Goal: Task Accomplishment & Management: Complete application form

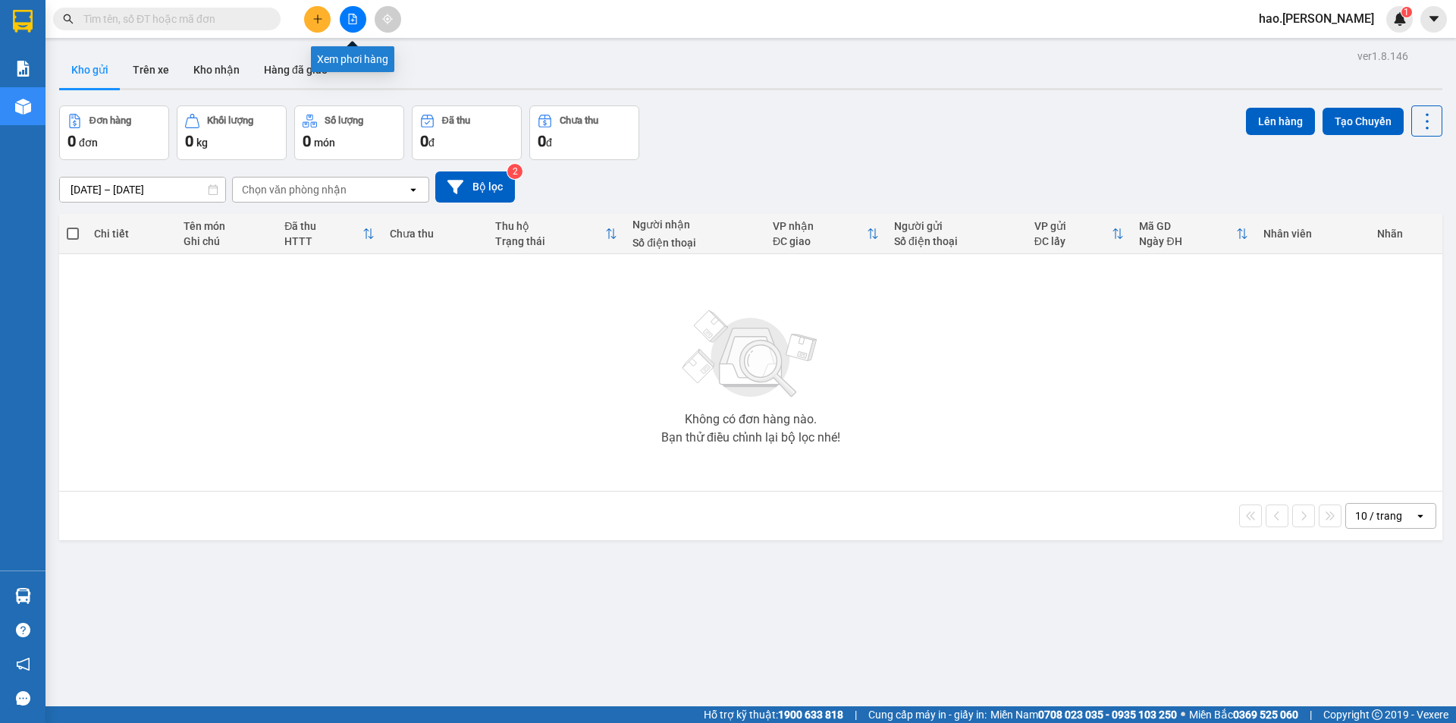
click at [354, 16] on icon "file-add" at bounding box center [352, 19] width 11 height 11
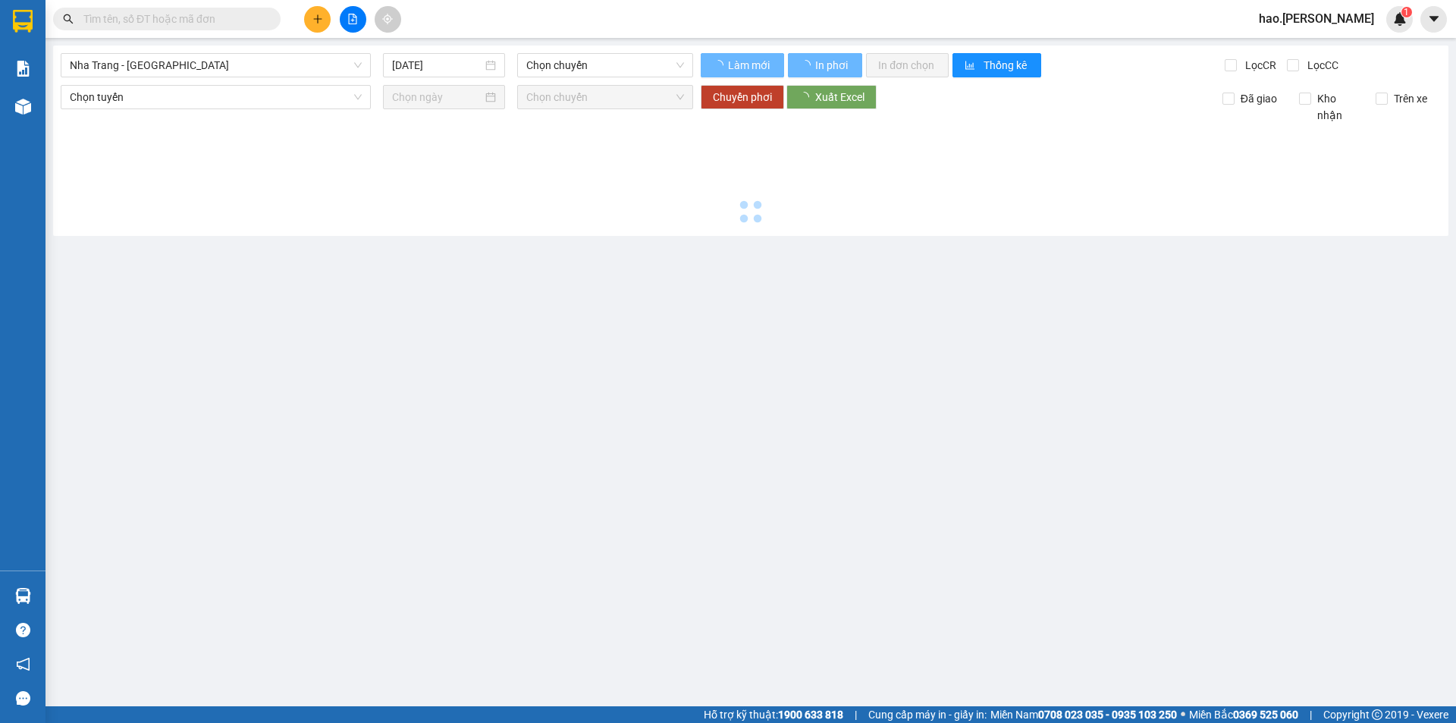
click at [262, 77] on div "[GEOGRAPHIC_DATA] - [GEOGRAPHIC_DATA] [DATE] Chọn chuyến Làm mới In phơi In đơn…" at bounding box center [750, 140] width 1395 height 190
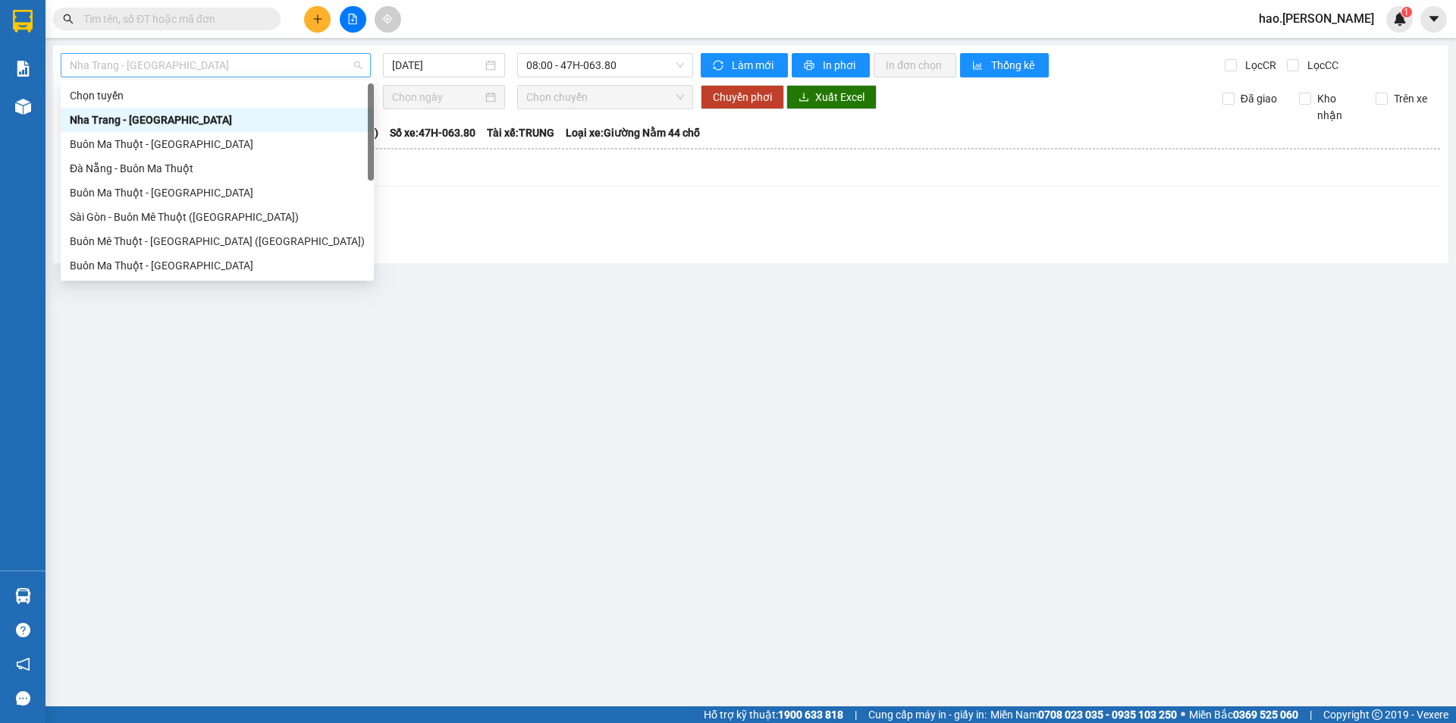
click at [265, 67] on span "Nha Trang - [GEOGRAPHIC_DATA]" at bounding box center [216, 65] width 292 height 23
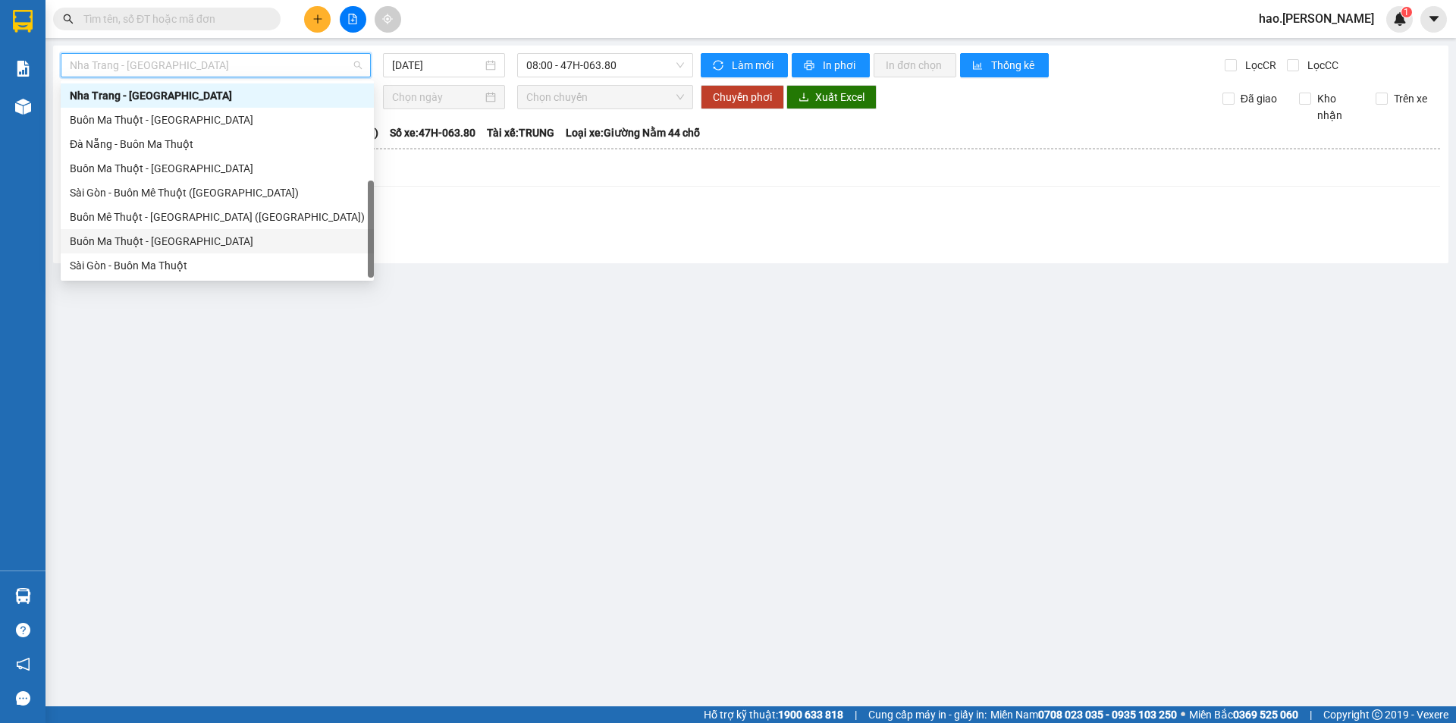
click at [146, 237] on div "Buôn Ma Thuột - [GEOGRAPHIC_DATA]" at bounding box center [217, 241] width 295 height 17
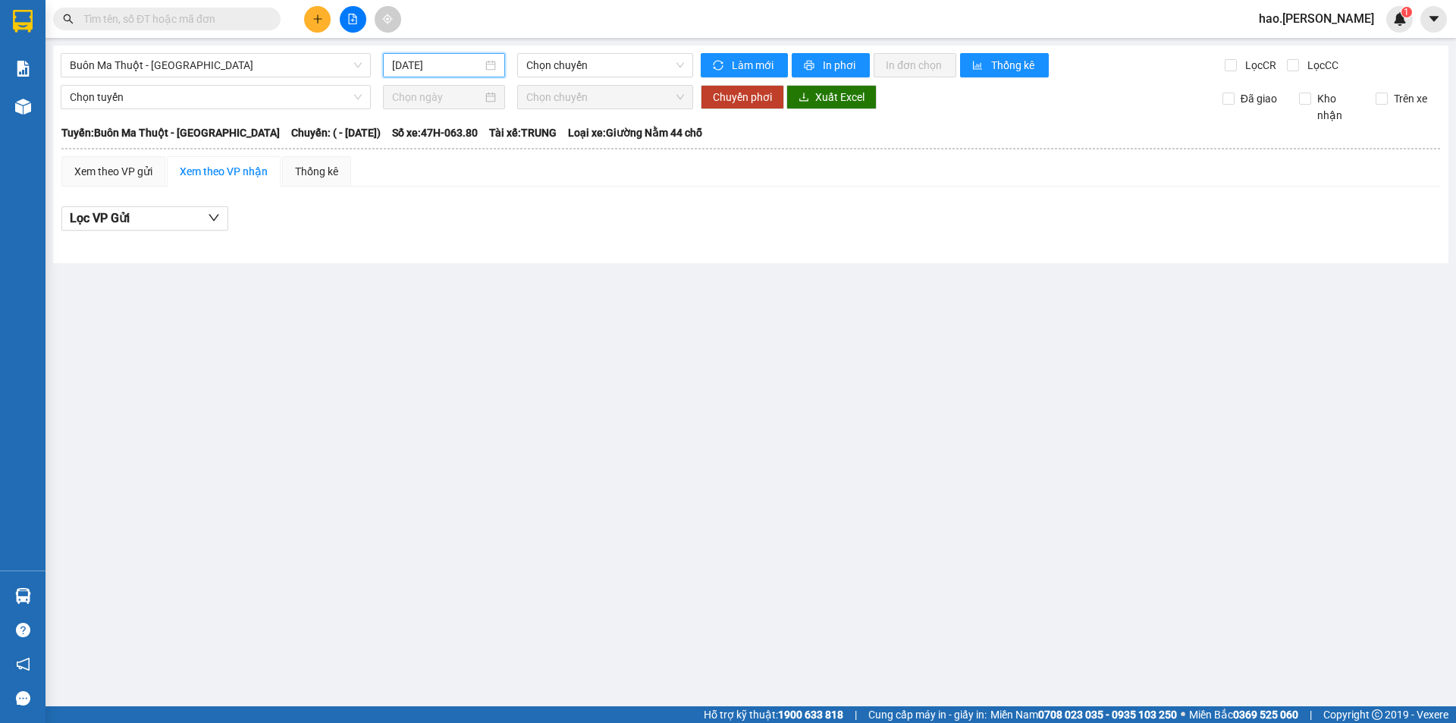
click at [452, 63] on input "[DATE]" at bounding box center [437, 65] width 90 height 17
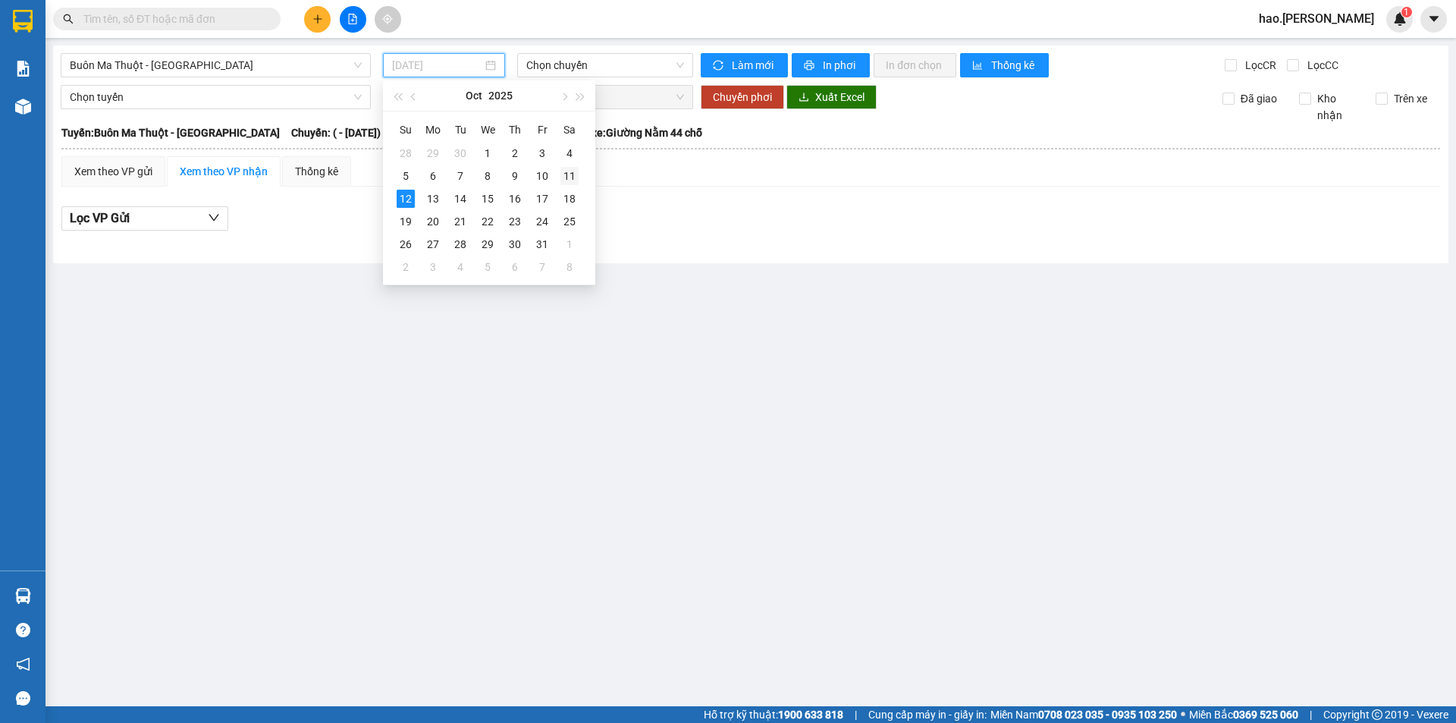
click at [566, 168] on div "11" at bounding box center [569, 176] width 18 height 18
type input "[DATE]"
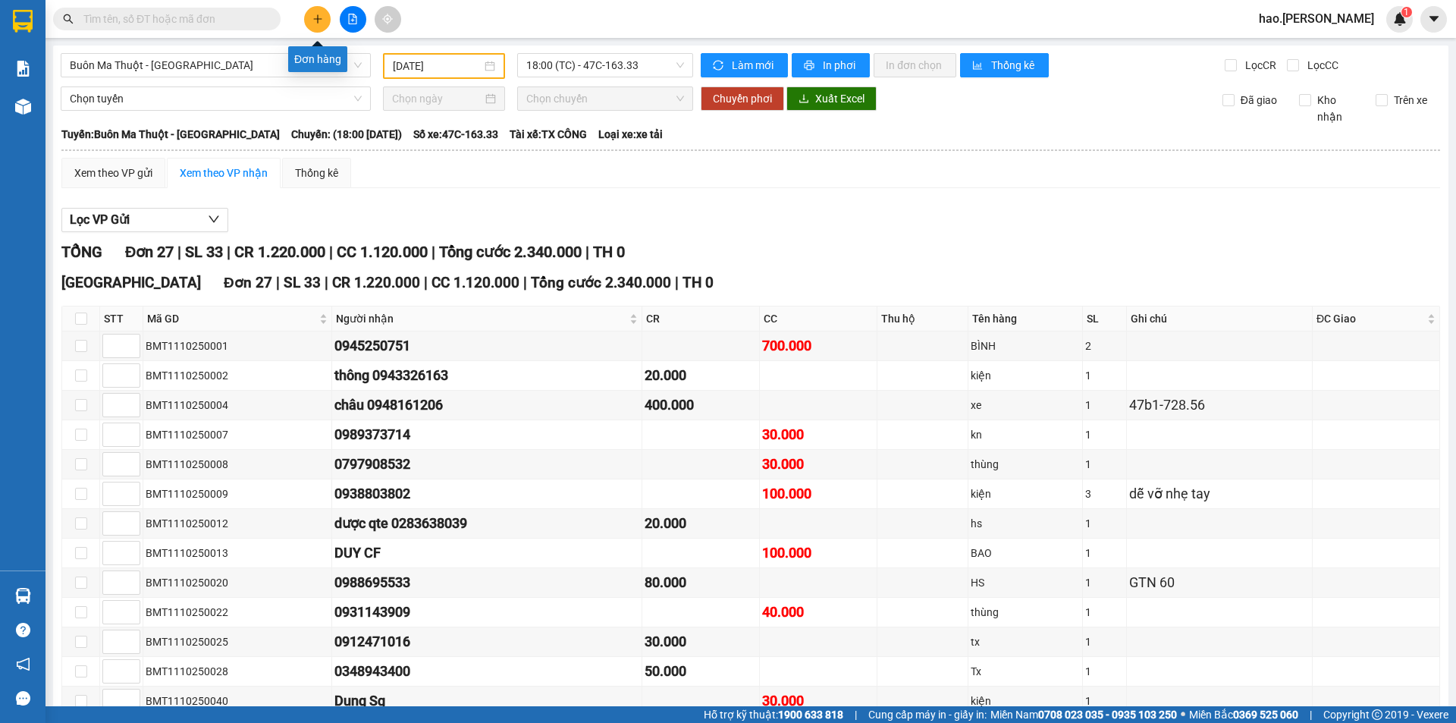
click at [321, 30] on button at bounding box center [317, 19] width 27 height 27
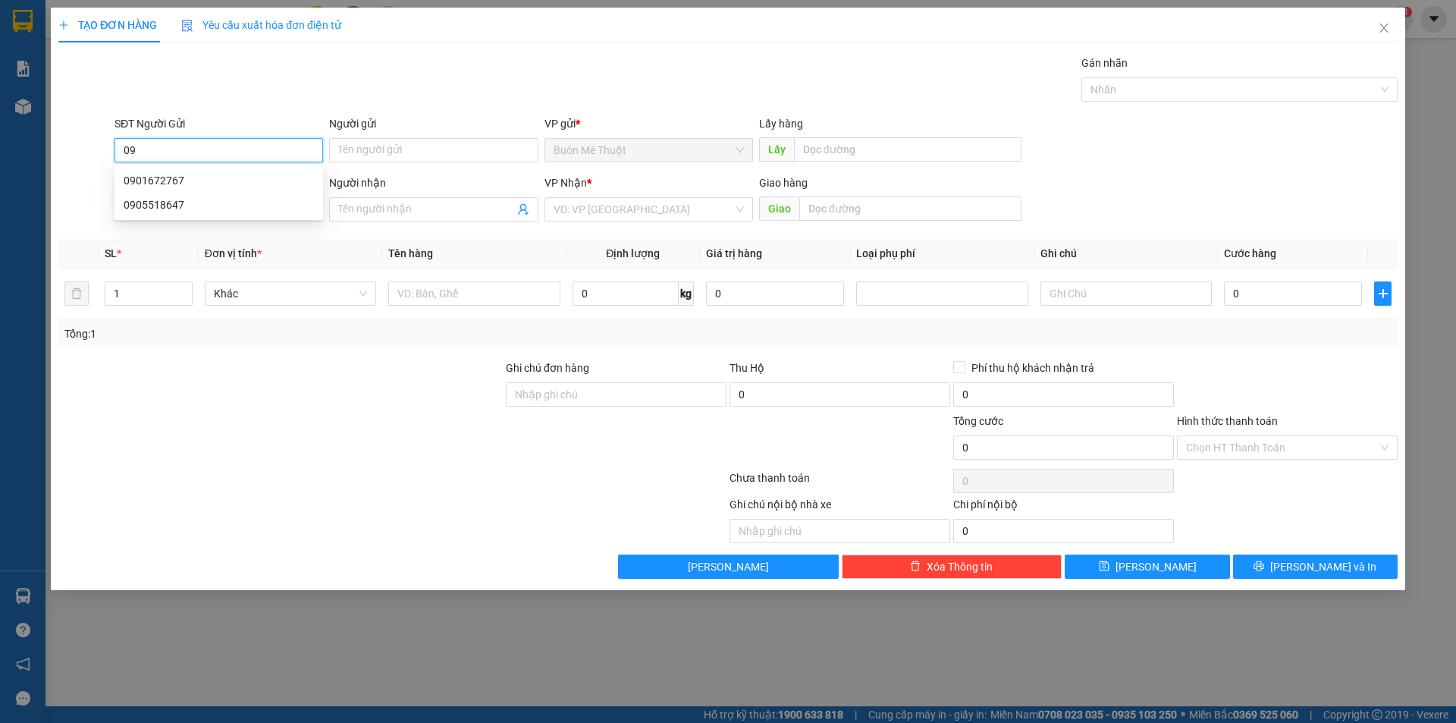
type input "0"
click at [229, 462] on div at bounding box center [280, 438] width 447 height 53
click at [246, 211] on input "SĐT Người Nhận" at bounding box center [218, 209] width 209 height 24
click at [246, 212] on input "SĐT Người Nhận" at bounding box center [218, 209] width 209 height 24
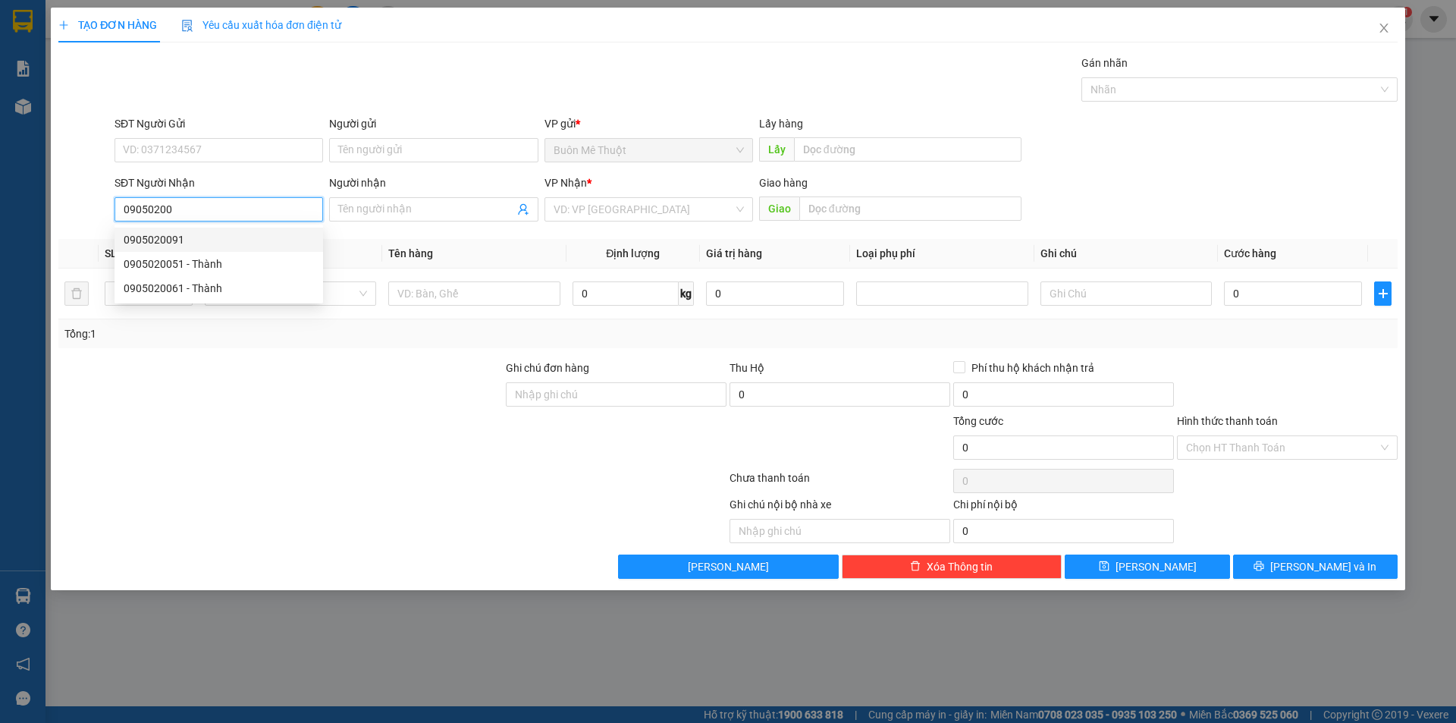
click at [245, 243] on div "0905020091" at bounding box center [219, 239] width 190 height 17
type input "0905020091"
type input "50.000"
type input "0905020091"
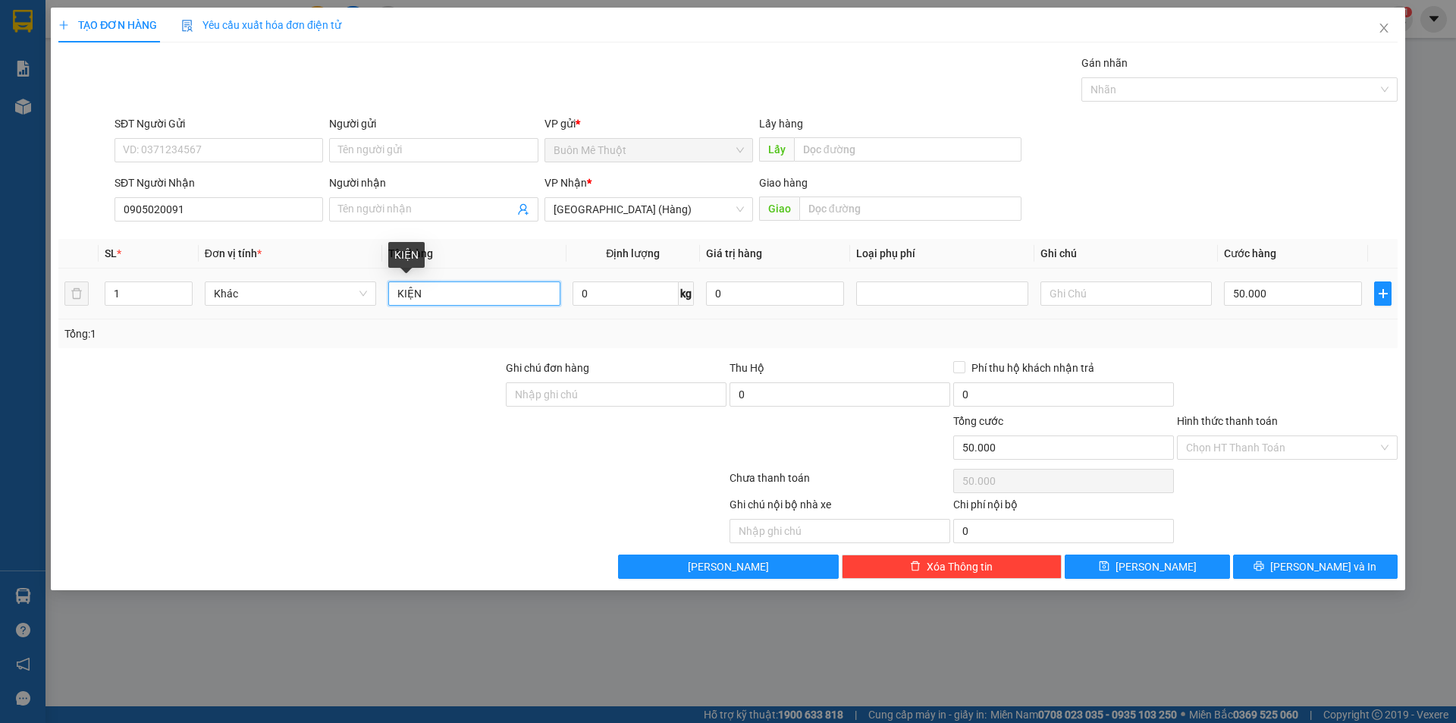
click at [412, 299] on input "KIỆN" at bounding box center [473, 293] width 171 height 24
type input "thùng"
drag, startPoint x: 1268, startPoint y: 522, endPoint x: 1275, endPoint y: 550, distance: 29.6
click at [1270, 526] on div "Ghi chú nội bộ nhà xe Chi phí nội bộ 0" at bounding box center [728, 519] width 1342 height 47
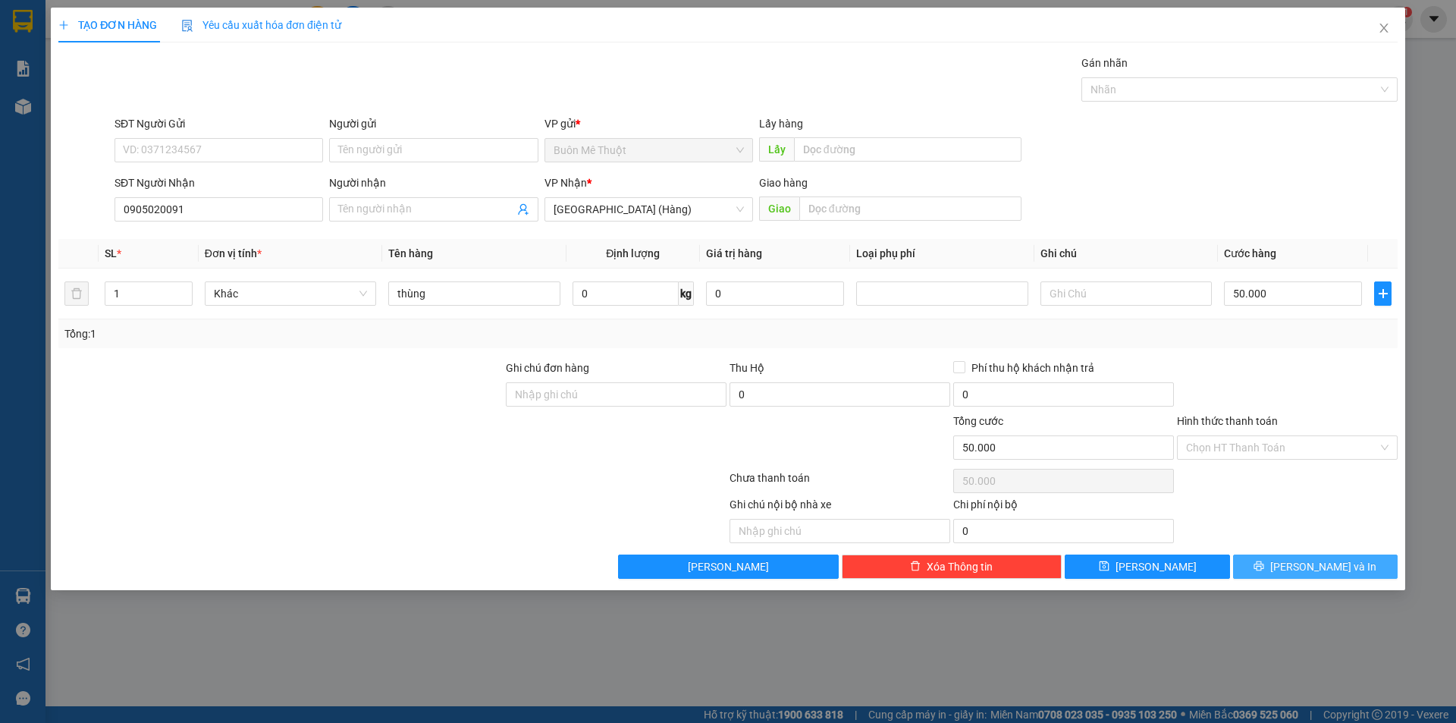
click at [1281, 566] on button "[PERSON_NAME] và In" at bounding box center [1315, 566] width 165 height 24
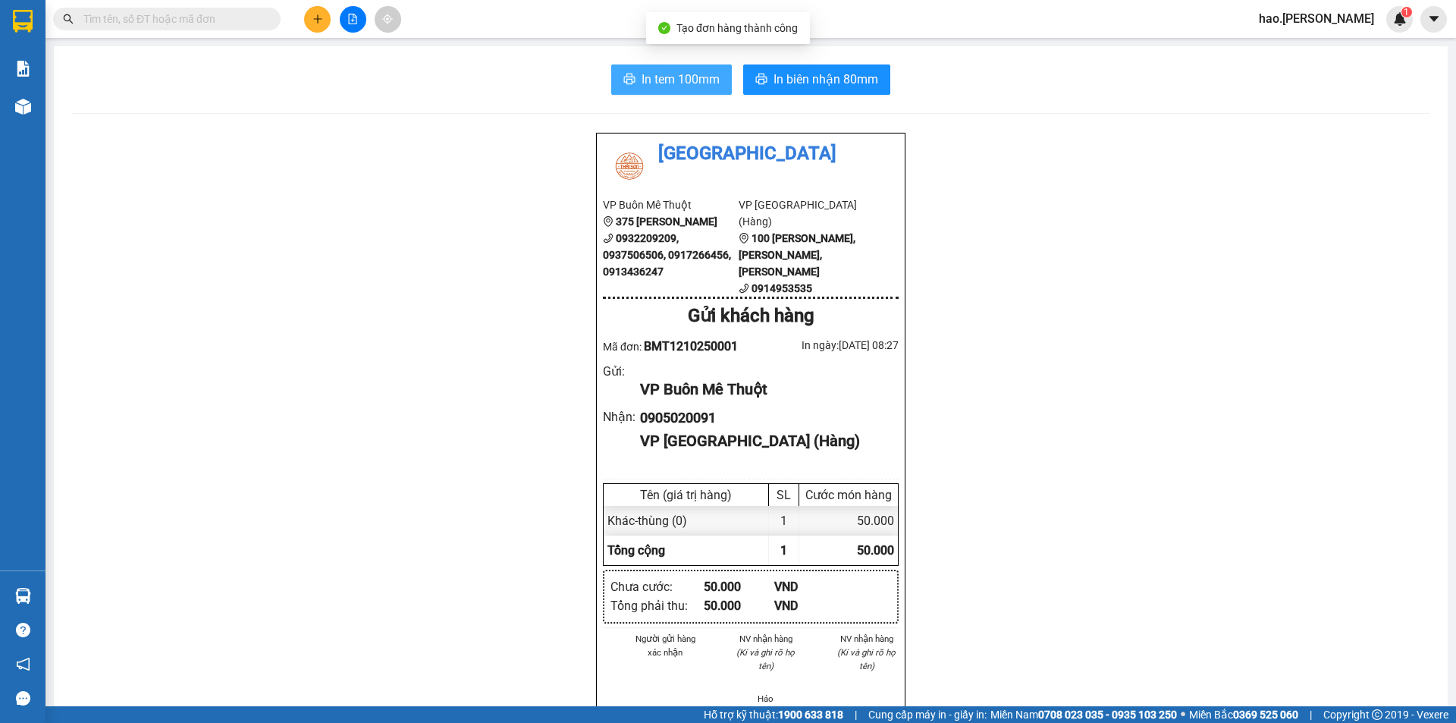
click at [666, 93] on button "In tem 100mm" at bounding box center [671, 79] width 121 height 30
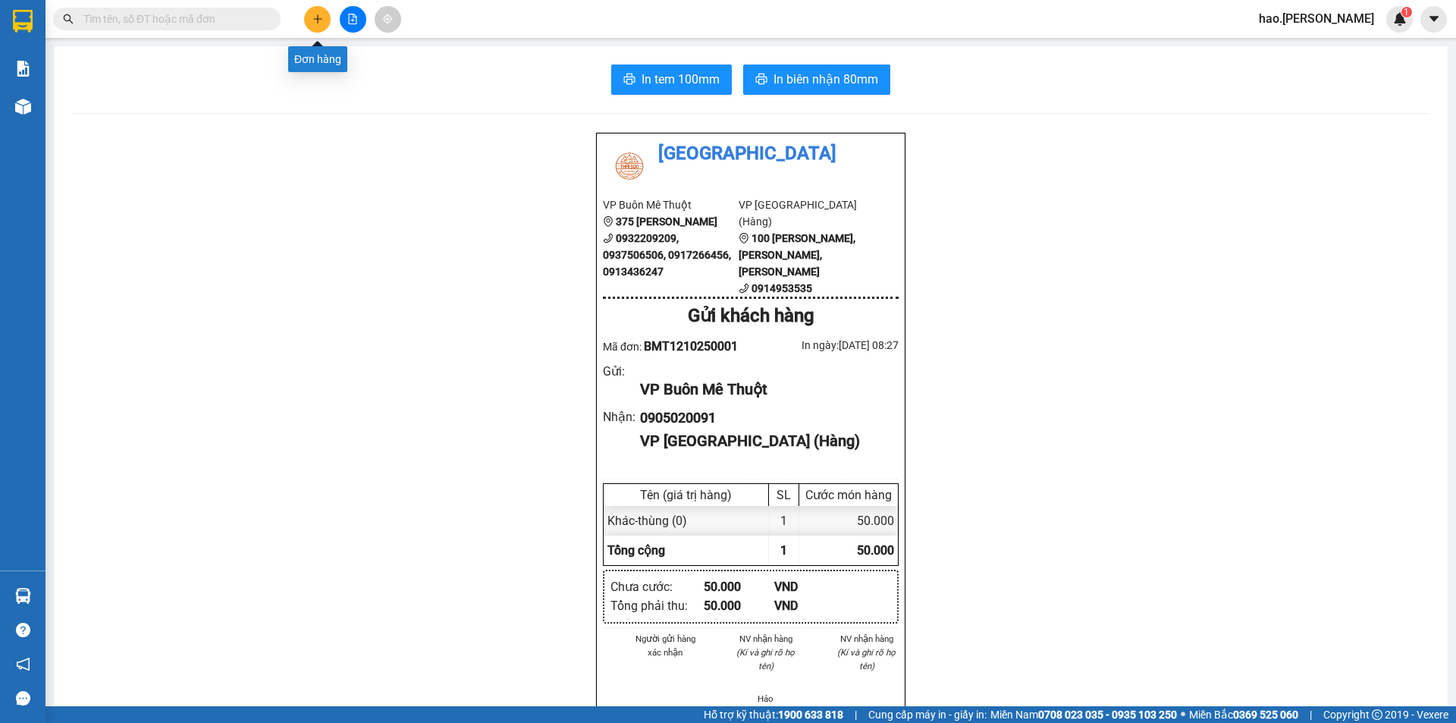
click at [322, 24] on button at bounding box center [317, 19] width 27 height 27
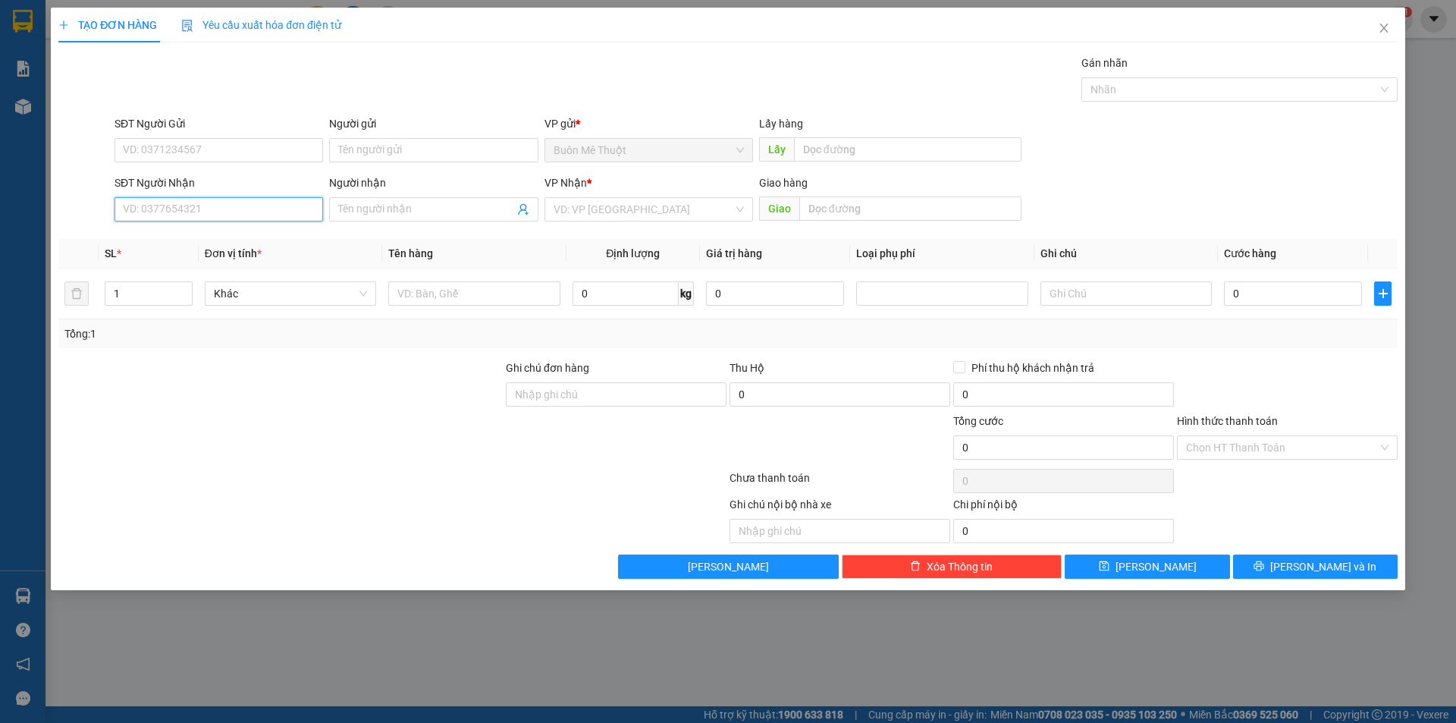
click at [222, 204] on input "SĐT Người Nhận" at bounding box center [218, 209] width 209 height 24
drag, startPoint x: 222, startPoint y: 204, endPoint x: 977, endPoint y: 16, distance: 777.5
click at [222, 203] on input "SĐT Người Nhận" at bounding box center [218, 209] width 209 height 24
type input "0905308918"
drag, startPoint x: 568, startPoint y: 200, endPoint x: 586, endPoint y: 293, distance: 94.3
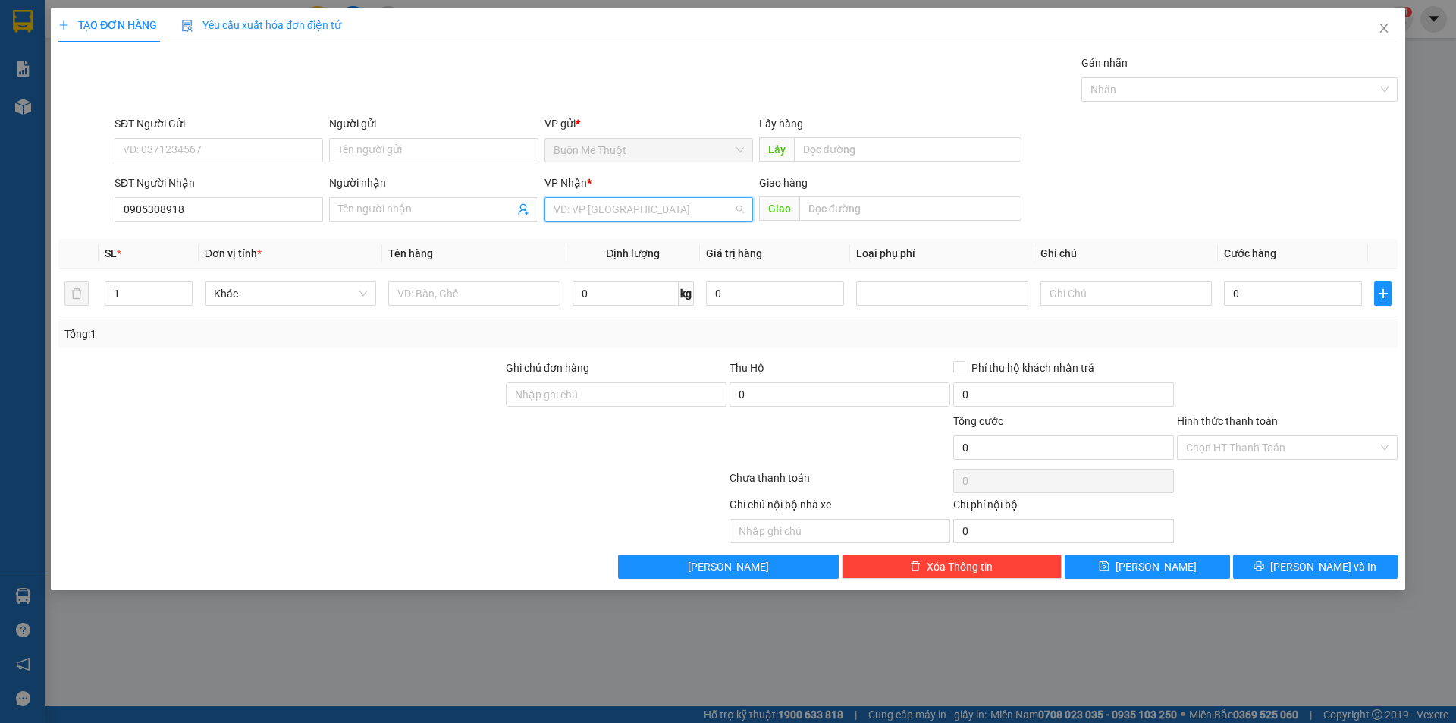
click at [569, 202] on input "search" at bounding box center [643, 209] width 180 height 23
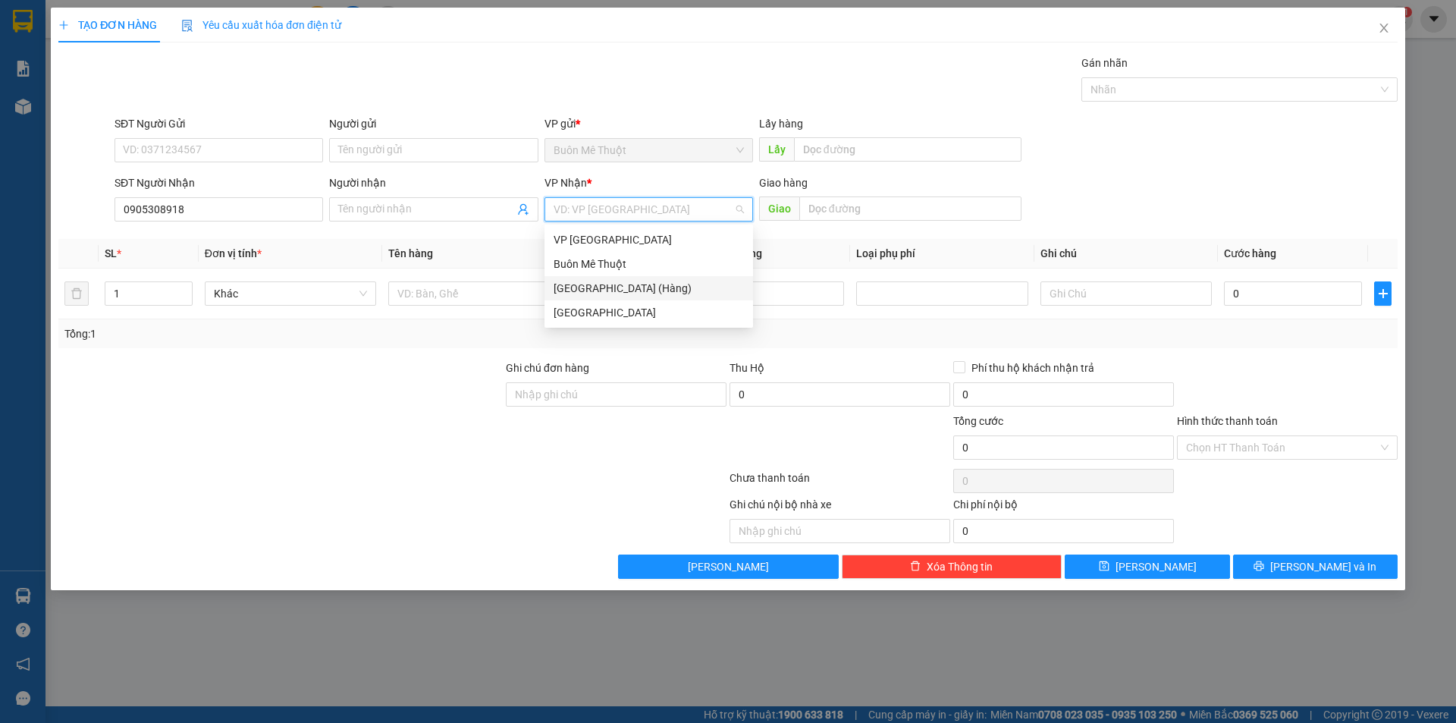
click at [595, 293] on div "[GEOGRAPHIC_DATA] (Hàng)" at bounding box center [648, 288] width 190 height 17
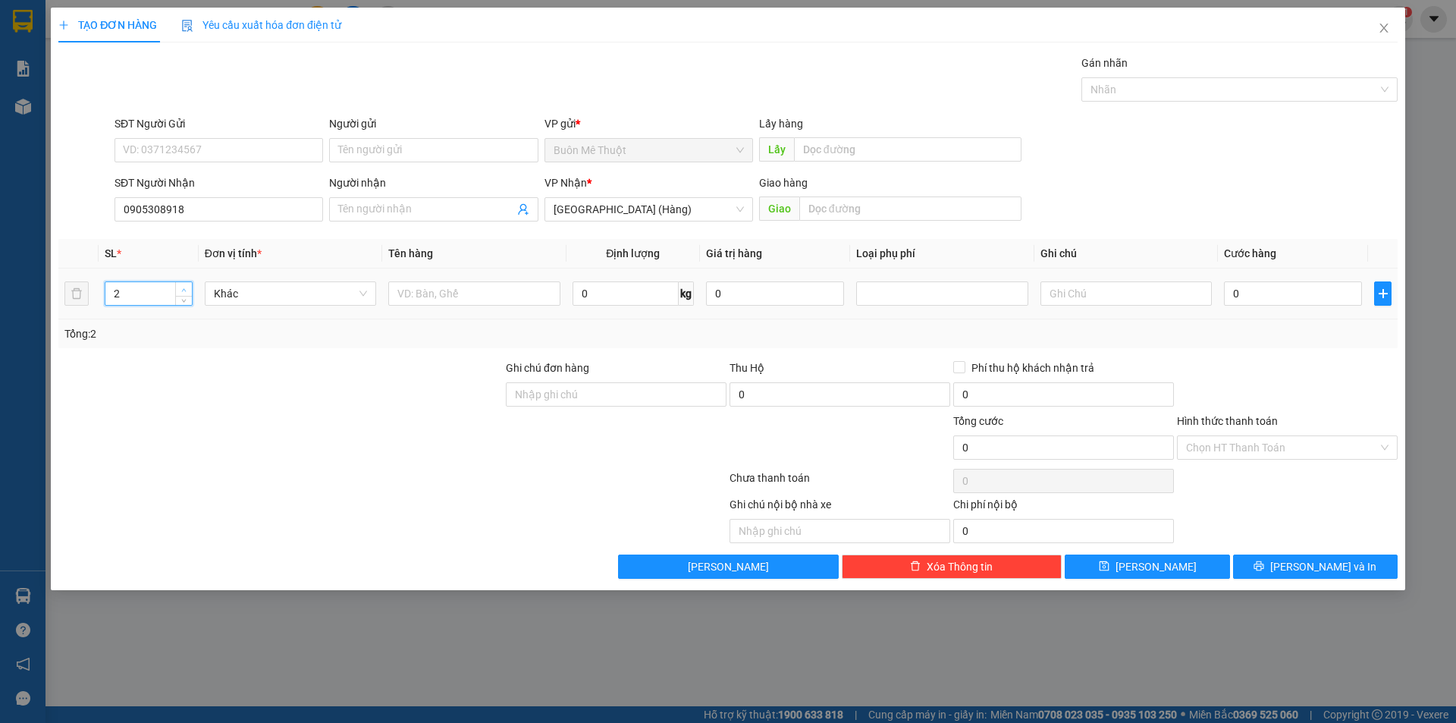
click at [184, 287] on icon "up" at bounding box center [183, 289] width 5 height 5
type input "3"
click at [184, 287] on icon "up" at bounding box center [183, 289] width 5 height 5
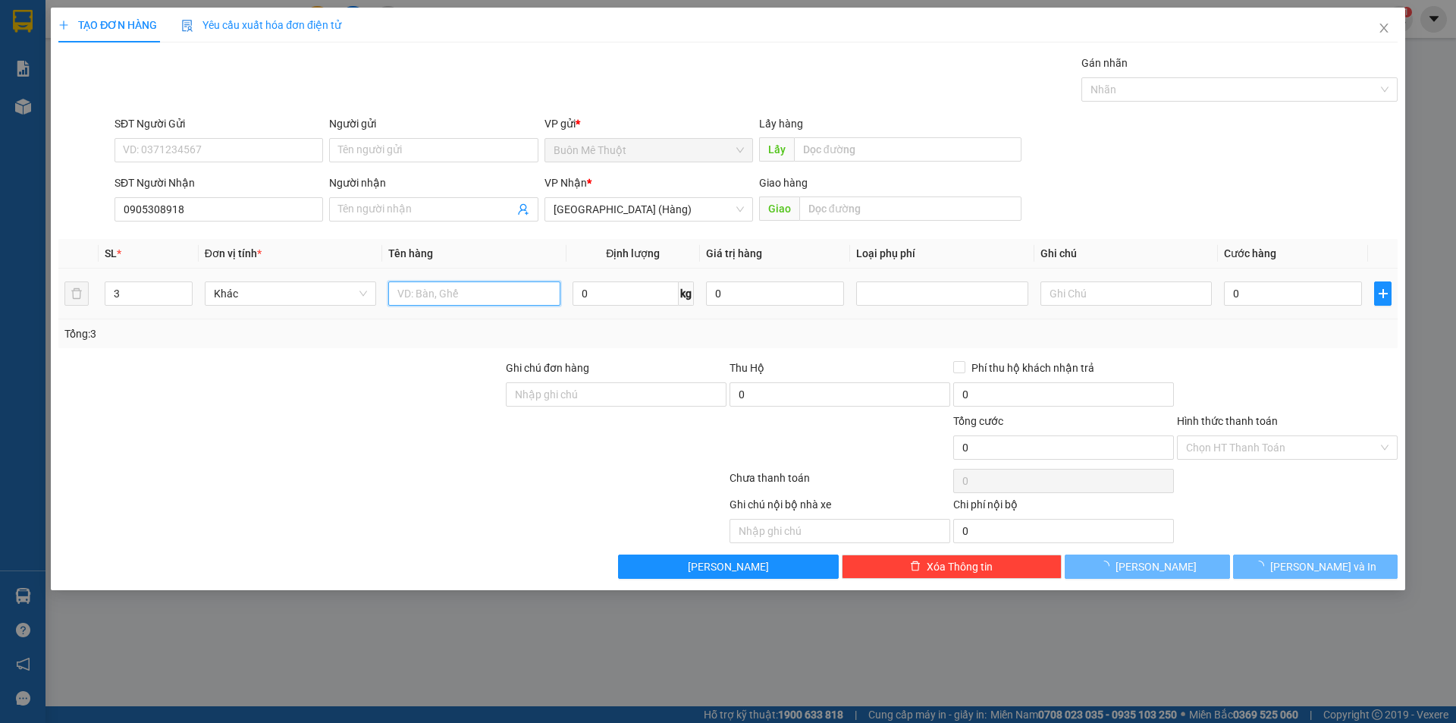
click at [457, 302] on input "text" at bounding box center [473, 293] width 171 height 24
type input "T"
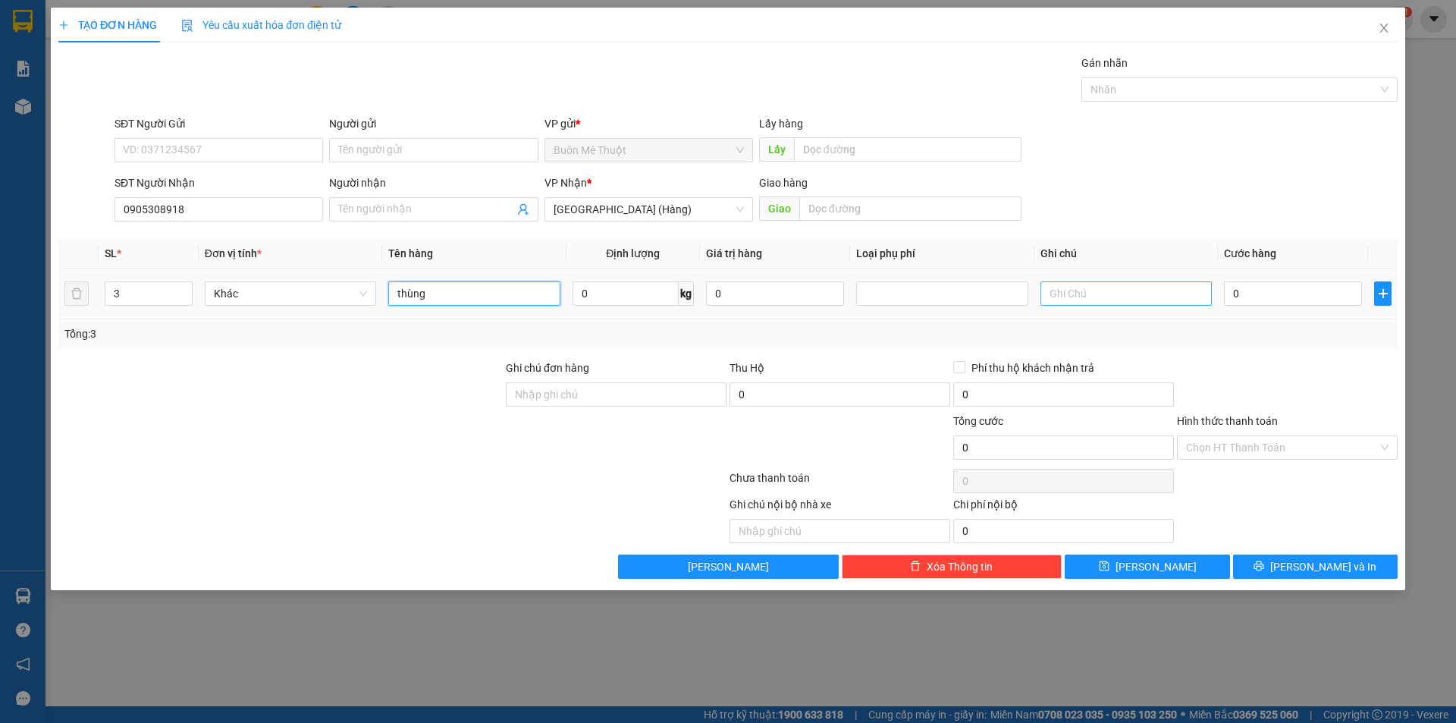
type input "thùng"
click at [1103, 290] on input "text" at bounding box center [1125, 293] width 171 height 24
type input "GTN 80K"
click at [1253, 298] on input "0" at bounding box center [1293, 293] width 138 height 24
type input "2"
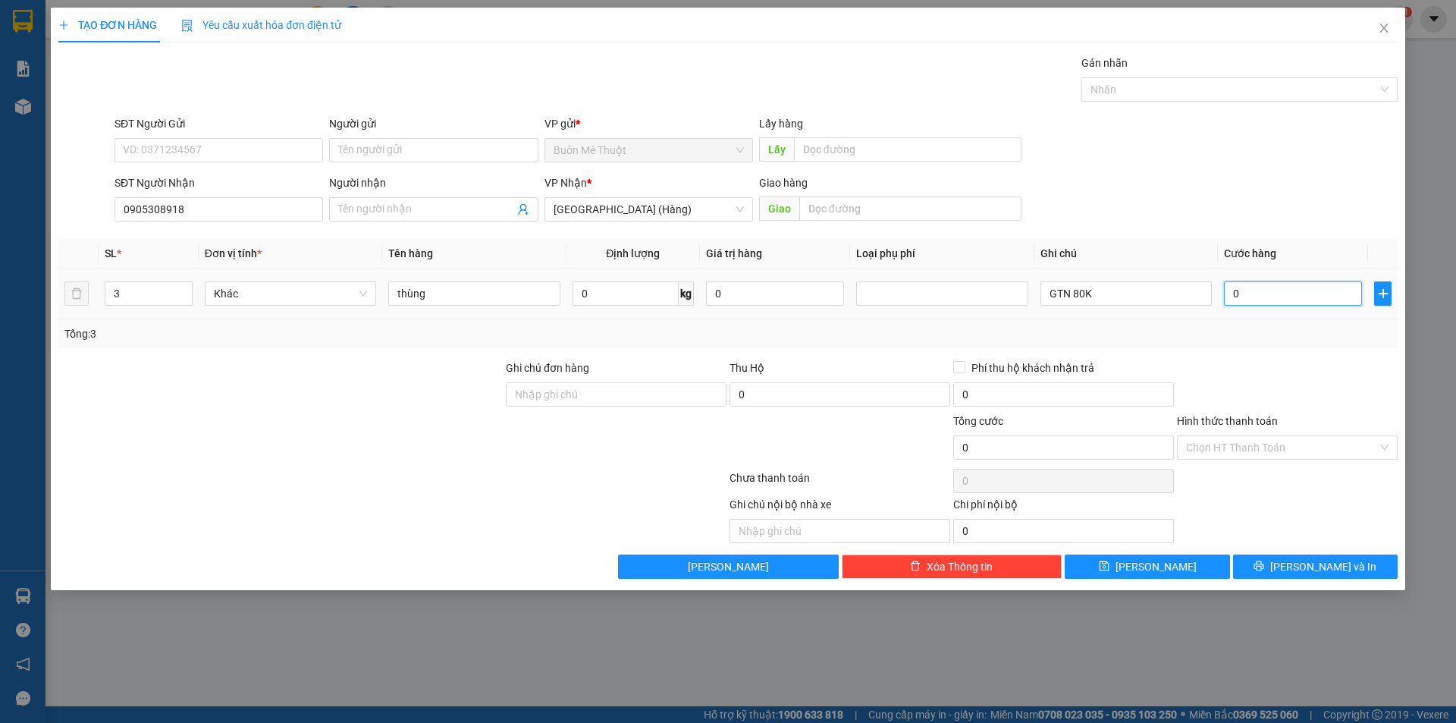
type input "2"
type input "26"
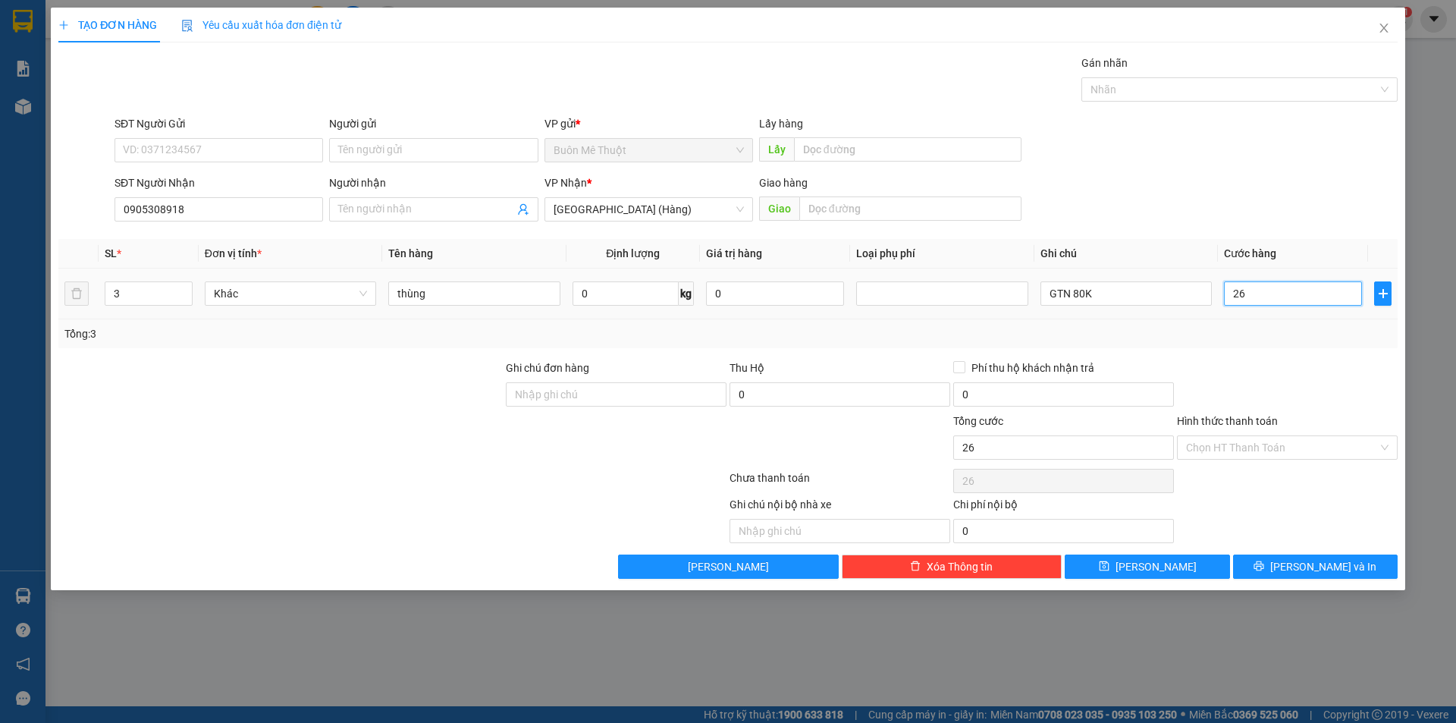
type input "260"
type input "260.000"
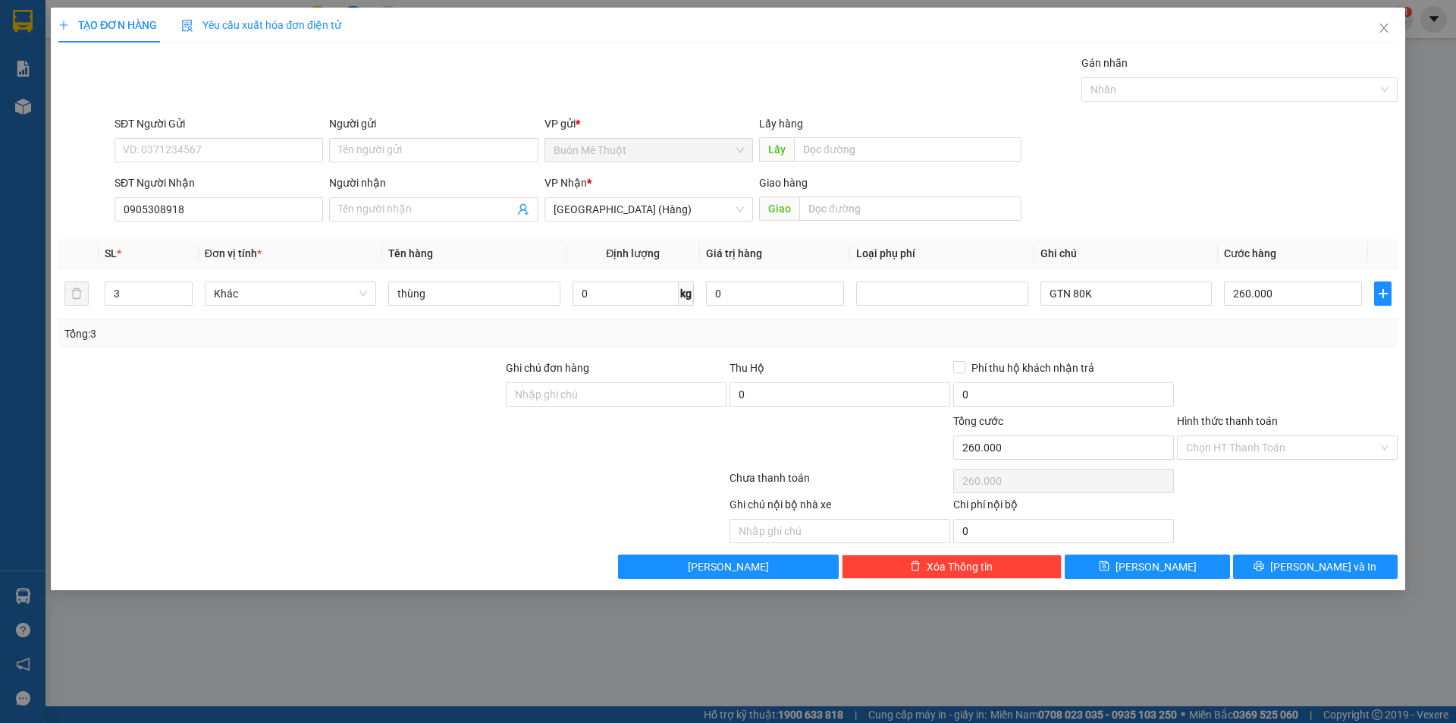
click at [1291, 350] on div "Transit Pickup Surcharge Ids Transit Deliver Surcharge Ids Transit Deliver Surc…" at bounding box center [727, 317] width 1339 height 524
drag, startPoint x: 1232, startPoint y: 428, endPoint x: 1222, endPoint y: 460, distance: 34.1
click at [1225, 455] on div "Hình thức thanh toán Chọn HT Thanh Toán" at bounding box center [1287, 438] width 221 height 53
drag, startPoint x: 1221, startPoint y: 450, endPoint x: 1212, endPoint y: 473, distance: 24.2
click at [1219, 457] on input "Hình thức thanh toán" at bounding box center [1282, 447] width 192 height 23
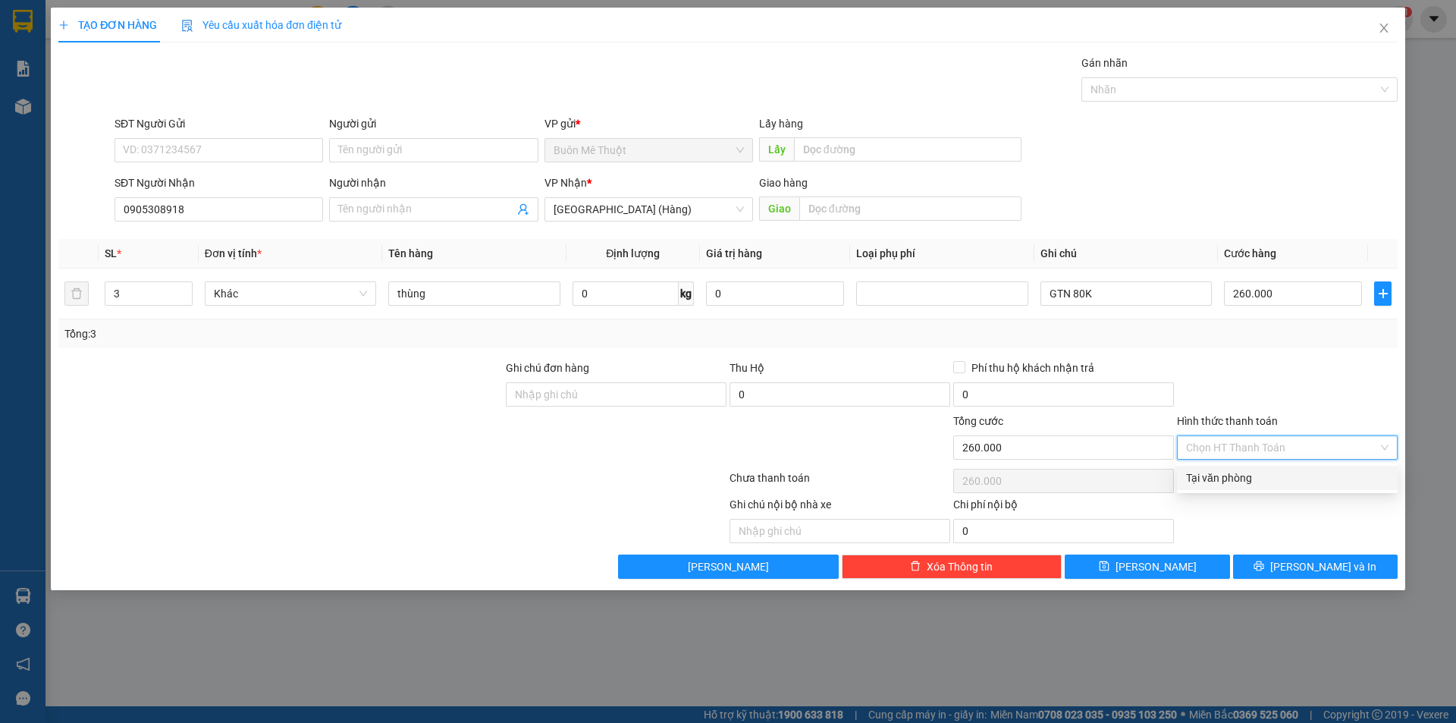
drag, startPoint x: 1212, startPoint y: 473, endPoint x: 1237, endPoint y: 503, distance: 39.3
click at [1213, 476] on div "Tại văn phòng" at bounding box center [1287, 477] width 202 height 17
type input "0"
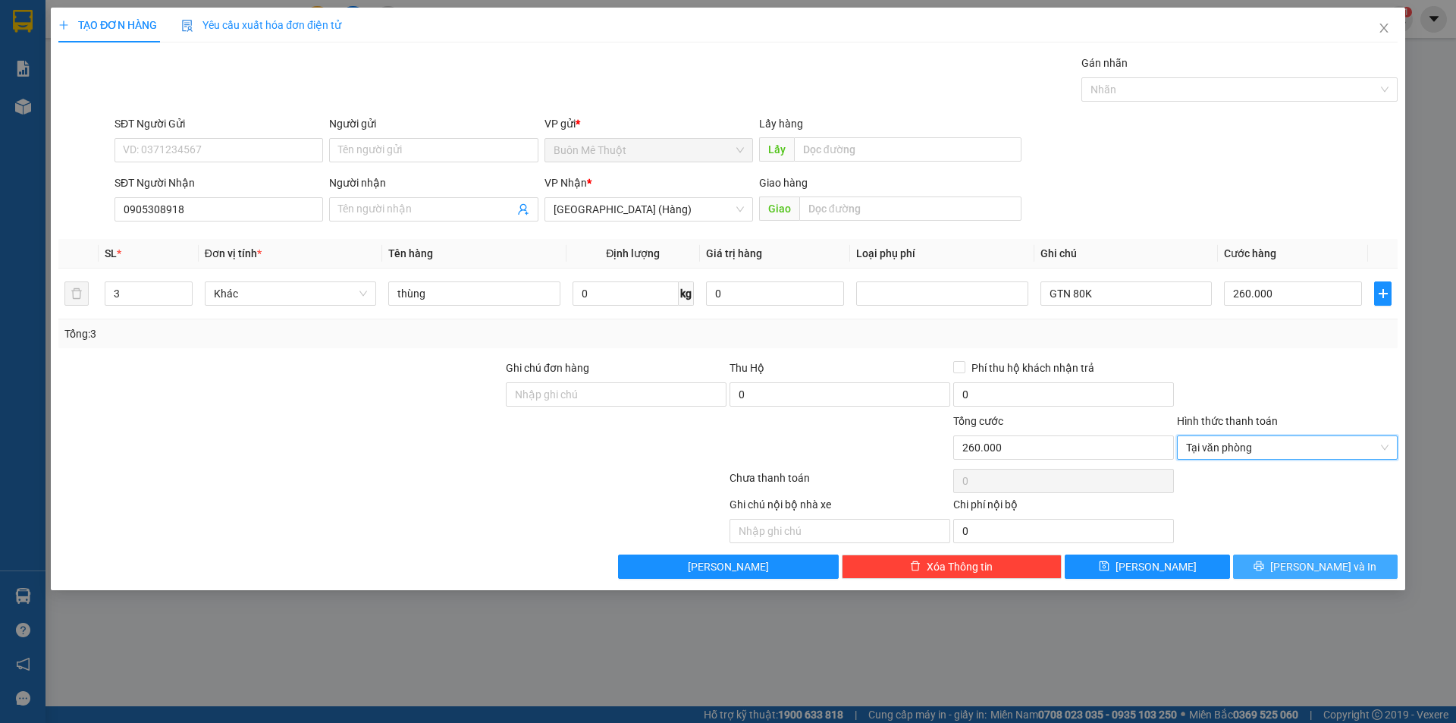
click at [1253, 569] on button "[PERSON_NAME] và In" at bounding box center [1315, 566] width 165 height 24
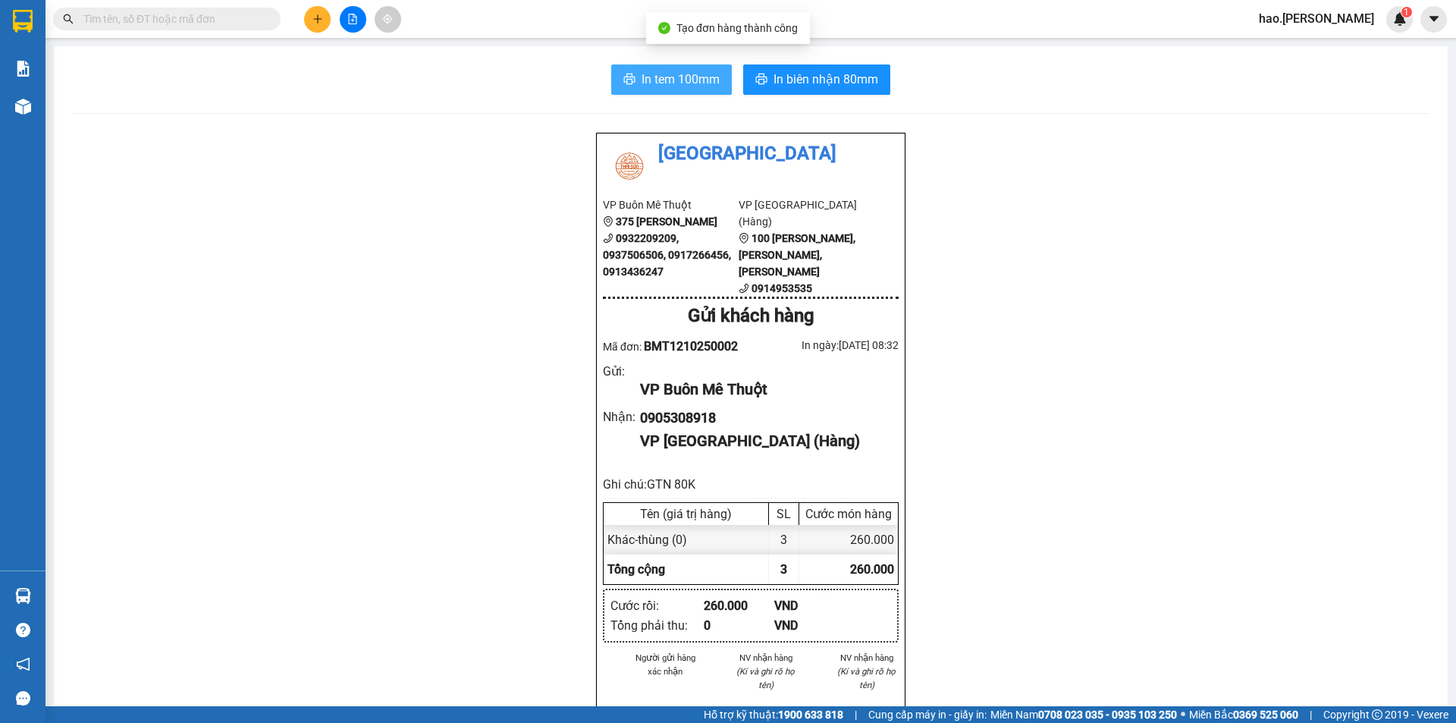
click at [716, 77] on button "In tem 100mm" at bounding box center [671, 79] width 121 height 30
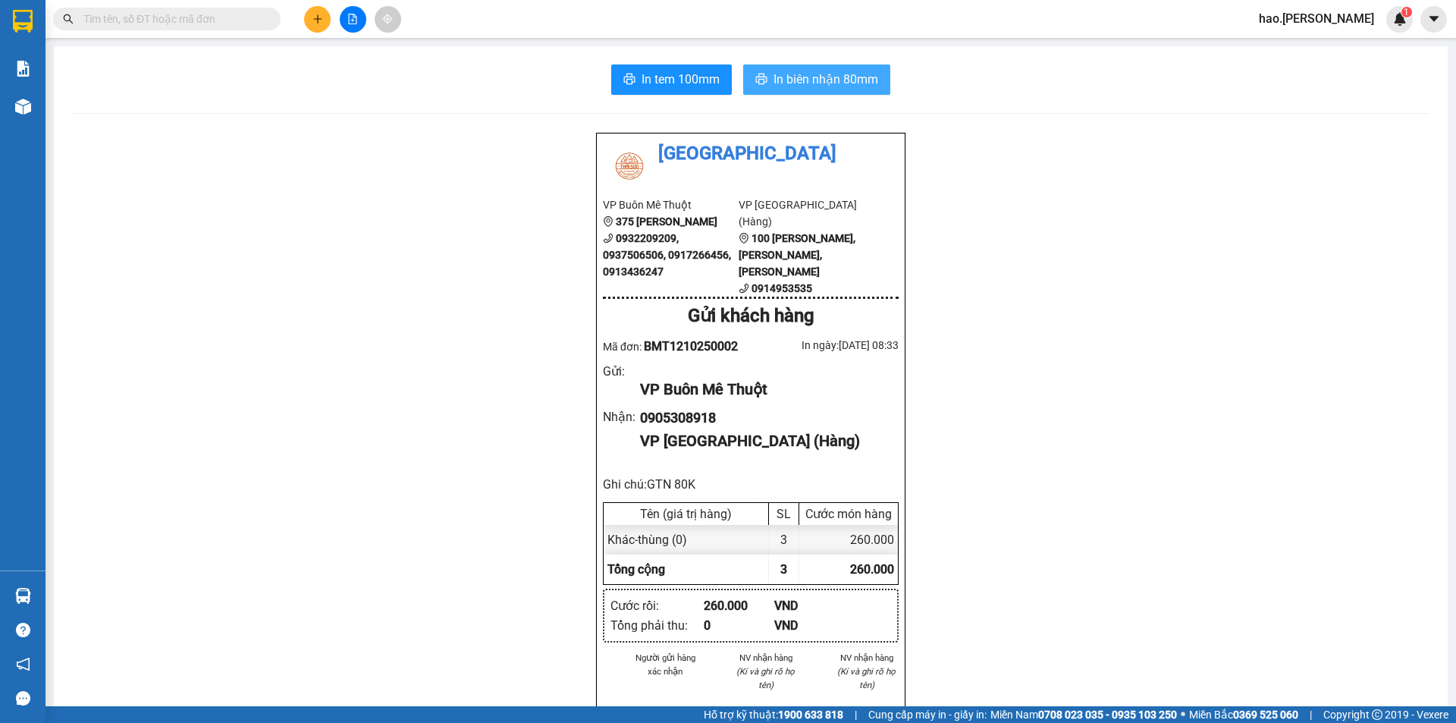
click at [772, 93] on button "In biên nhận 80mm" at bounding box center [816, 79] width 147 height 30
click at [180, 23] on input "text" at bounding box center [172, 19] width 179 height 17
paste input "0947965079"
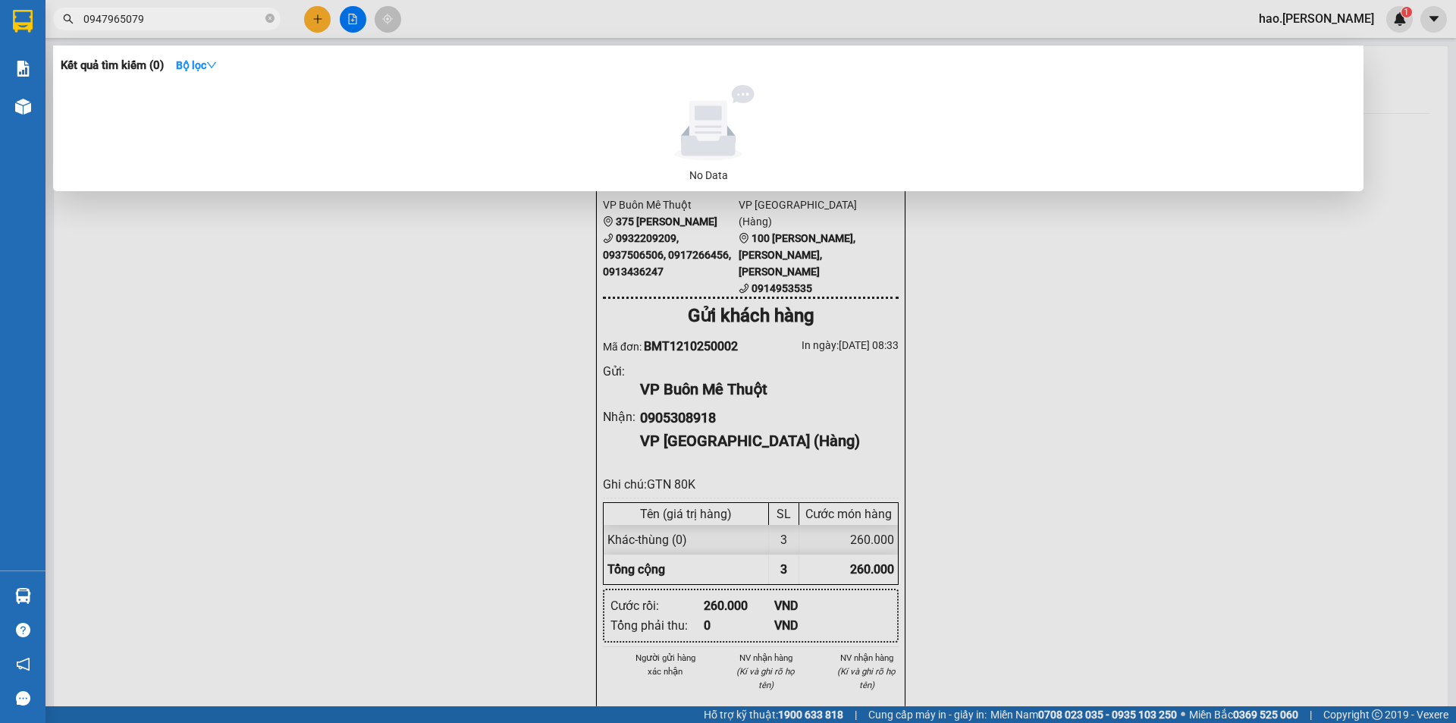
type input "0947965079"
click at [318, 27] on div at bounding box center [728, 361] width 1456 height 723
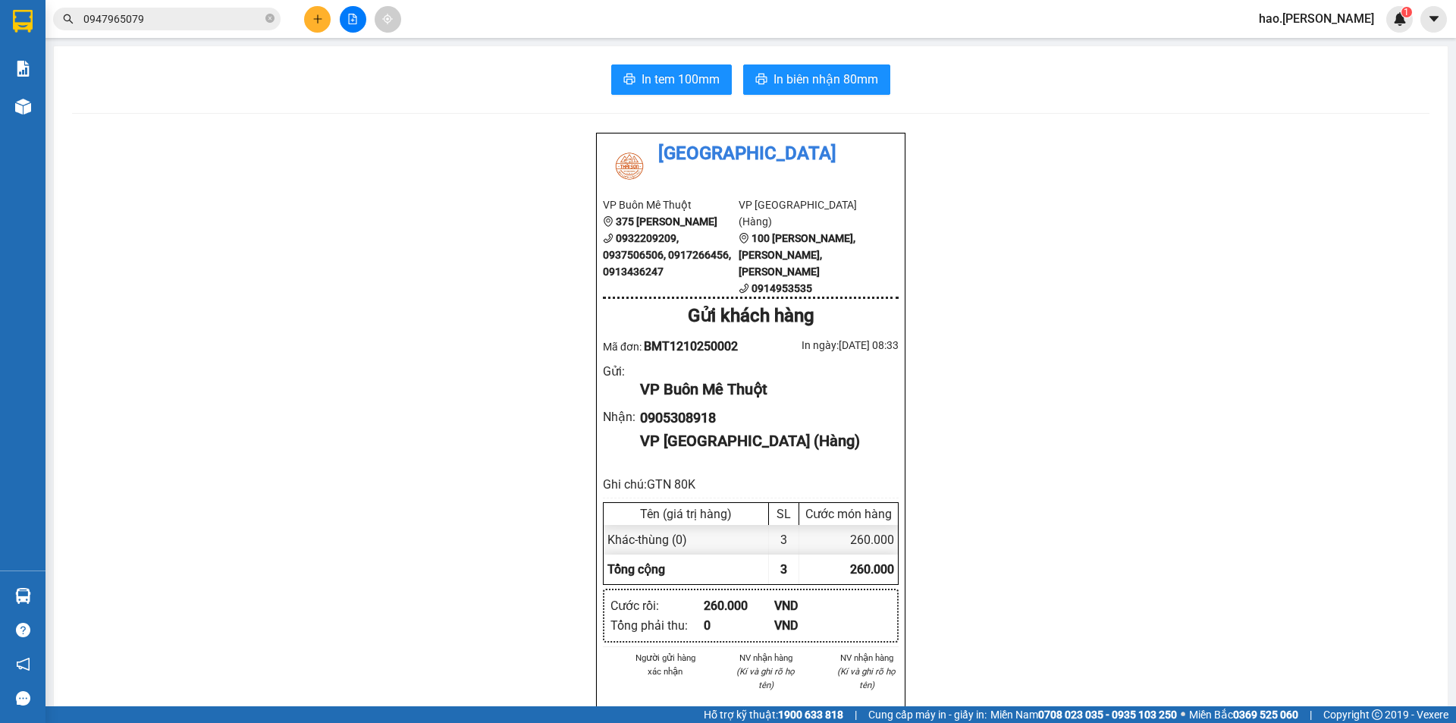
click at [348, 14] on icon "file-add" at bounding box center [352, 19] width 11 height 11
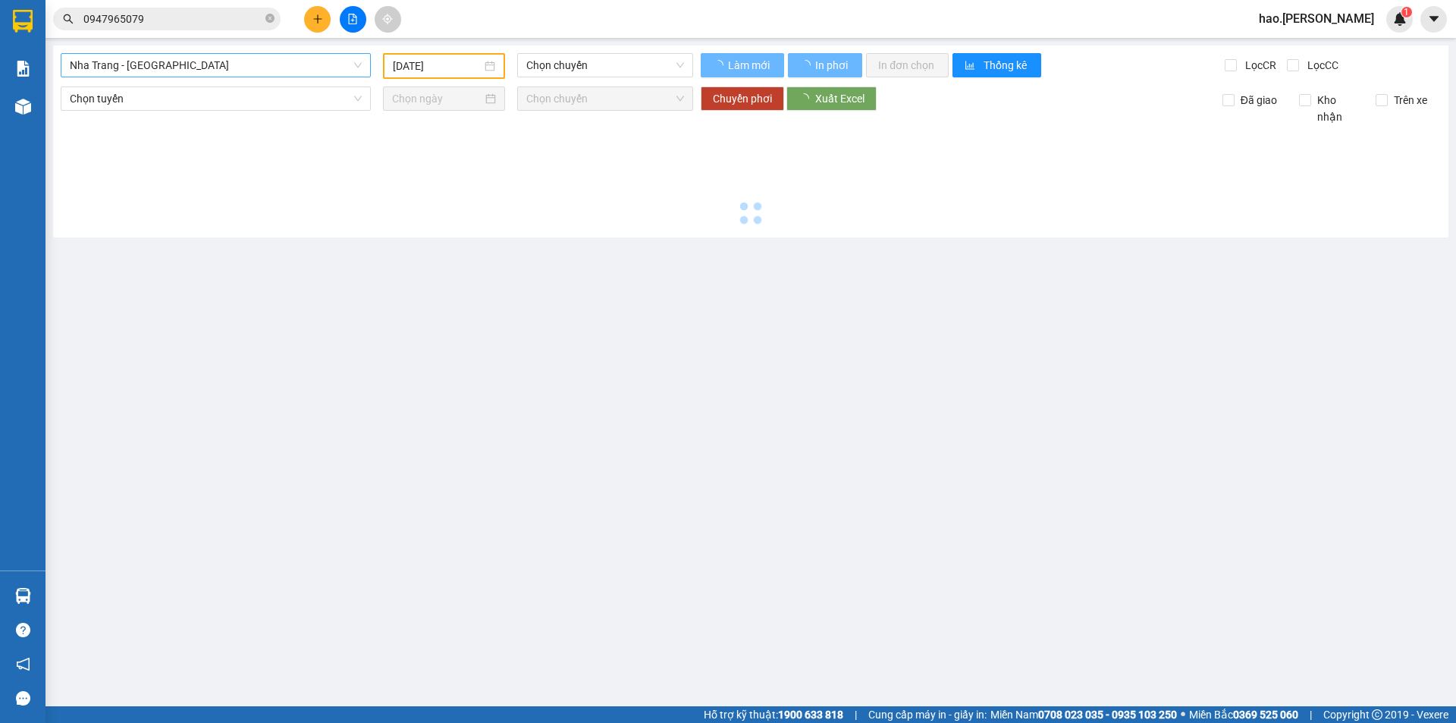
type input "[DATE]"
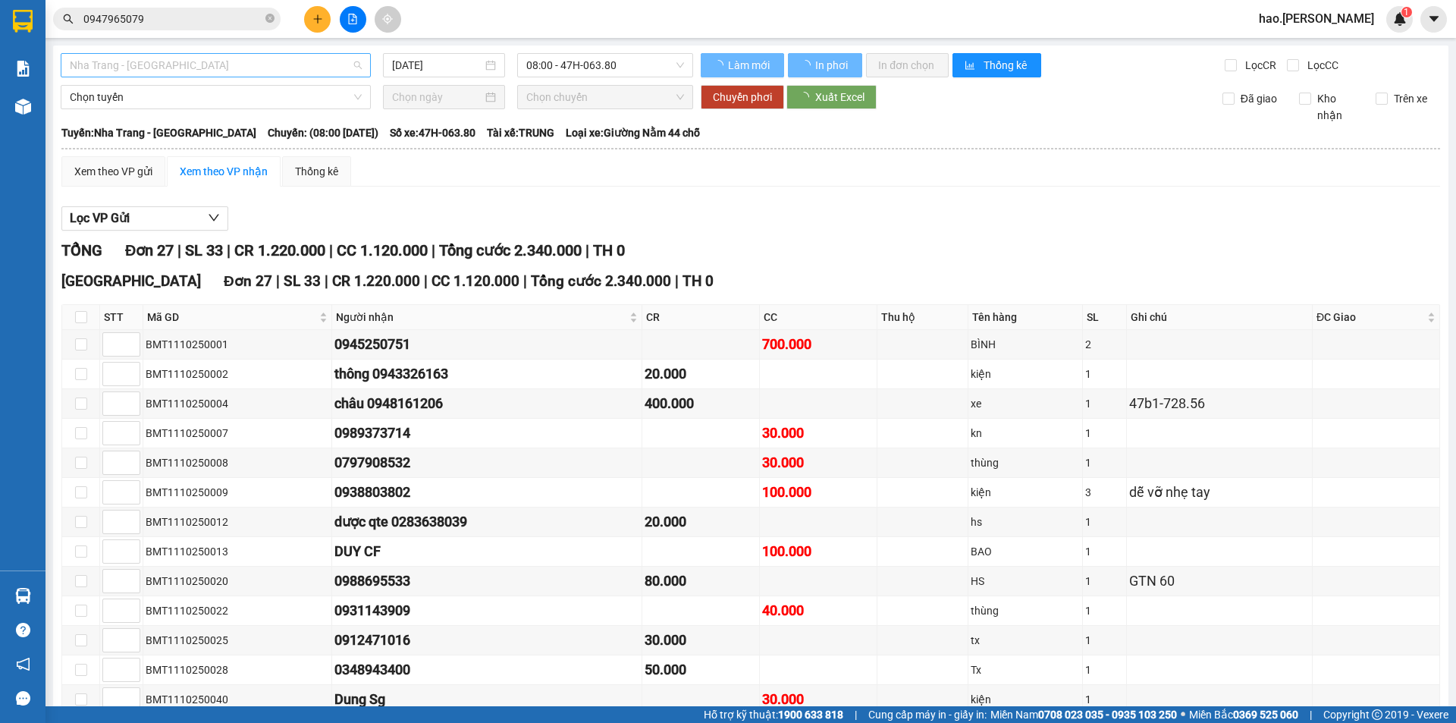
click at [195, 60] on span "Nha Trang - [GEOGRAPHIC_DATA]" at bounding box center [216, 65] width 292 height 23
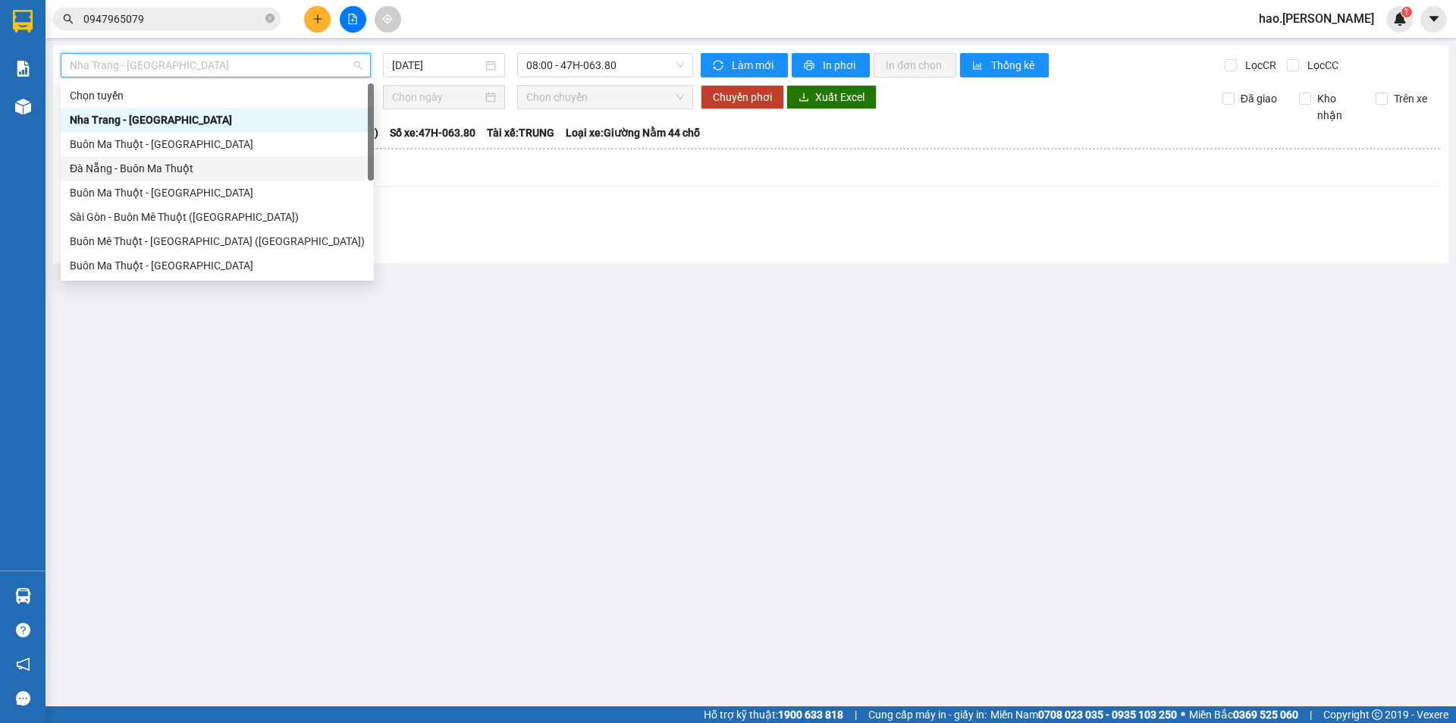
click at [140, 171] on div "Đà Nẵng - Buôn Ma Thuột" at bounding box center [217, 168] width 295 height 17
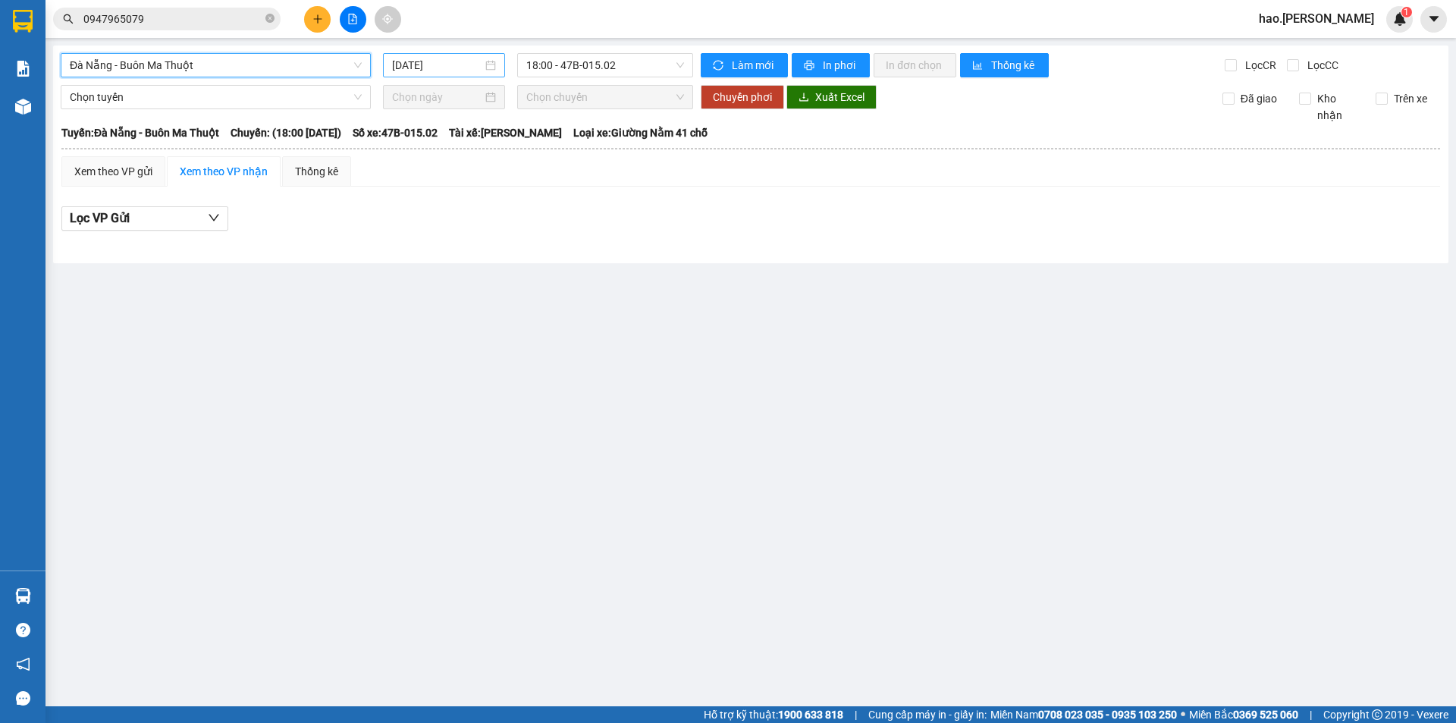
click at [437, 65] on input "[DATE]" at bounding box center [437, 65] width 90 height 17
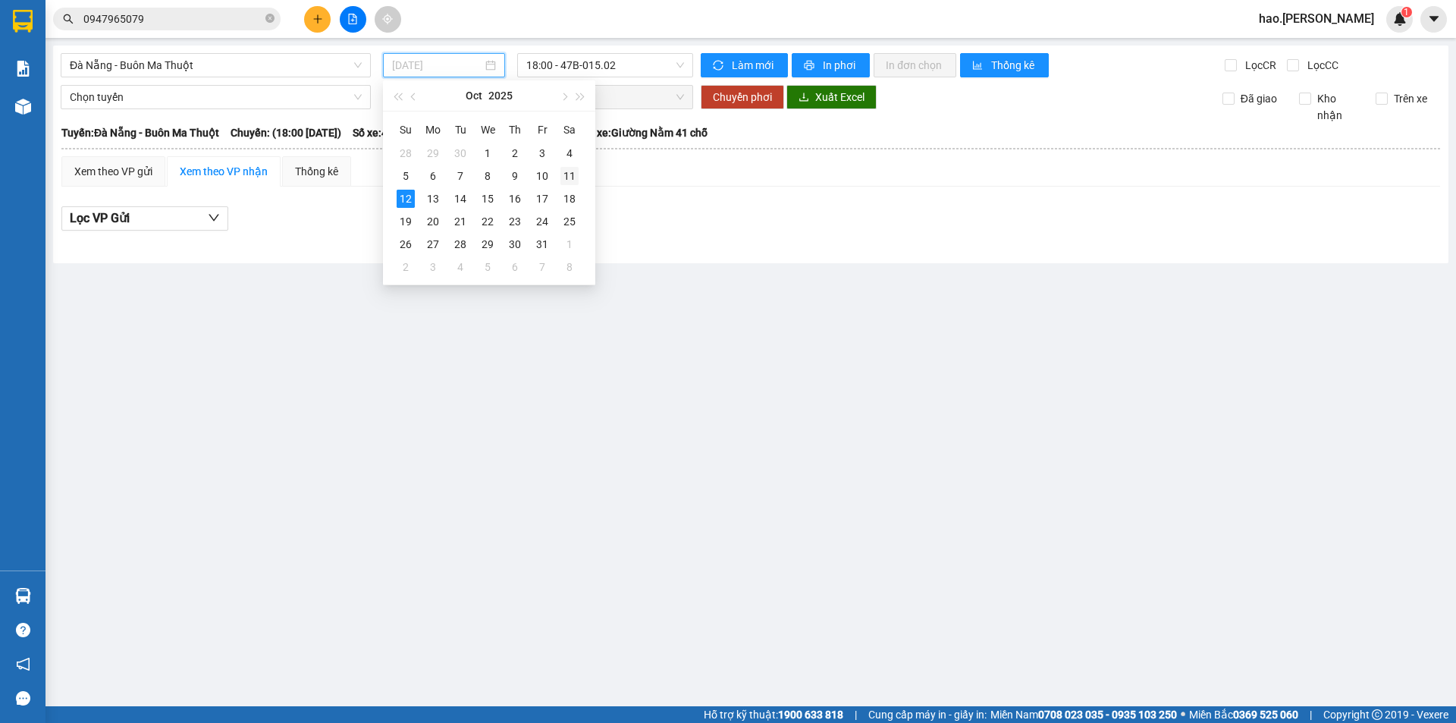
click at [561, 176] on td "11" at bounding box center [569, 176] width 27 height 23
type input "[DATE]"
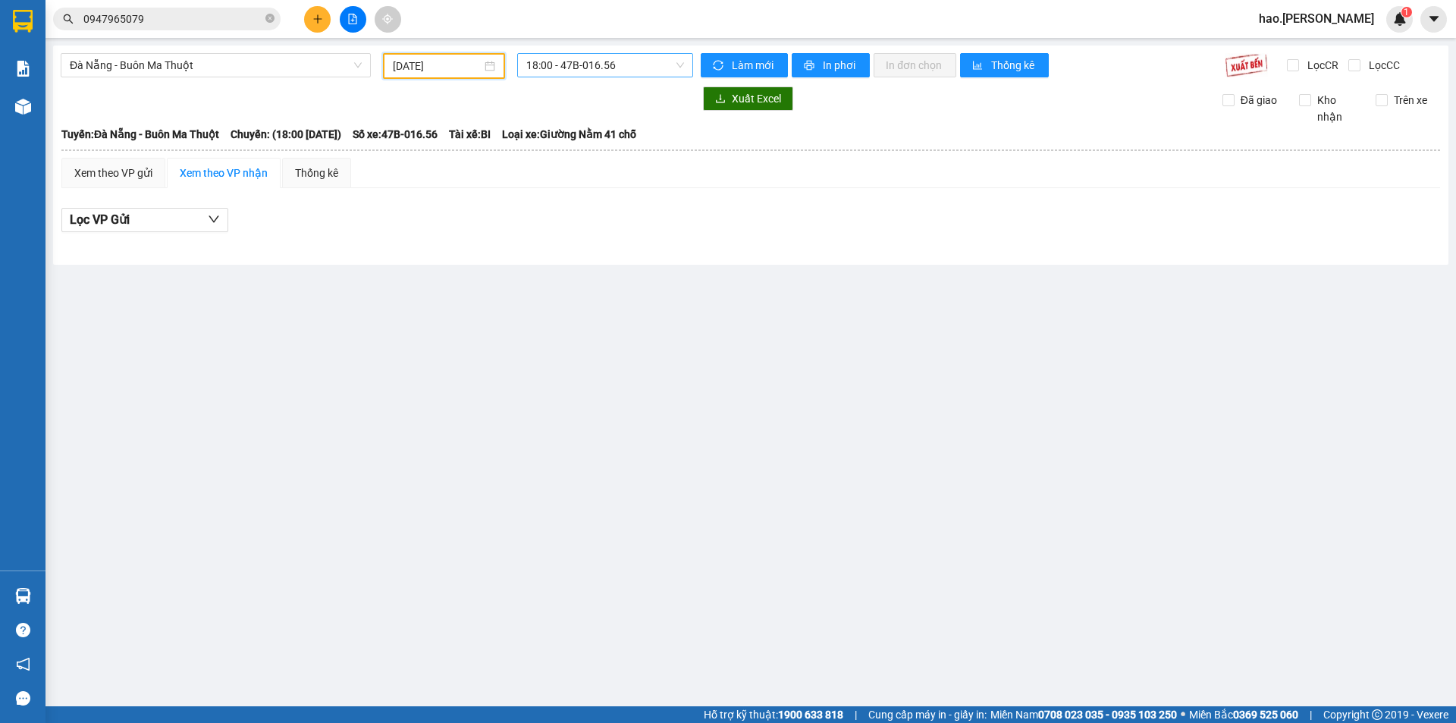
click at [601, 74] on span "18:00 - 47B-016.56" at bounding box center [605, 65] width 158 height 23
click at [607, 146] on div "18:31 - 47B-012.31" at bounding box center [585, 144] width 118 height 17
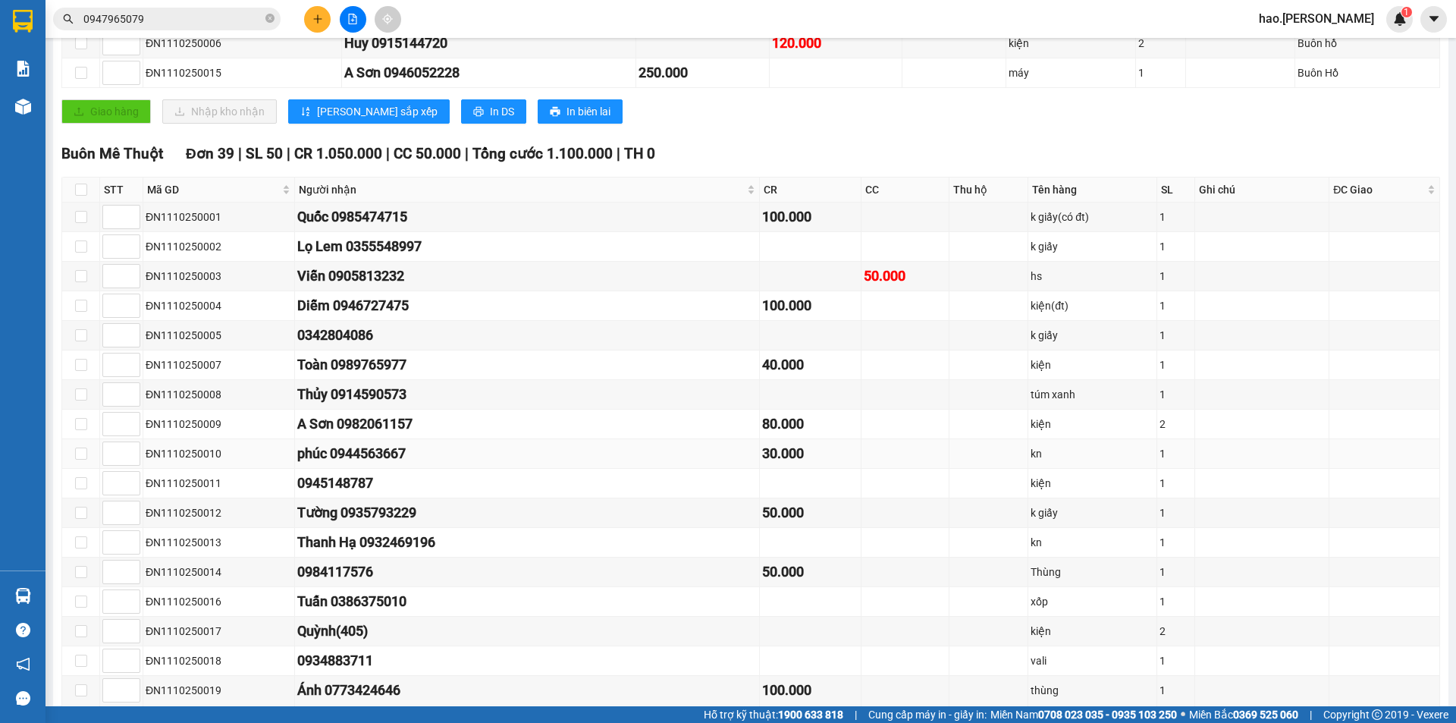
scroll to position [303, 0]
click at [691, 189] on div "Người nhận" at bounding box center [527, 188] width 456 height 17
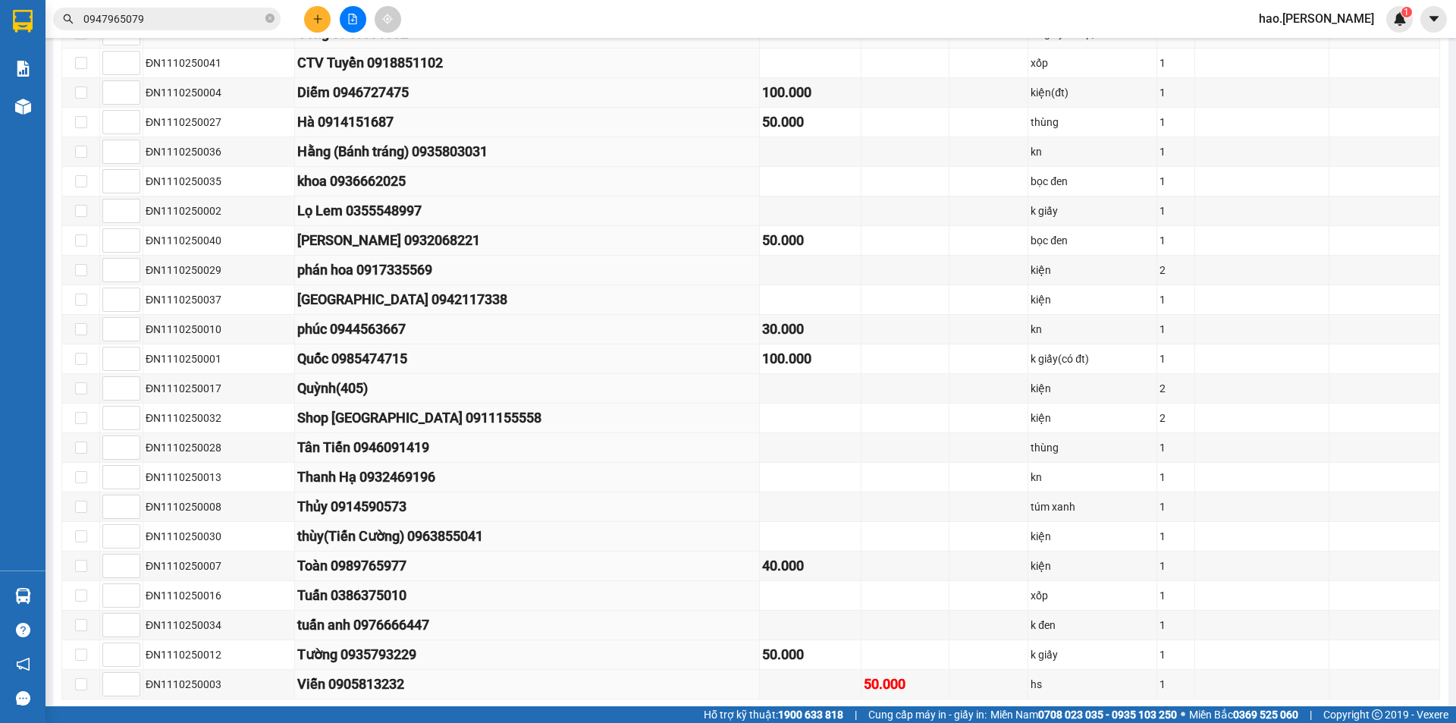
scroll to position [1030, 0]
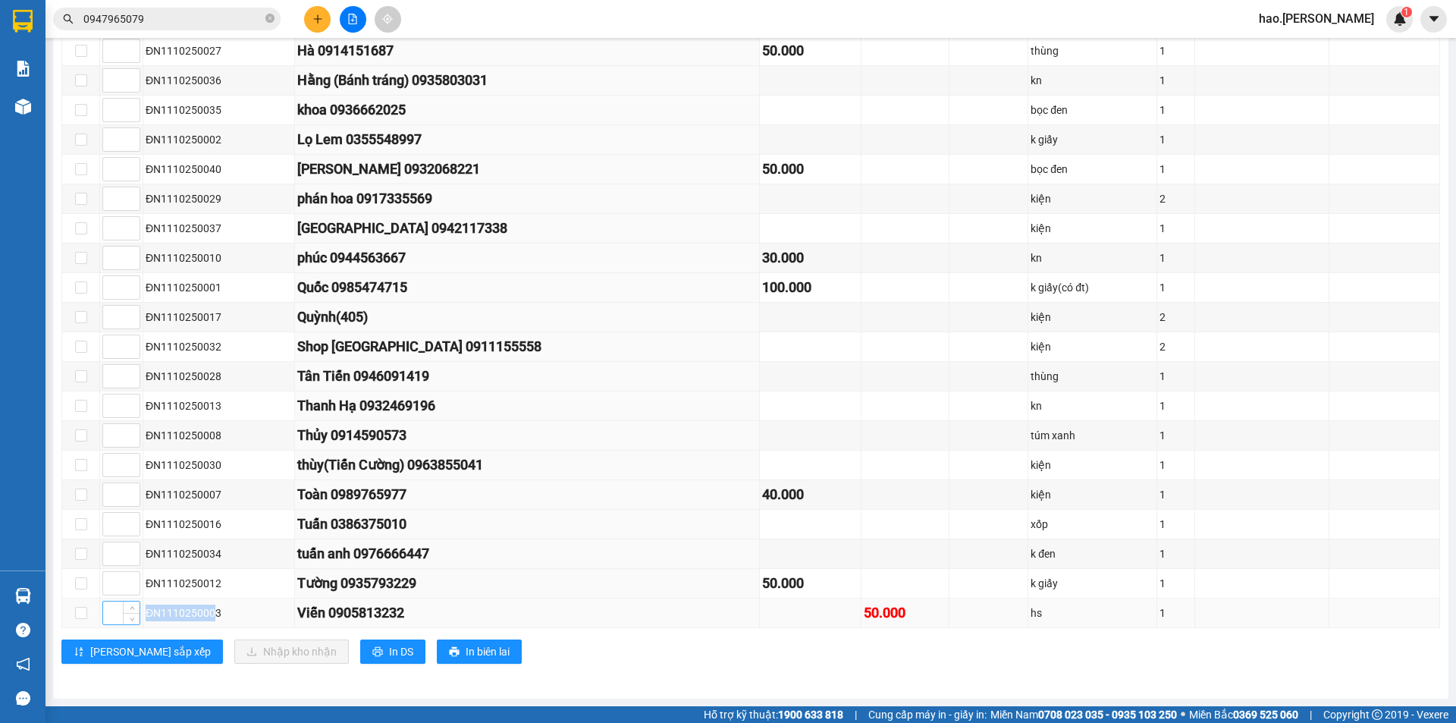
drag, startPoint x: 214, startPoint y: 614, endPoint x: 110, endPoint y: 616, distance: 103.9
click at [110, 616] on tr "ĐN1110250003 Viễn 0905813232 50.000 hs 1" at bounding box center [751, 613] width 1378 height 30
drag, startPoint x: 216, startPoint y: 612, endPoint x: 146, endPoint y: 618, distance: 70.8
click at [146, 618] on div "ĐN1110250003" at bounding box center [219, 612] width 146 height 17
copy div "ĐN1110250003"
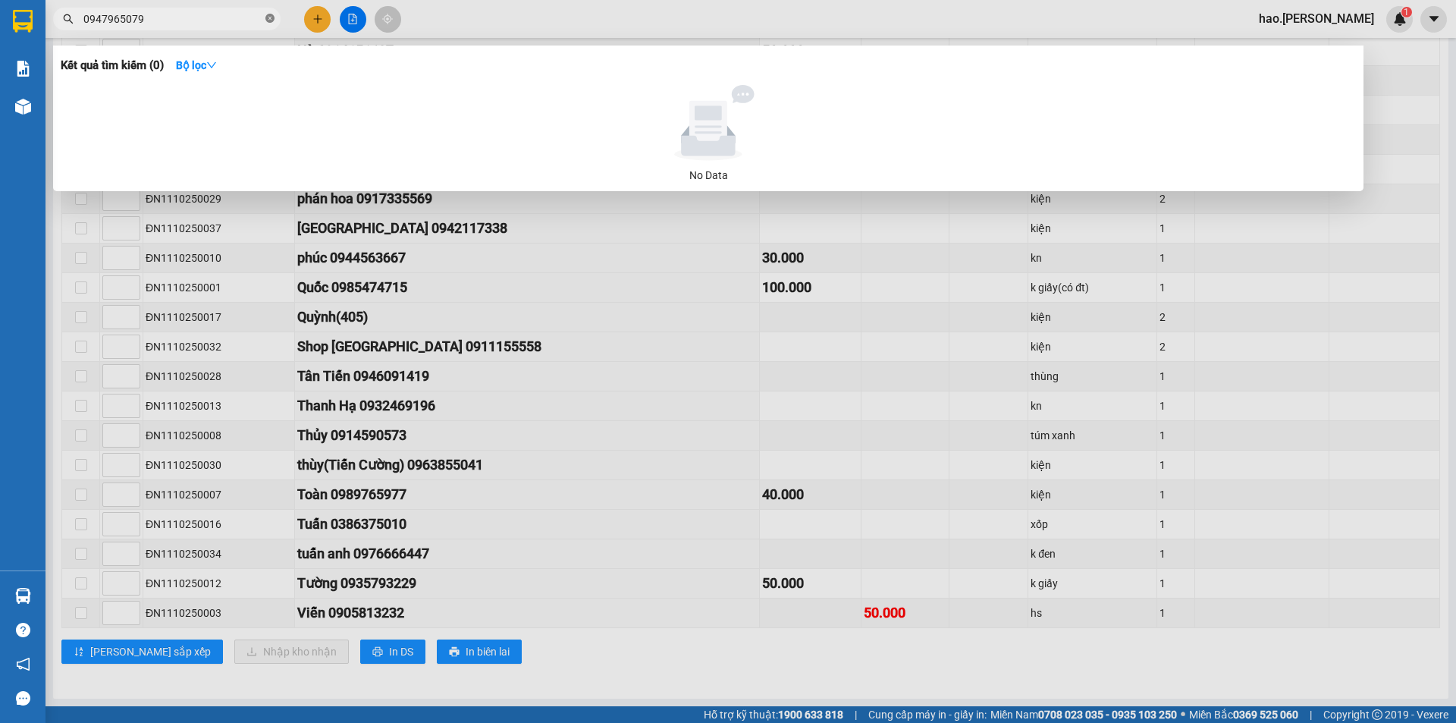
click at [271, 22] on icon "close-circle" at bounding box center [269, 18] width 9 height 9
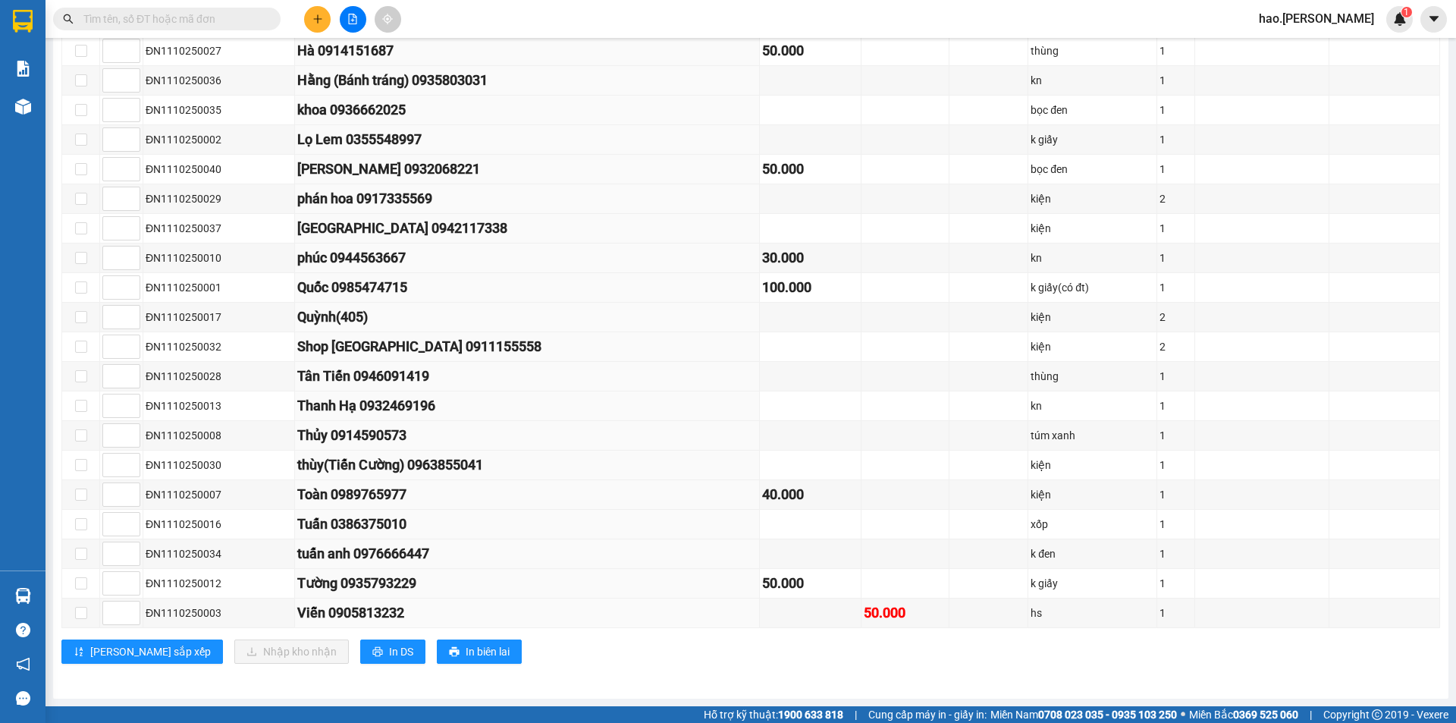
click at [249, 24] on input "text" at bounding box center [172, 19] width 179 height 17
paste input "ĐN1110250003"
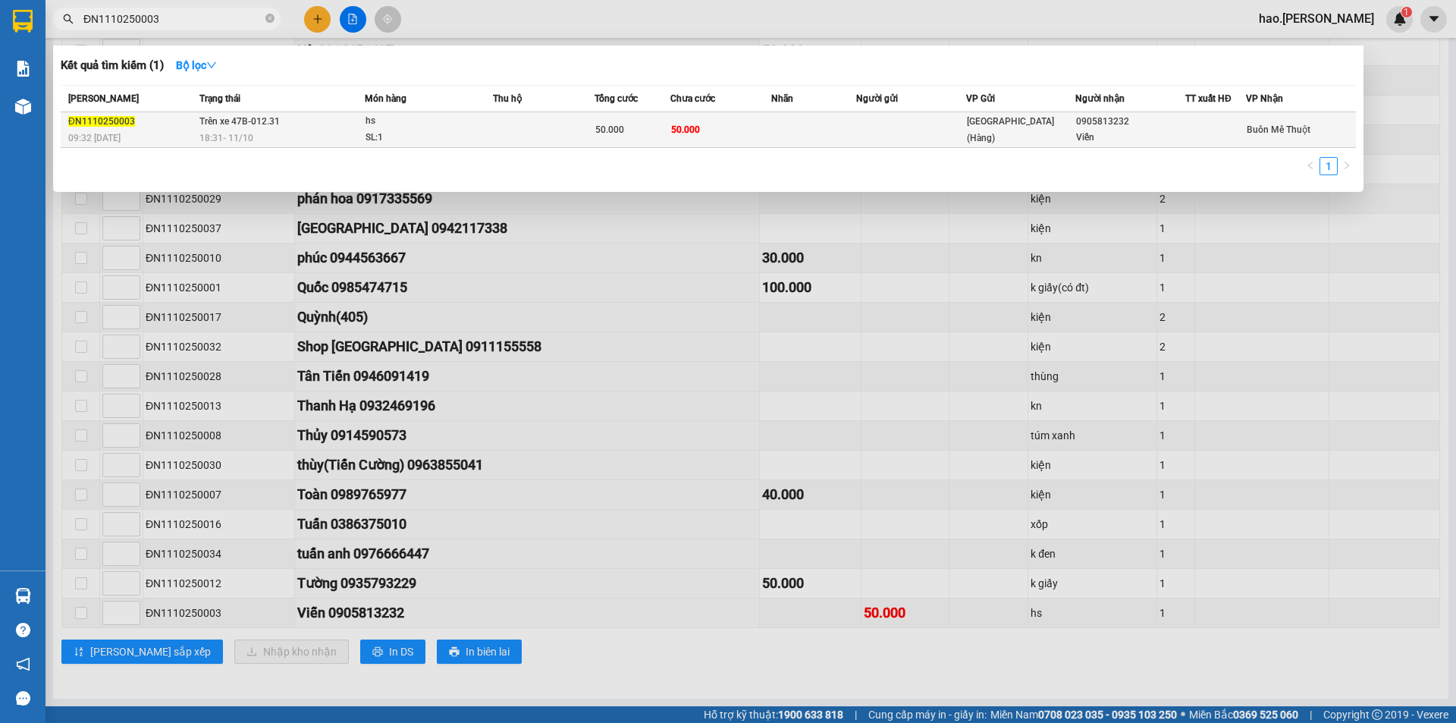
type input "ĐN1110250003"
click at [518, 130] on td at bounding box center [544, 130] width 102 height 36
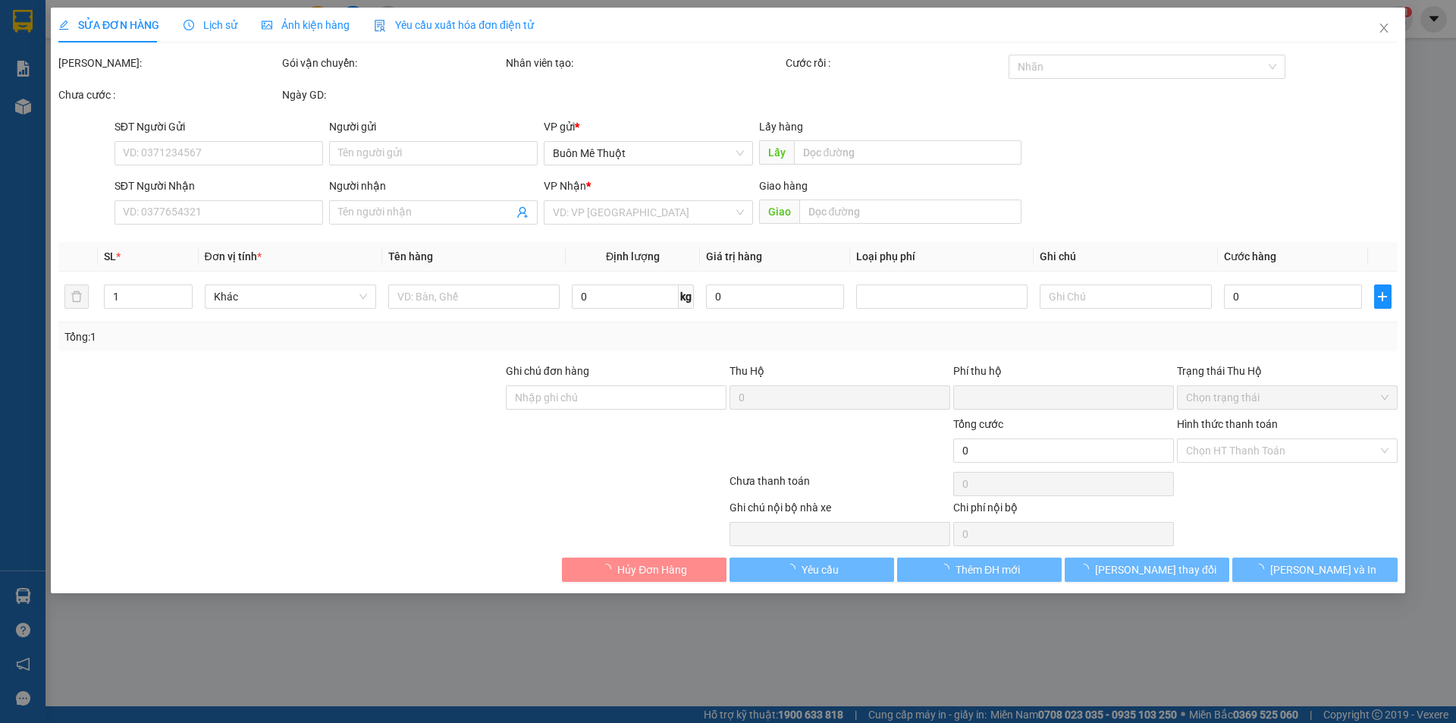
type input "0905813232"
type input "Viễn"
type input "0"
type input "50.000"
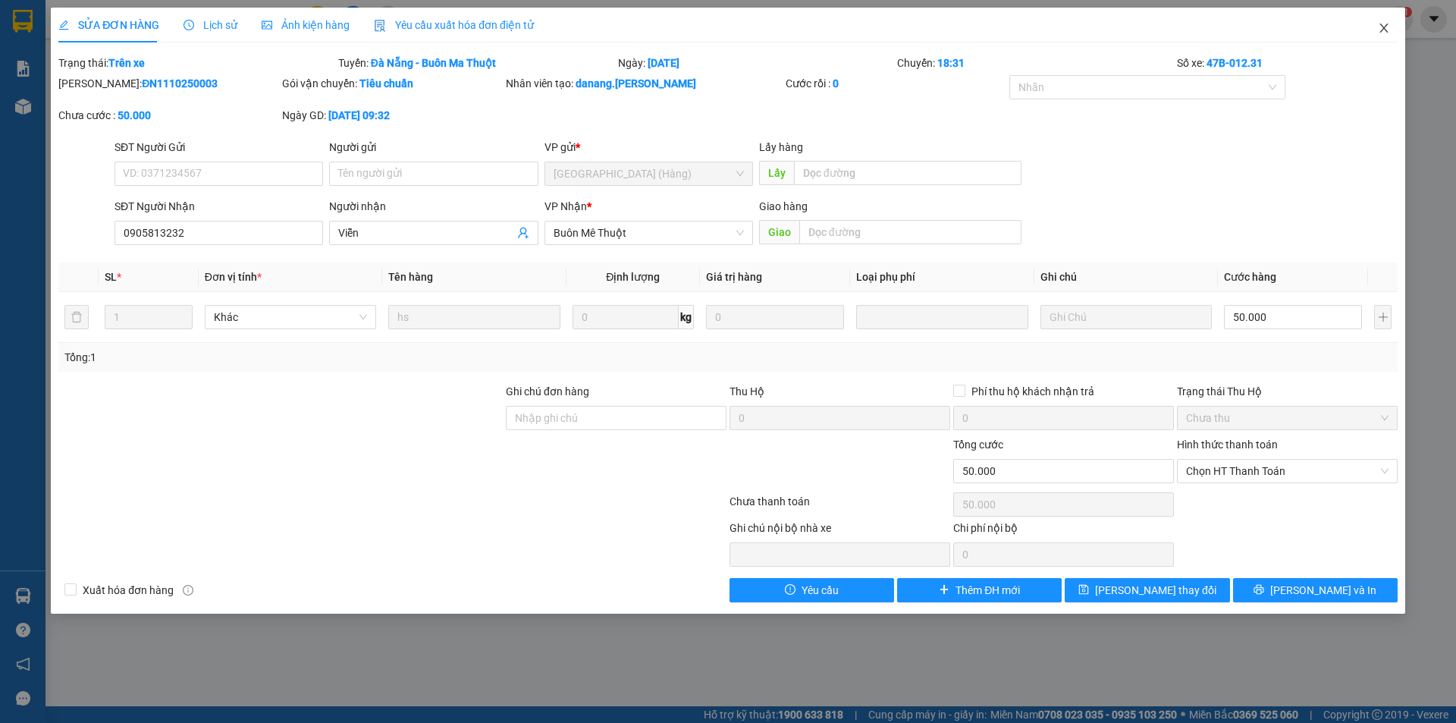
click at [1384, 24] on icon "close" at bounding box center [1384, 28] width 12 height 12
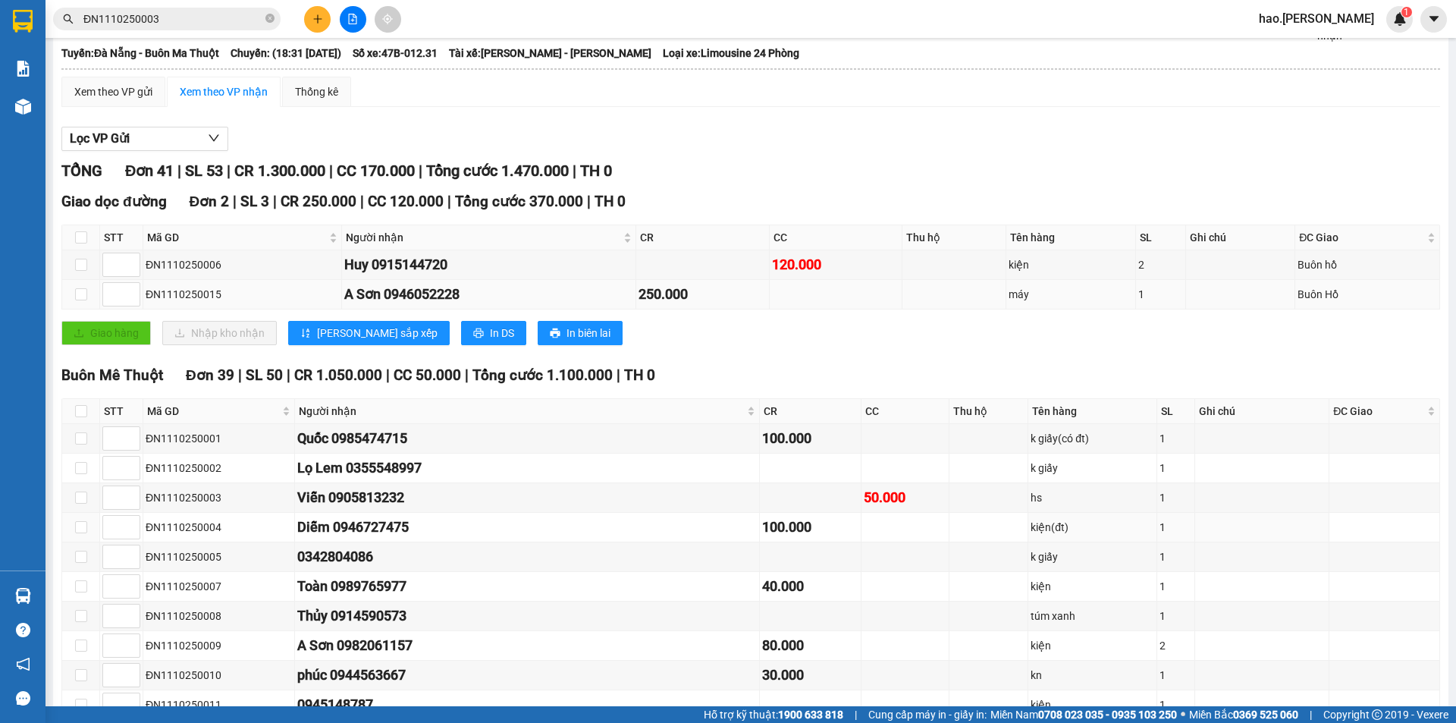
scroll to position [76, 0]
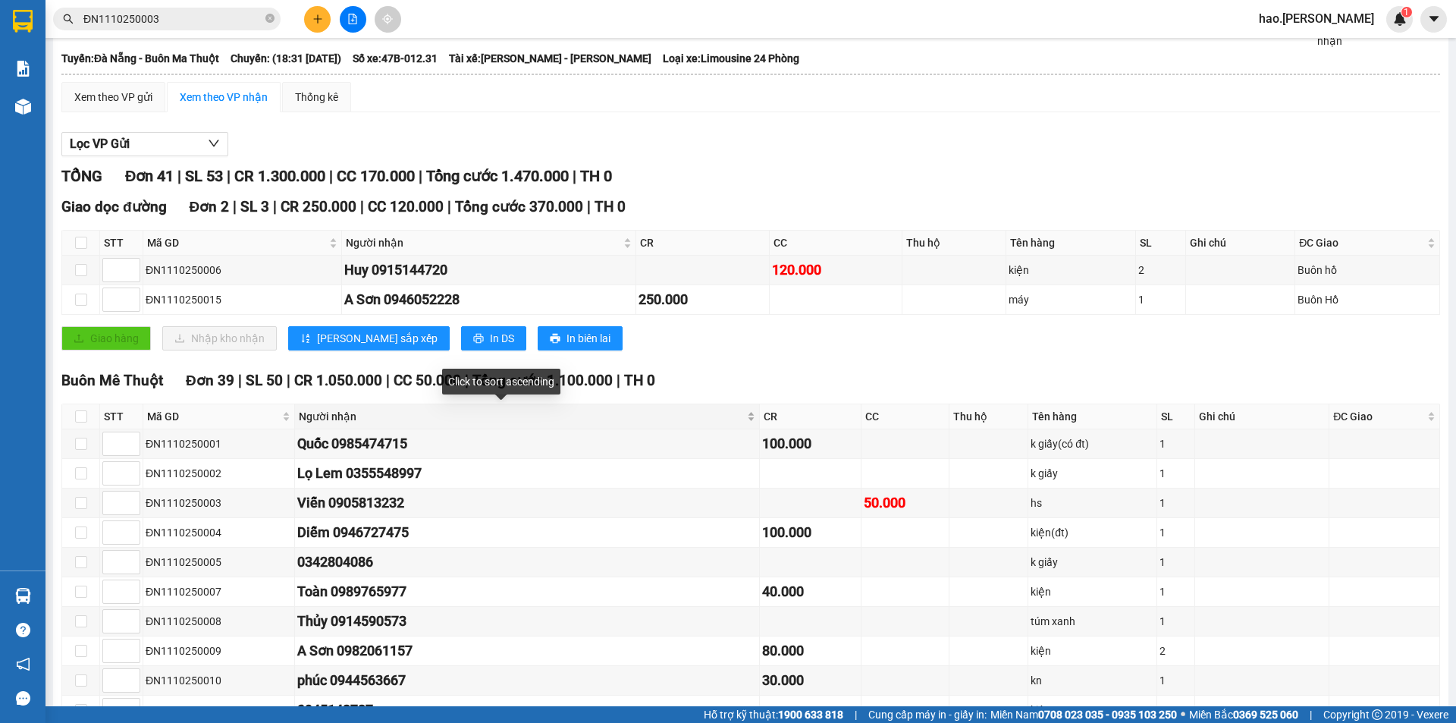
click at [695, 416] on div "Người nhận" at bounding box center [527, 416] width 456 height 17
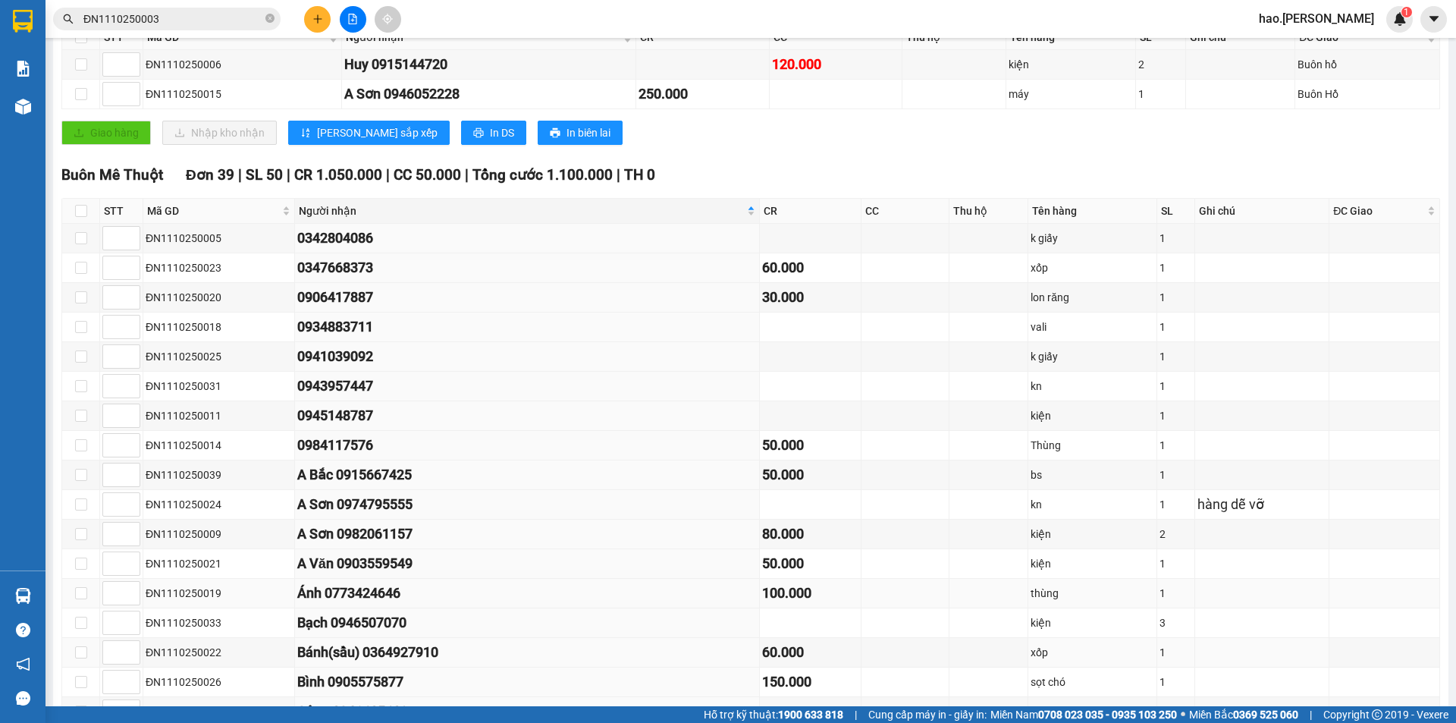
scroll to position [379, 0]
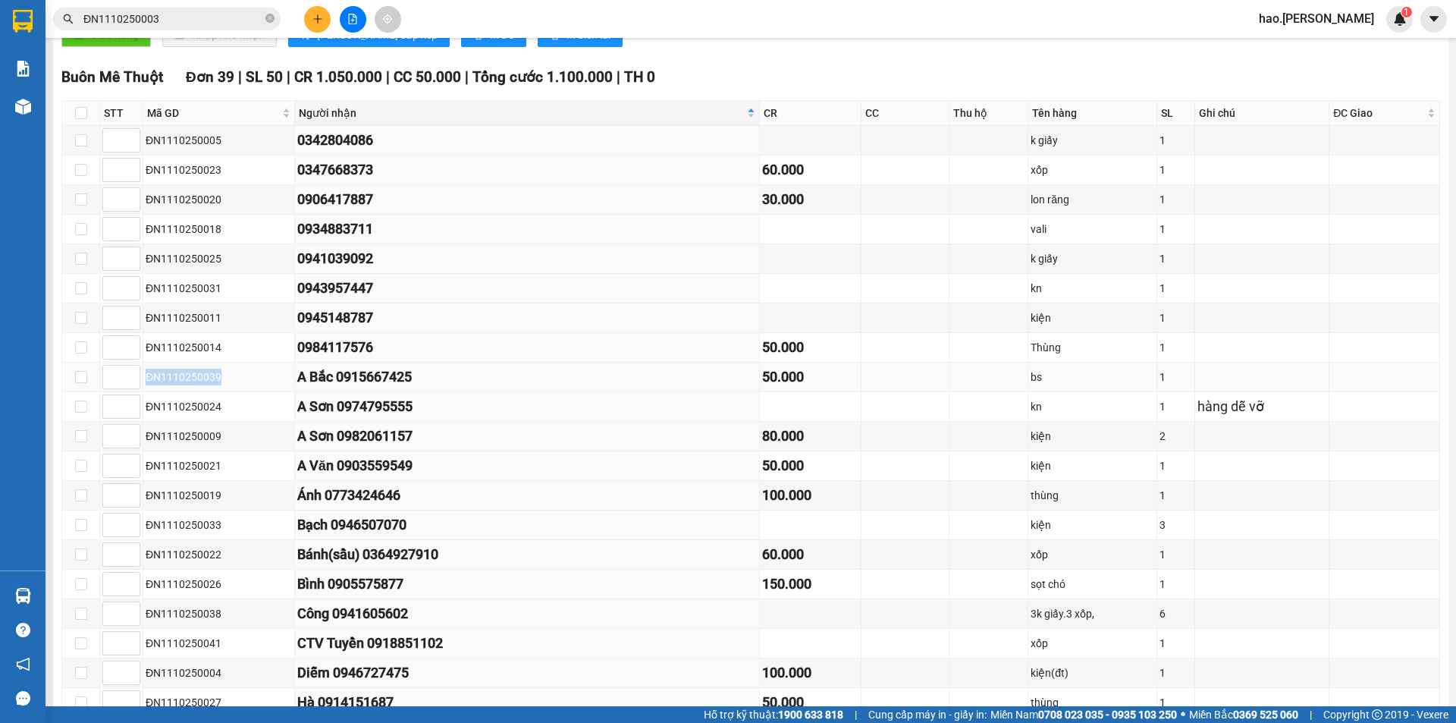
drag, startPoint x: 217, startPoint y: 374, endPoint x: 140, endPoint y: 380, distance: 76.8
click at [140, 380] on tr "ĐN1110250039 A Bắc 0915667425 50.000 bs 1" at bounding box center [751, 377] width 1378 height 30
copy tr "ĐN1110250039"
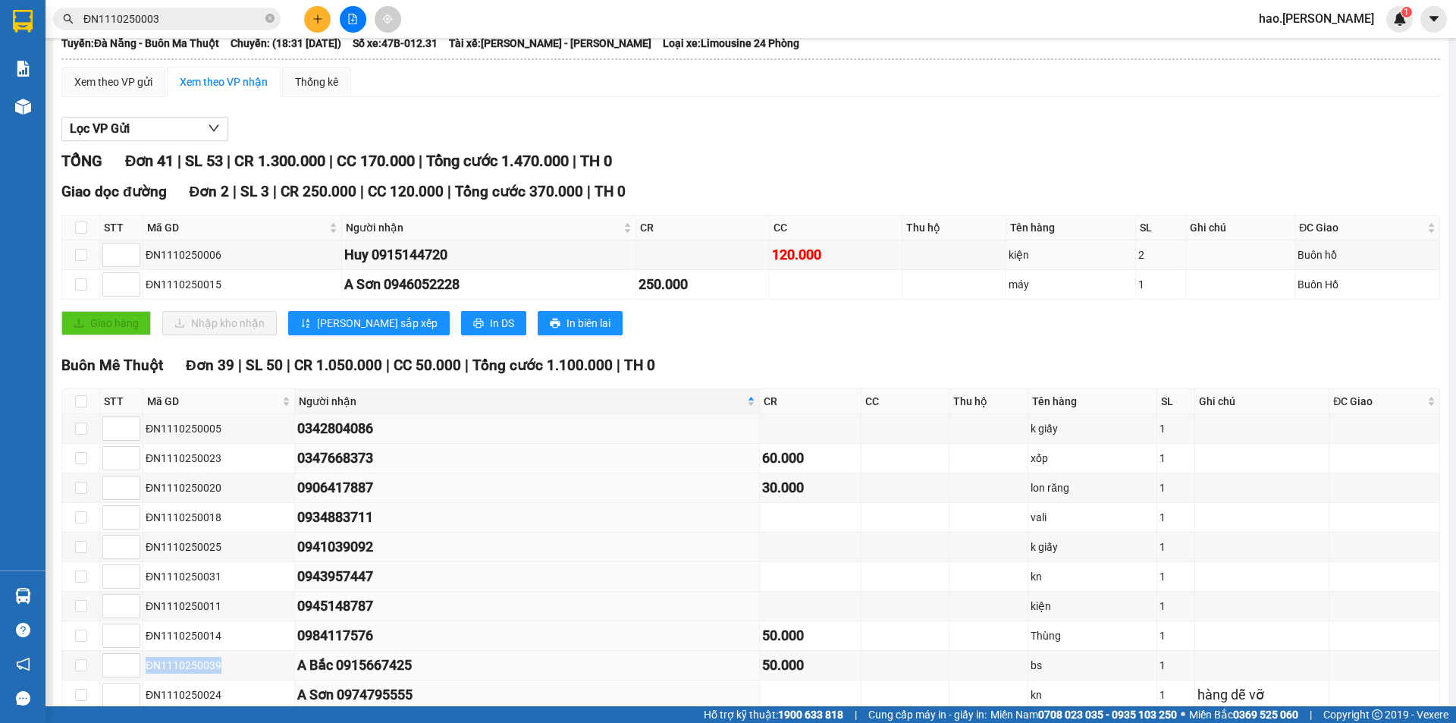
scroll to position [0, 0]
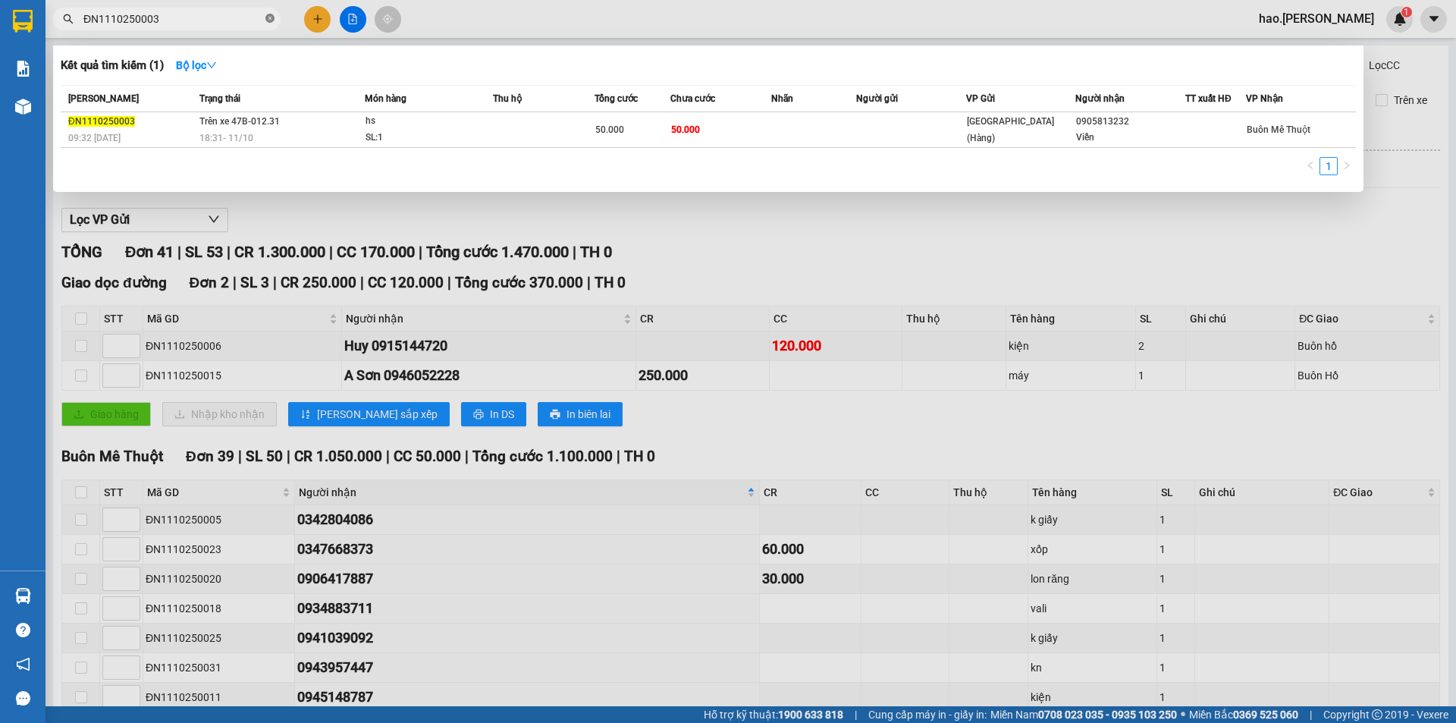
click at [269, 17] on icon "close-circle" at bounding box center [269, 18] width 9 height 9
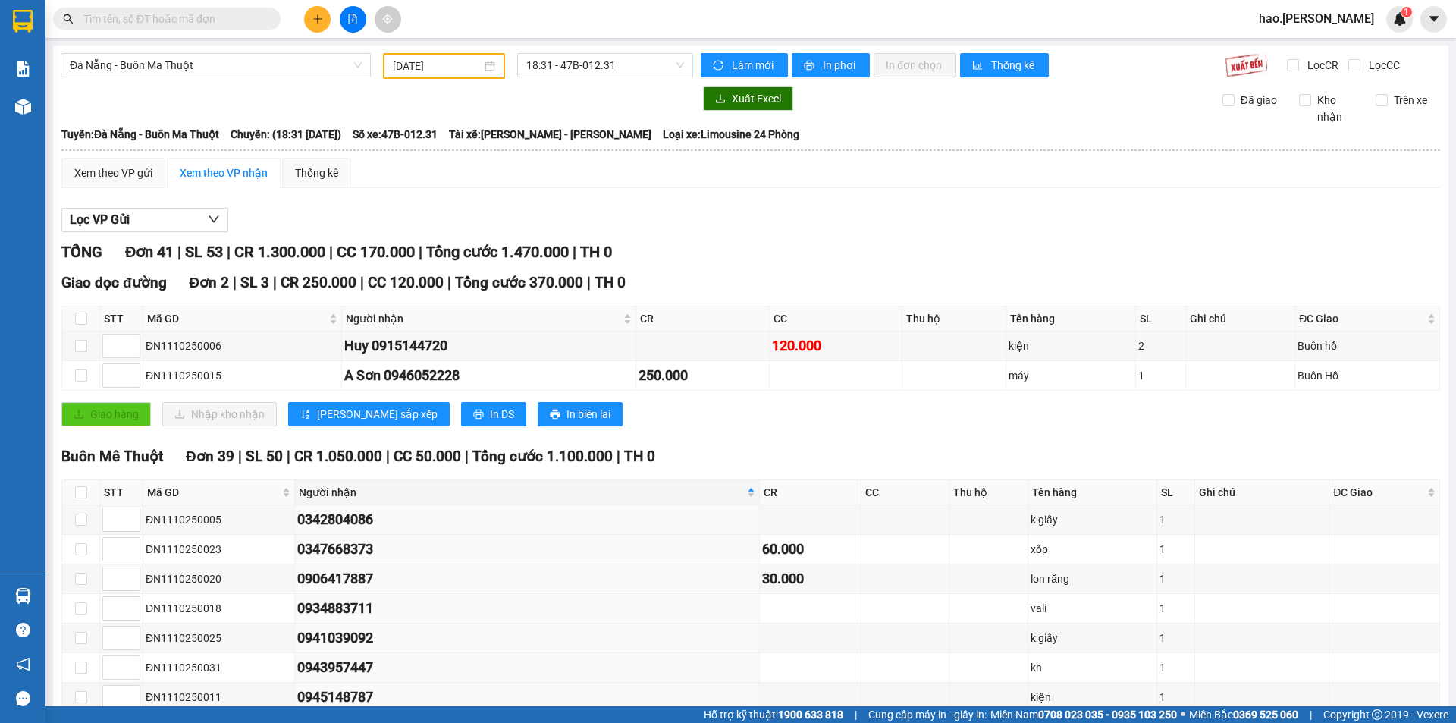
click at [218, 17] on input "text" at bounding box center [172, 19] width 179 height 17
paste input "ĐN1110250039"
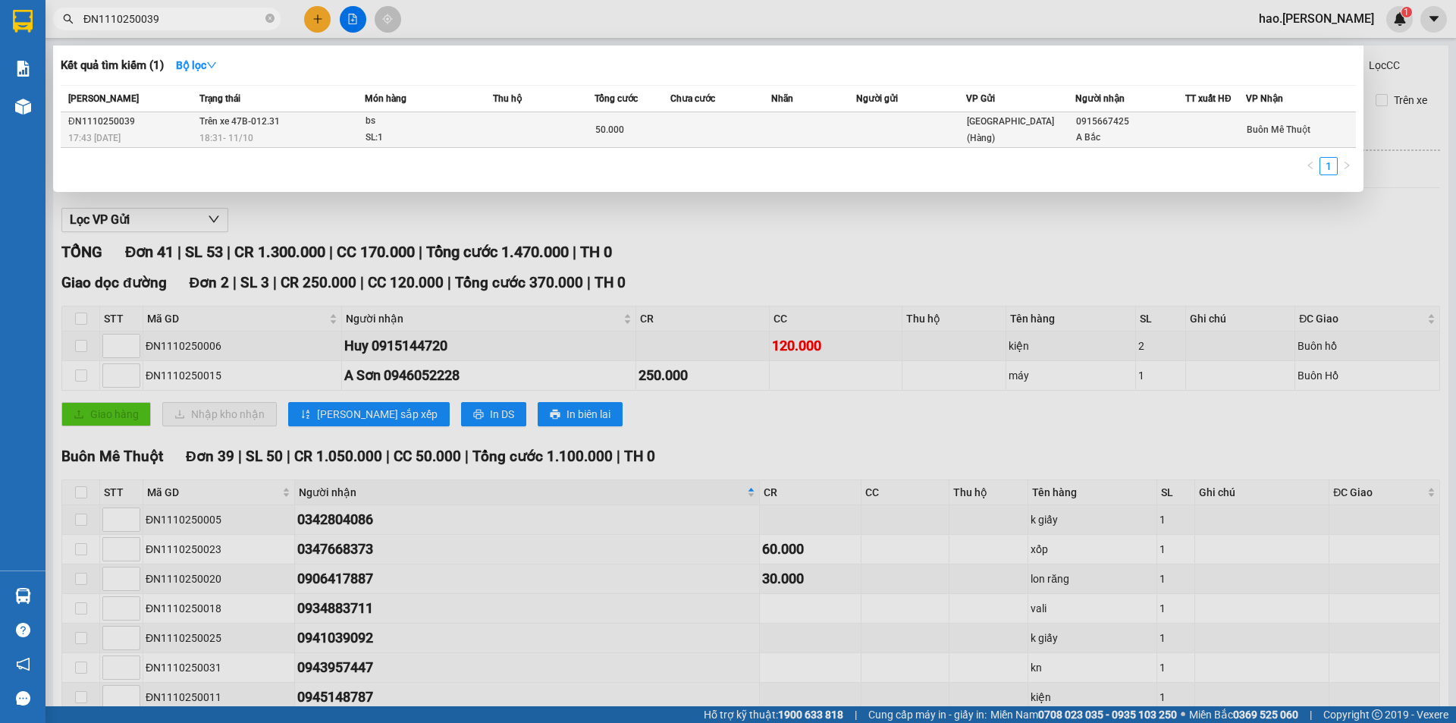
type input "ĐN1110250039"
click at [308, 125] on td "Trên xe 47B-012.31 18:31 [DATE]" at bounding box center [280, 130] width 169 height 36
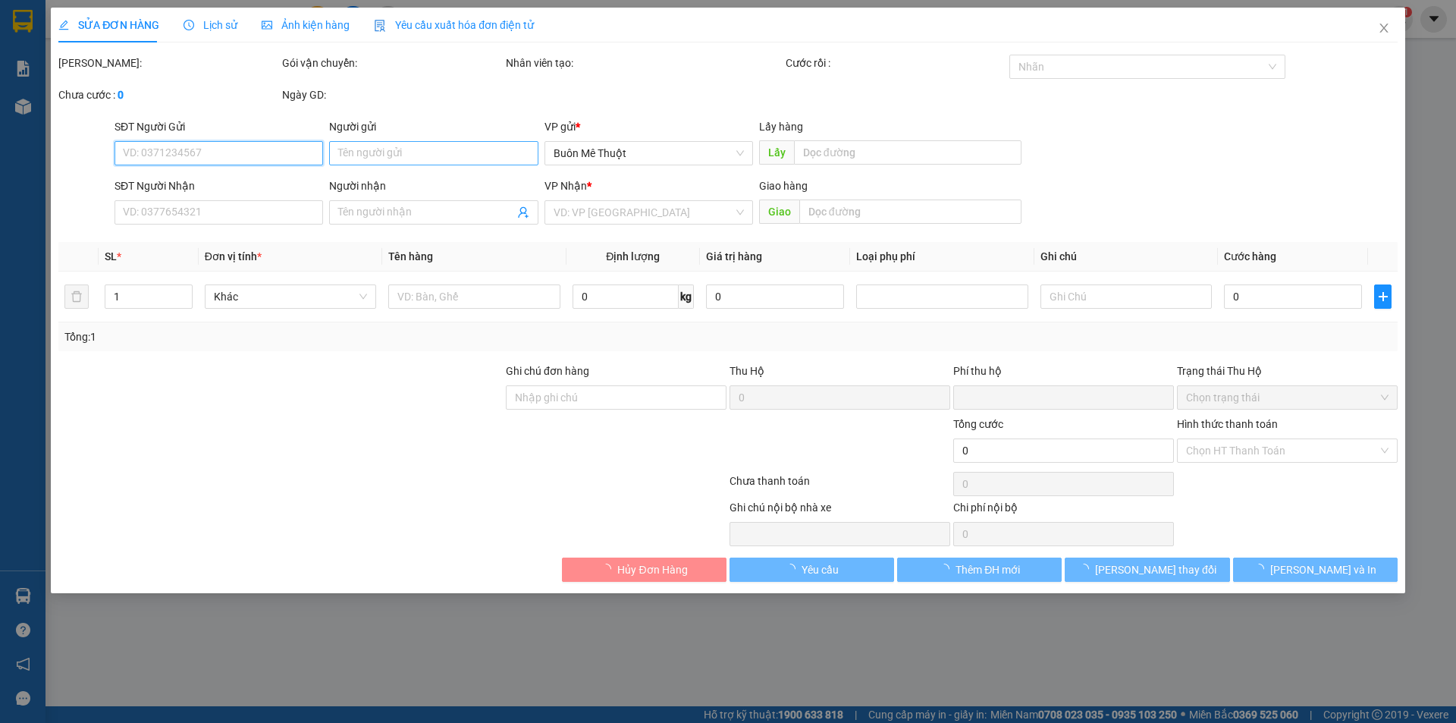
type input "0915667425"
type input "A Bắc"
type input "0"
type input "50.000"
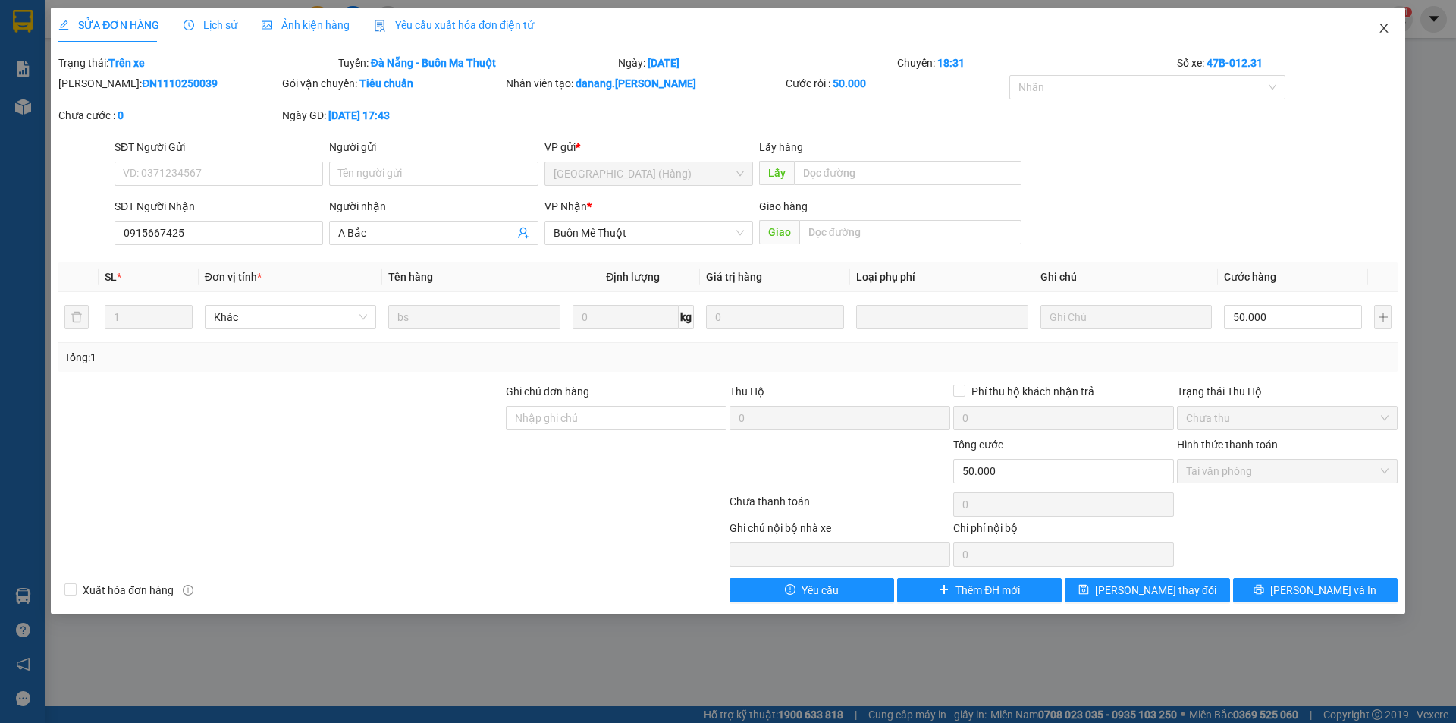
click at [1390, 36] on span "Close" at bounding box center [1384, 29] width 42 height 42
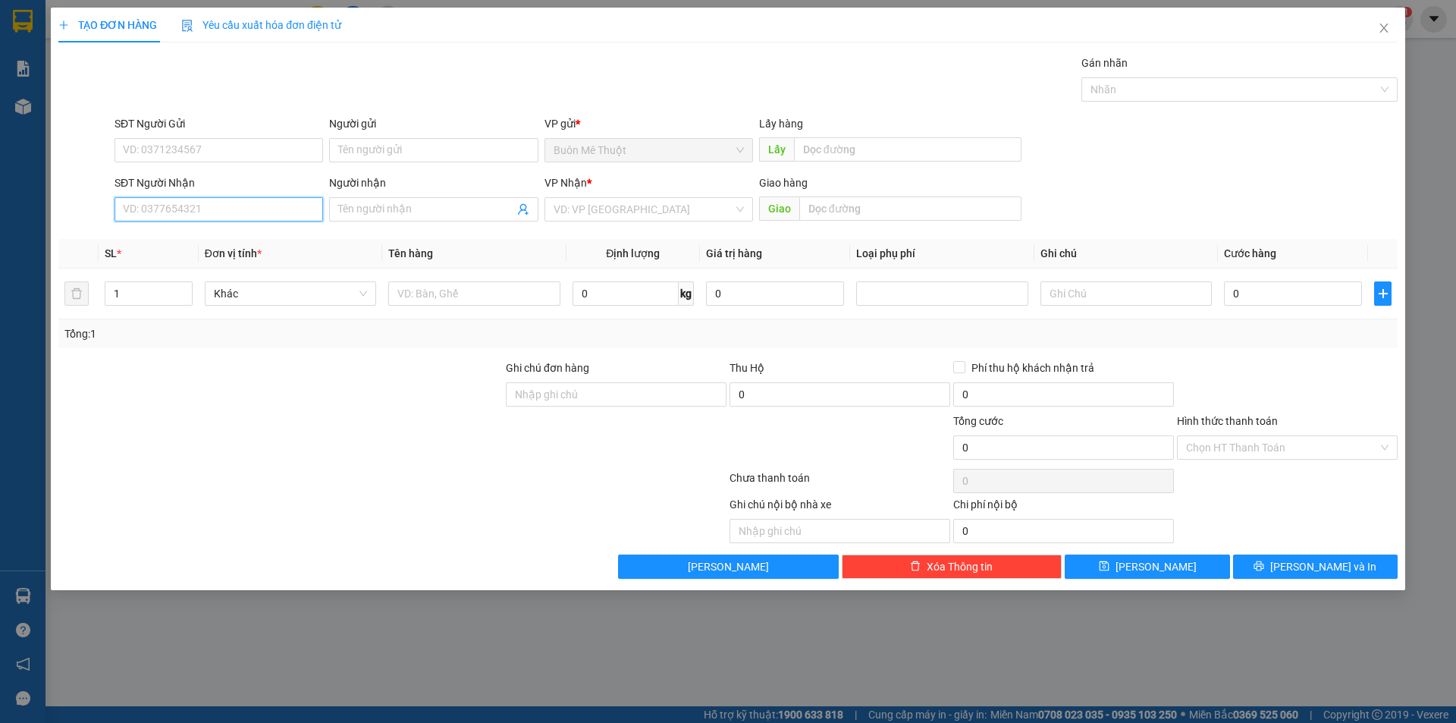
click at [180, 199] on input "SĐT Người Nhận" at bounding box center [218, 209] width 209 height 24
click at [180, 201] on input "SĐT Người Nhận" at bounding box center [218, 209] width 209 height 24
drag, startPoint x: 180, startPoint y: 201, endPoint x: 271, endPoint y: 202, distance: 91.7
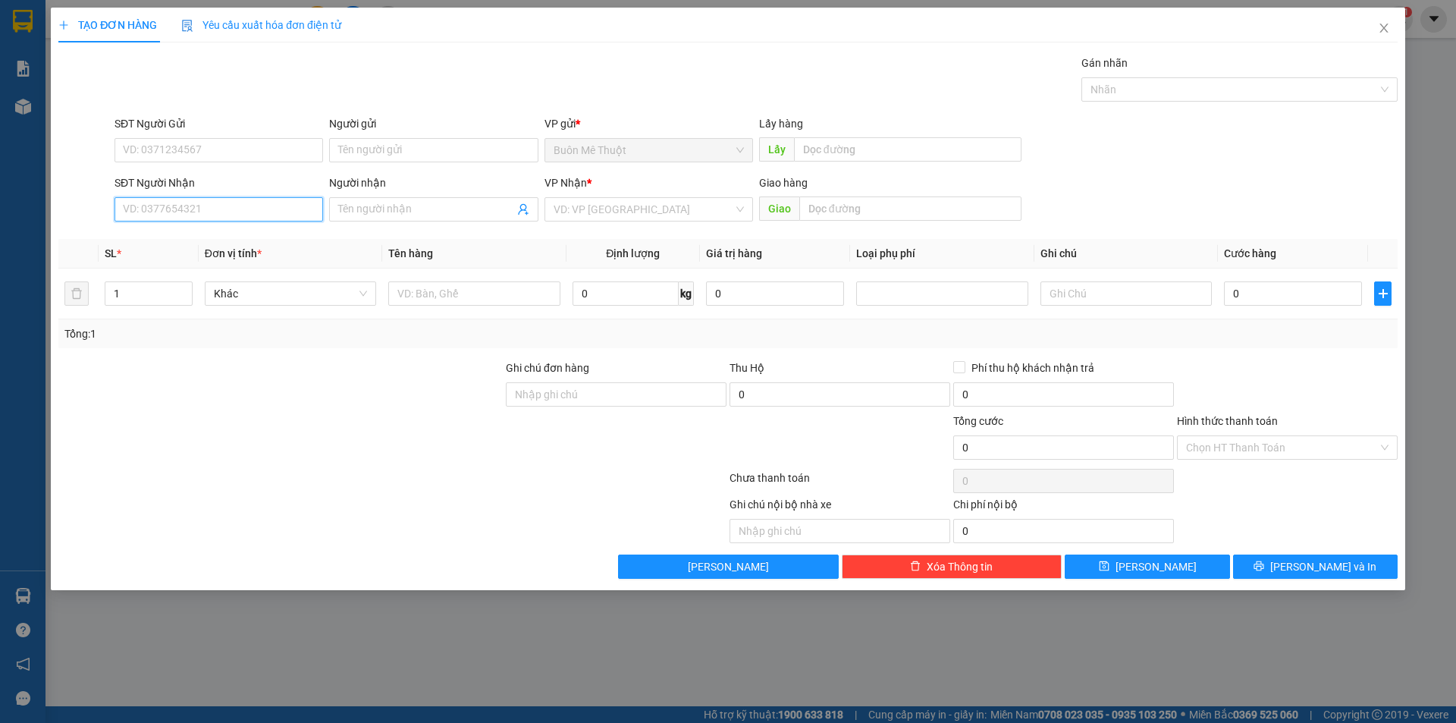
click at [185, 202] on input "SĐT Người Nhận" at bounding box center [218, 209] width 209 height 24
click at [494, 165] on form "SĐT Người Gửi VD: 0371234567 Người gửi Tên người gửi VP gửi * Buôn Mê Thuột Lấy…" at bounding box center [727, 171] width 1339 height 112
drag, startPoint x: 159, startPoint y: 503, endPoint x: 230, endPoint y: 254, distance: 259.4
click at [170, 469] on div "Transit Pickup Surcharge Ids Transit Deliver Surcharge Ids Transit Deliver Surc…" at bounding box center [727, 317] width 1339 height 524
click at [187, 206] on input "SĐT Người Nhận" at bounding box center [218, 209] width 209 height 24
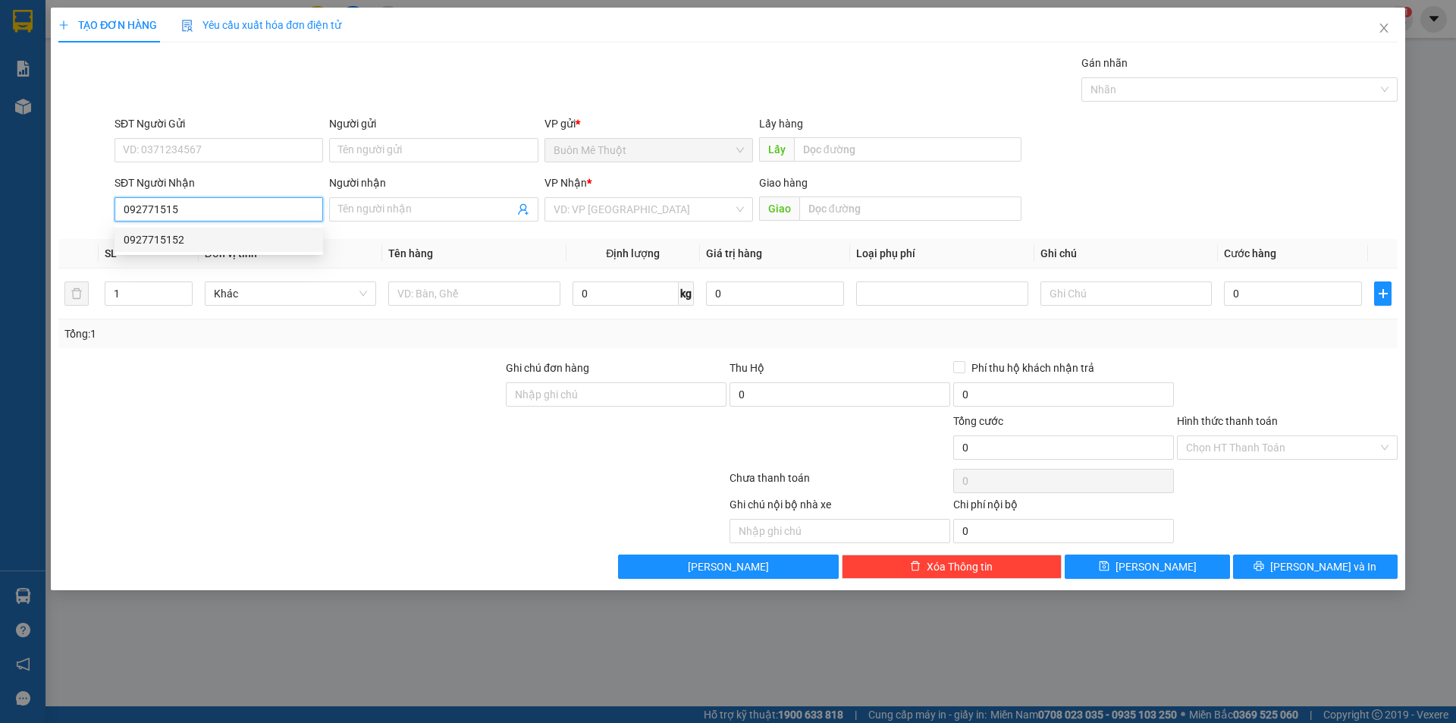
click at [171, 234] on div "0927715152" at bounding box center [219, 239] width 190 height 17
type input "0927715152"
type input "30.000"
type input "0927715152"
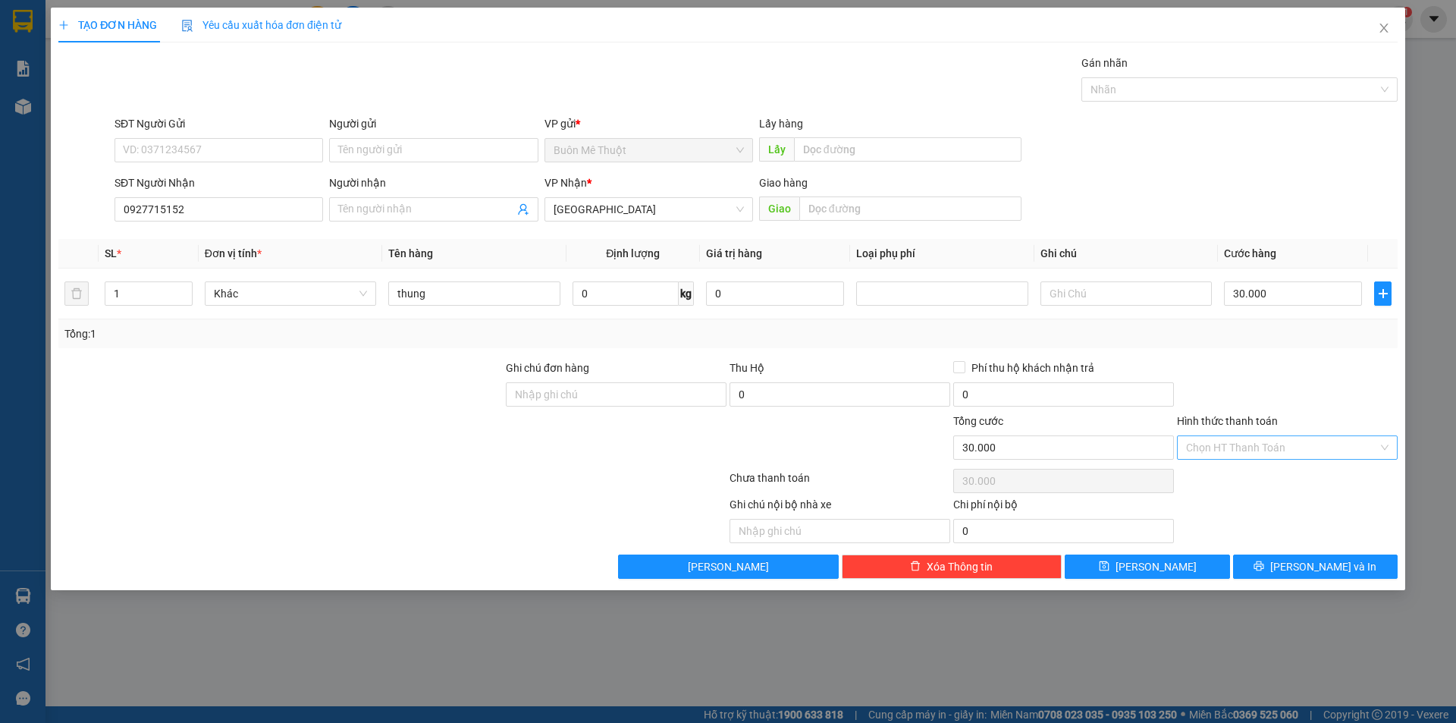
click at [1210, 444] on input "Hình thức thanh toán" at bounding box center [1282, 447] width 192 height 23
click at [1205, 480] on div "Tại văn phòng" at bounding box center [1287, 477] width 202 height 17
type input "0"
click at [1250, 561] on button "[PERSON_NAME] và In" at bounding box center [1315, 566] width 165 height 24
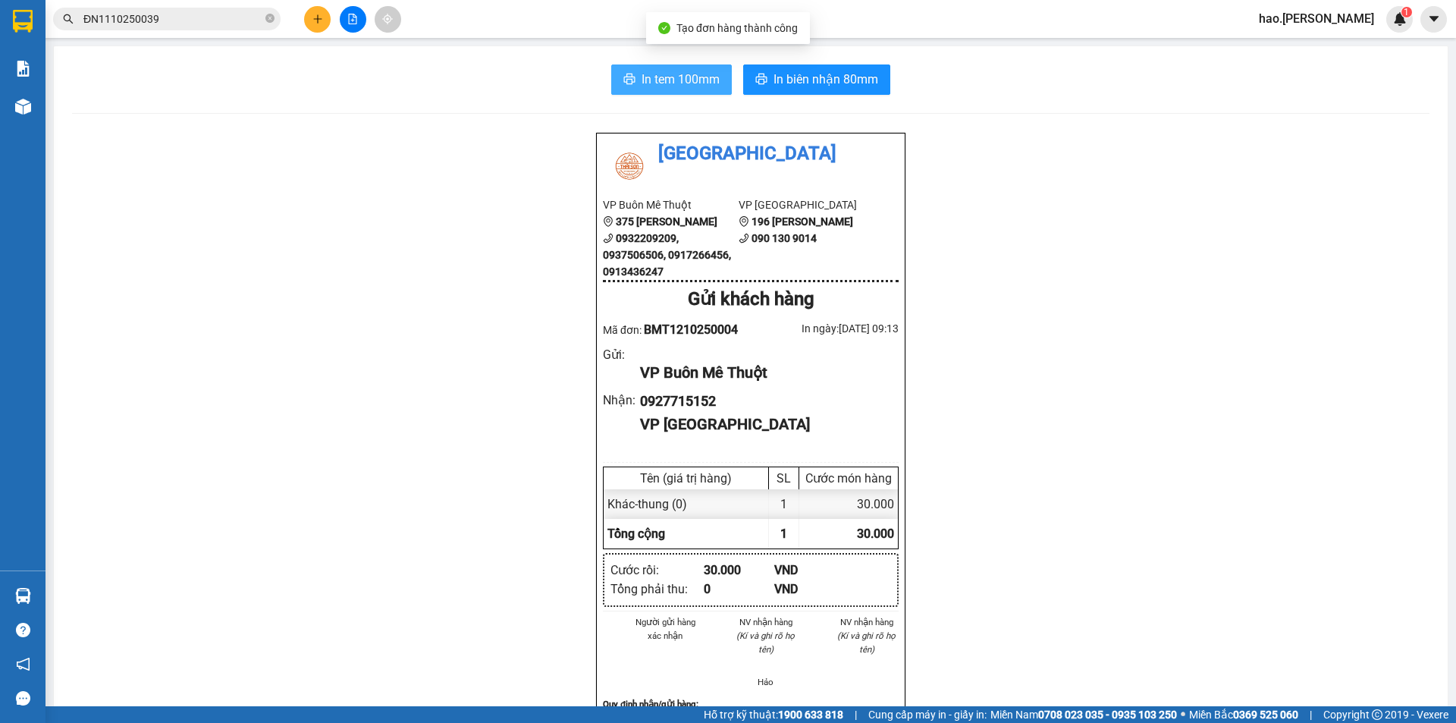
click at [675, 86] on span "In tem 100mm" at bounding box center [680, 79] width 78 height 19
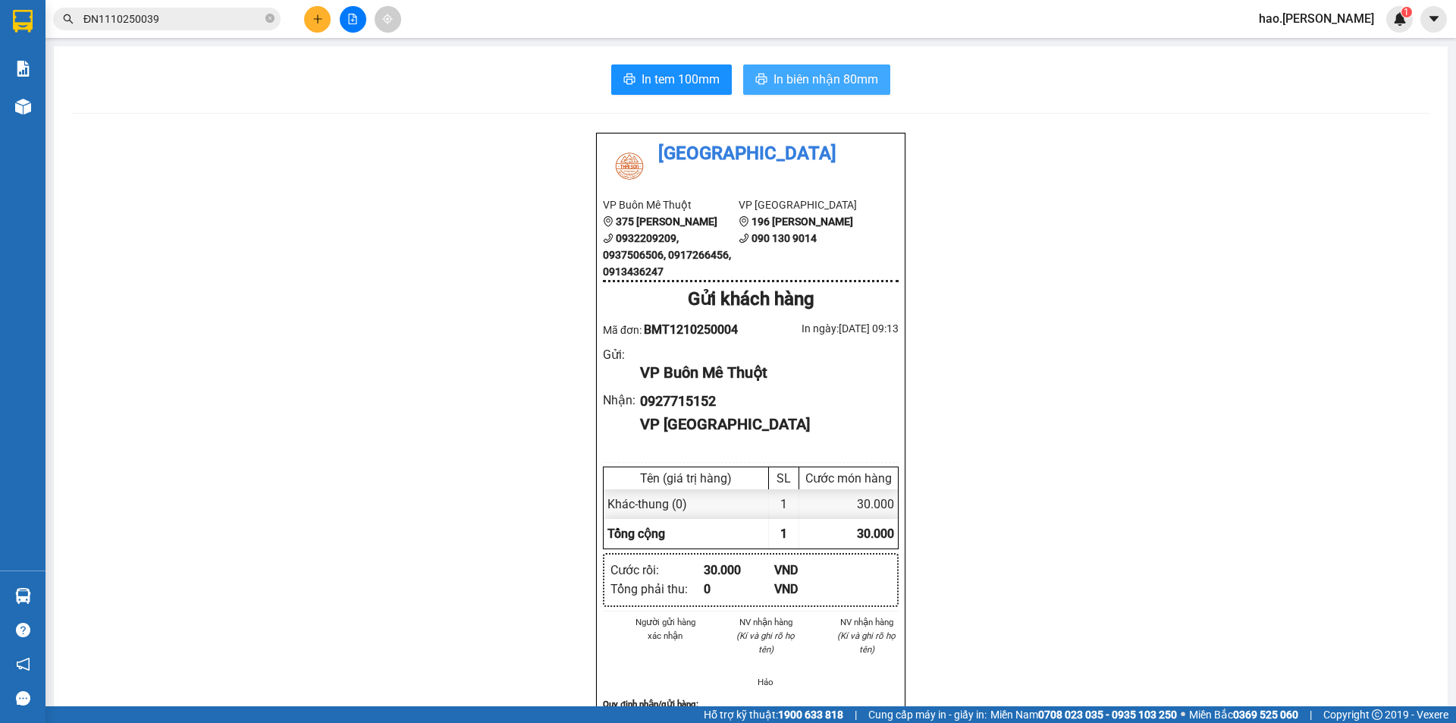
click at [767, 76] on button "In biên nhận 80mm" at bounding box center [816, 79] width 147 height 30
click at [320, 15] on icon "plus" at bounding box center [317, 19] width 11 height 11
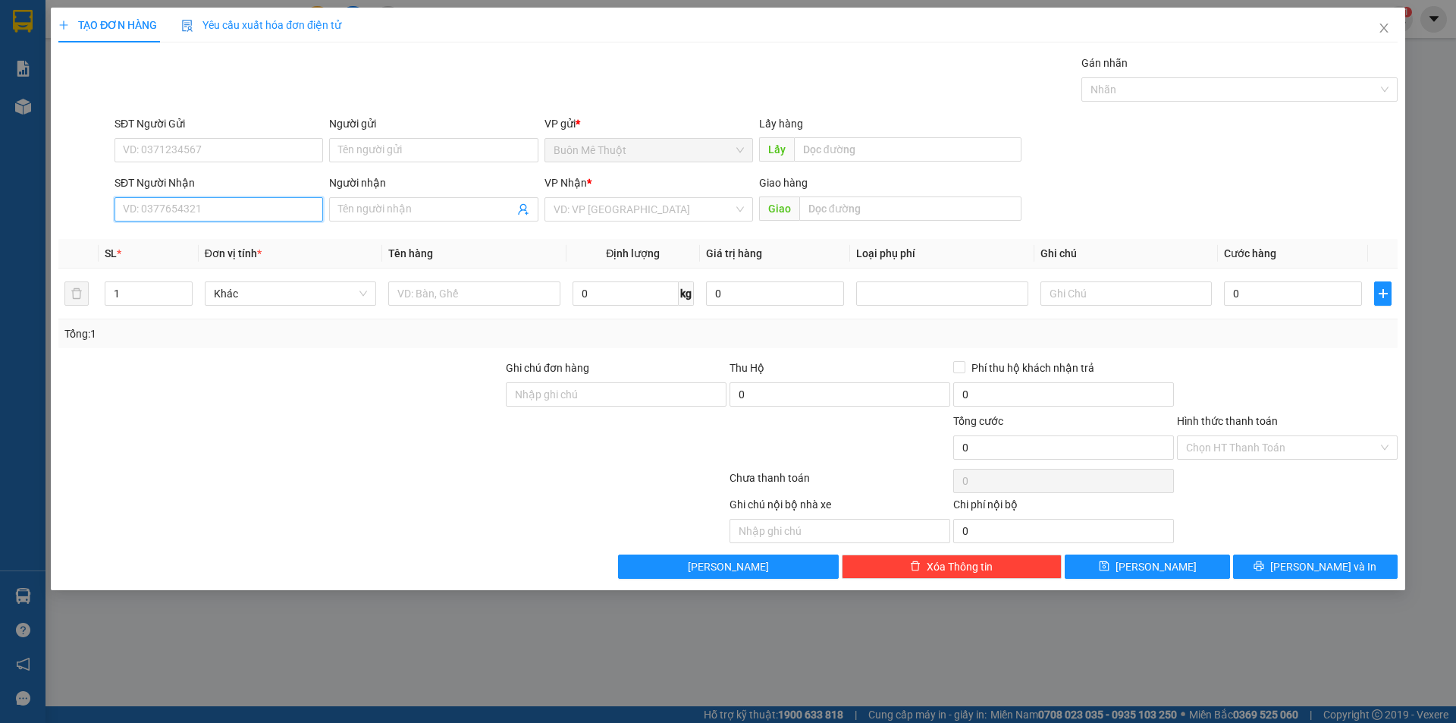
click at [221, 209] on input "SĐT Người Nhận" at bounding box center [218, 209] width 209 height 24
type input "0819874888"
click at [631, 211] on input "search" at bounding box center [643, 209] width 180 height 23
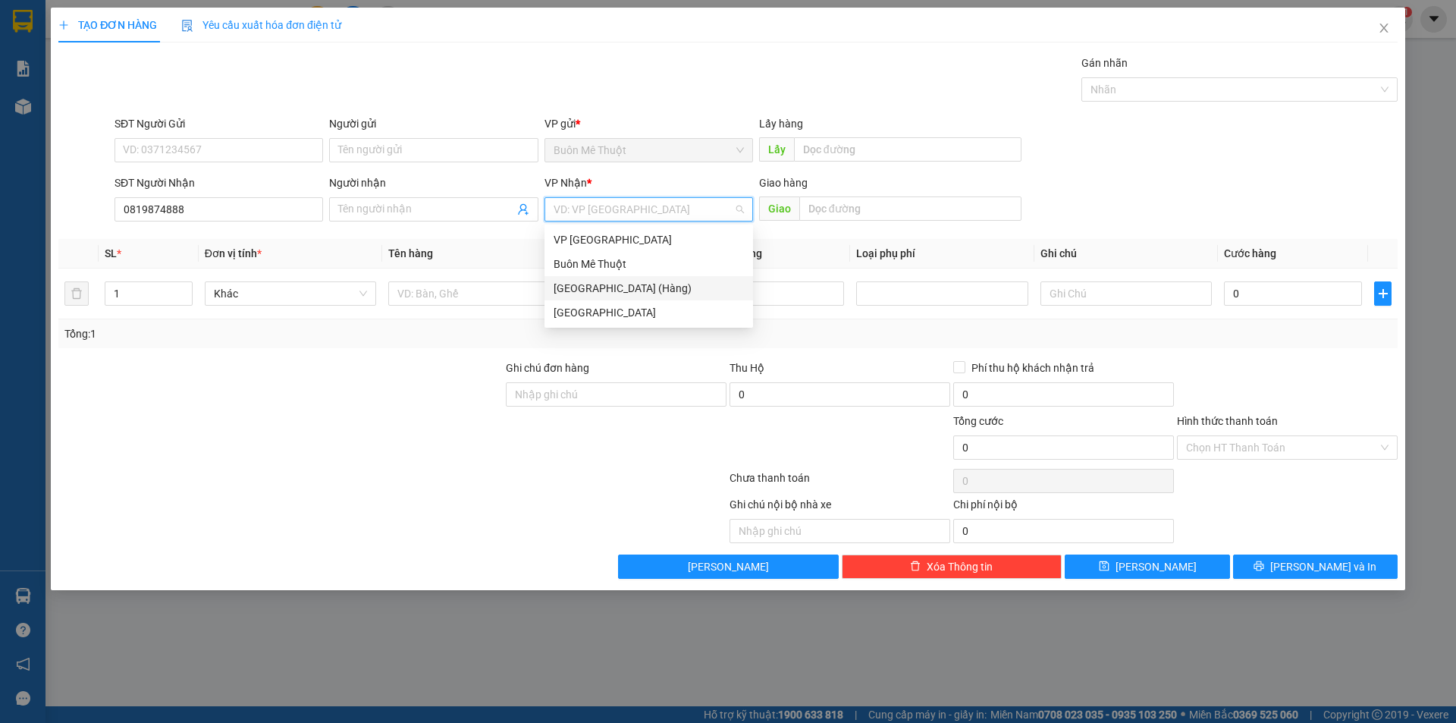
click at [599, 290] on div "[GEOGRAPHIC_DATA] (Hàng)" at bounding box center [648, 288] width 190 height 17
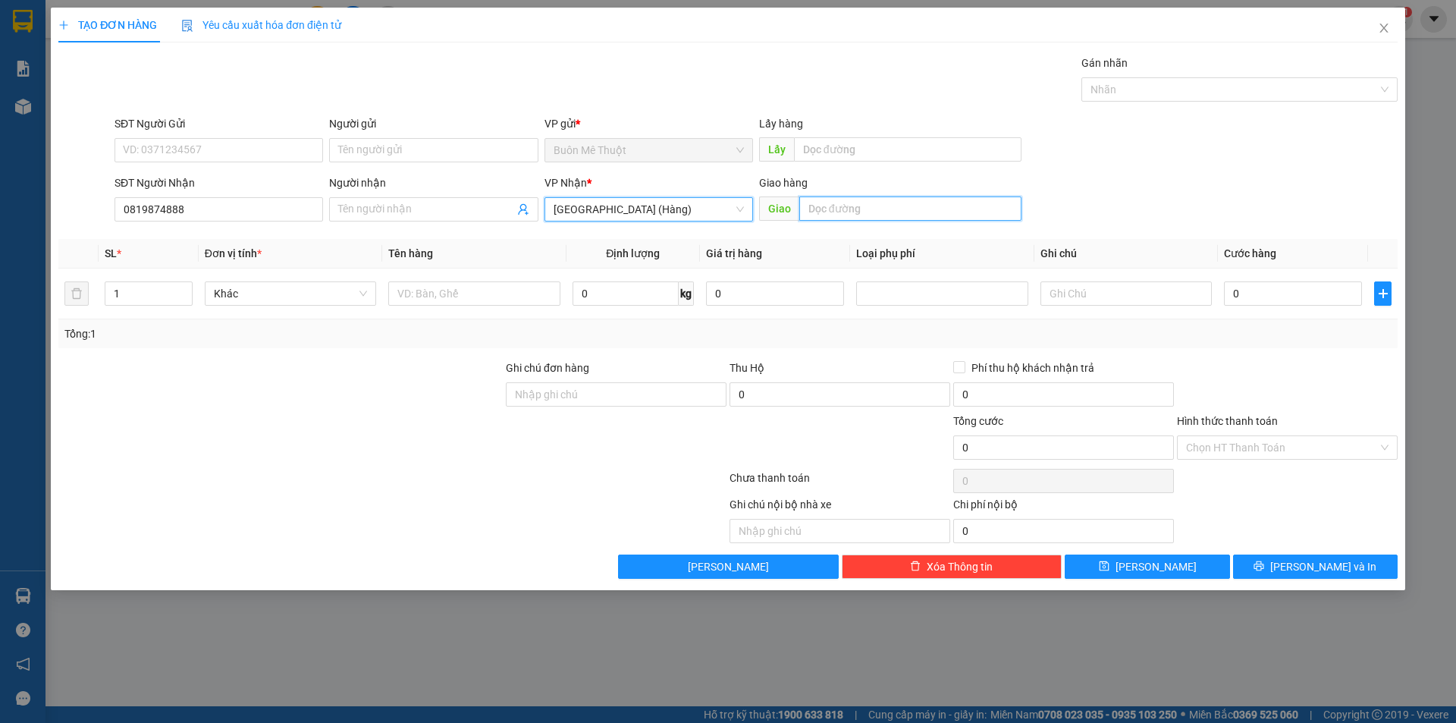
click at [848, 209] on input "text" at bounding box center [910, 208] width 222 height 24
type input "O"
type input "ÔNG KIỆT"
click at [180, 155] on input "SĐT Người Gửi" at bounding box center [218, 150] width 209 height 24
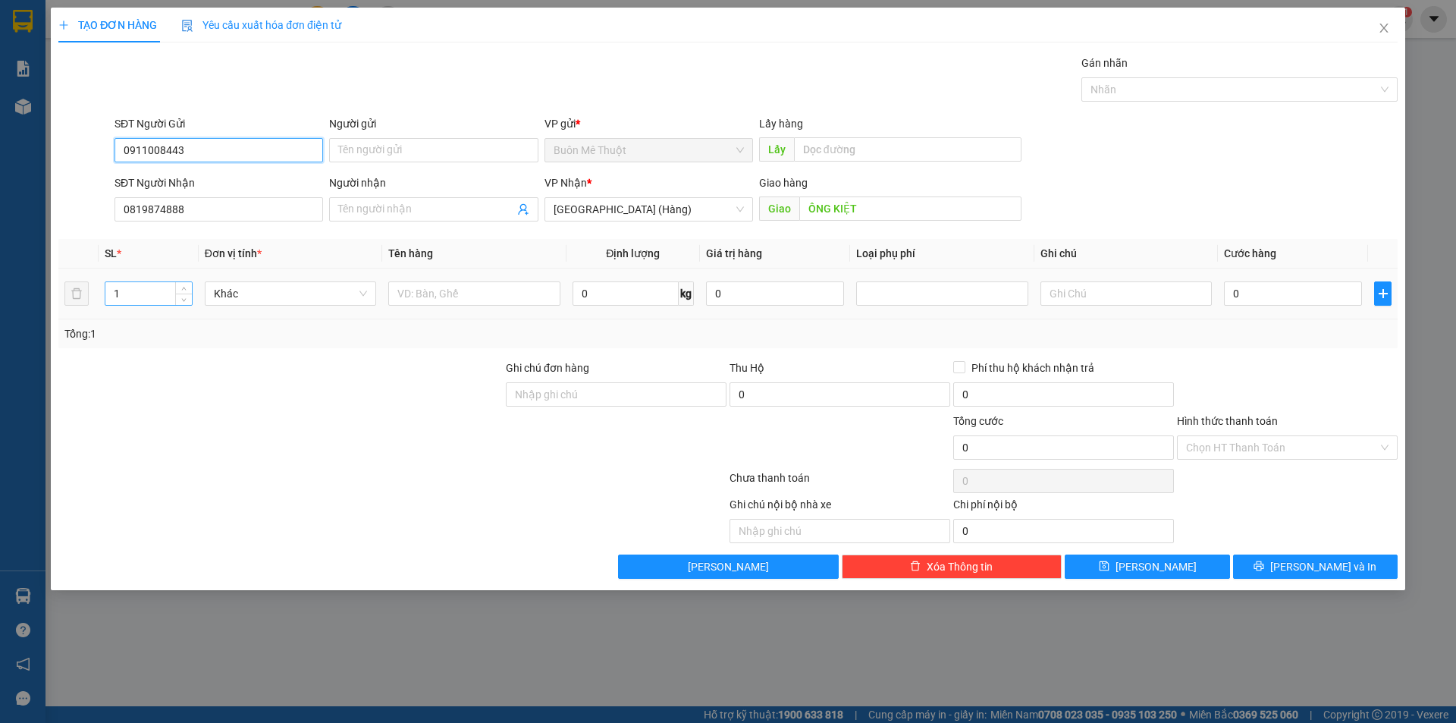
type input "0911008443"
click at [163, 297] on input "1" at bounding box center [148, 293] width 86 height 23
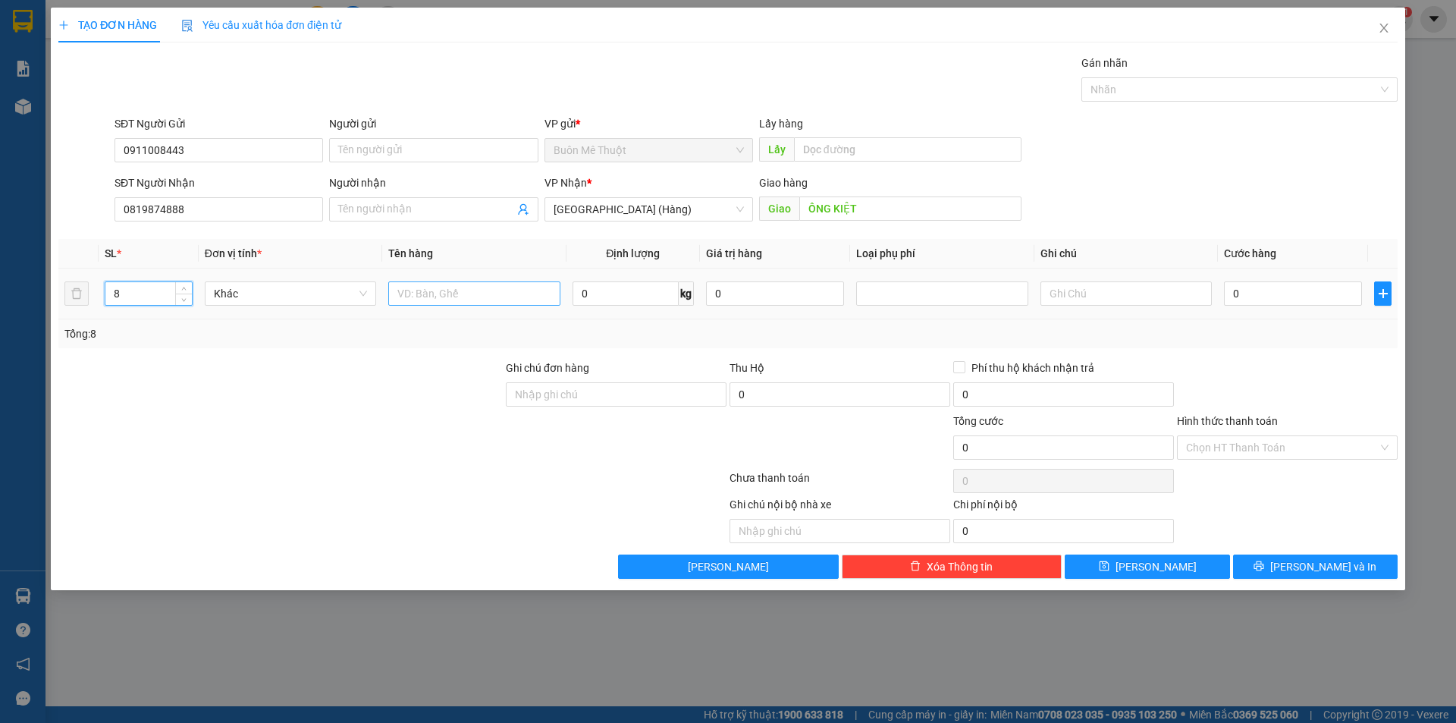
type input "8"
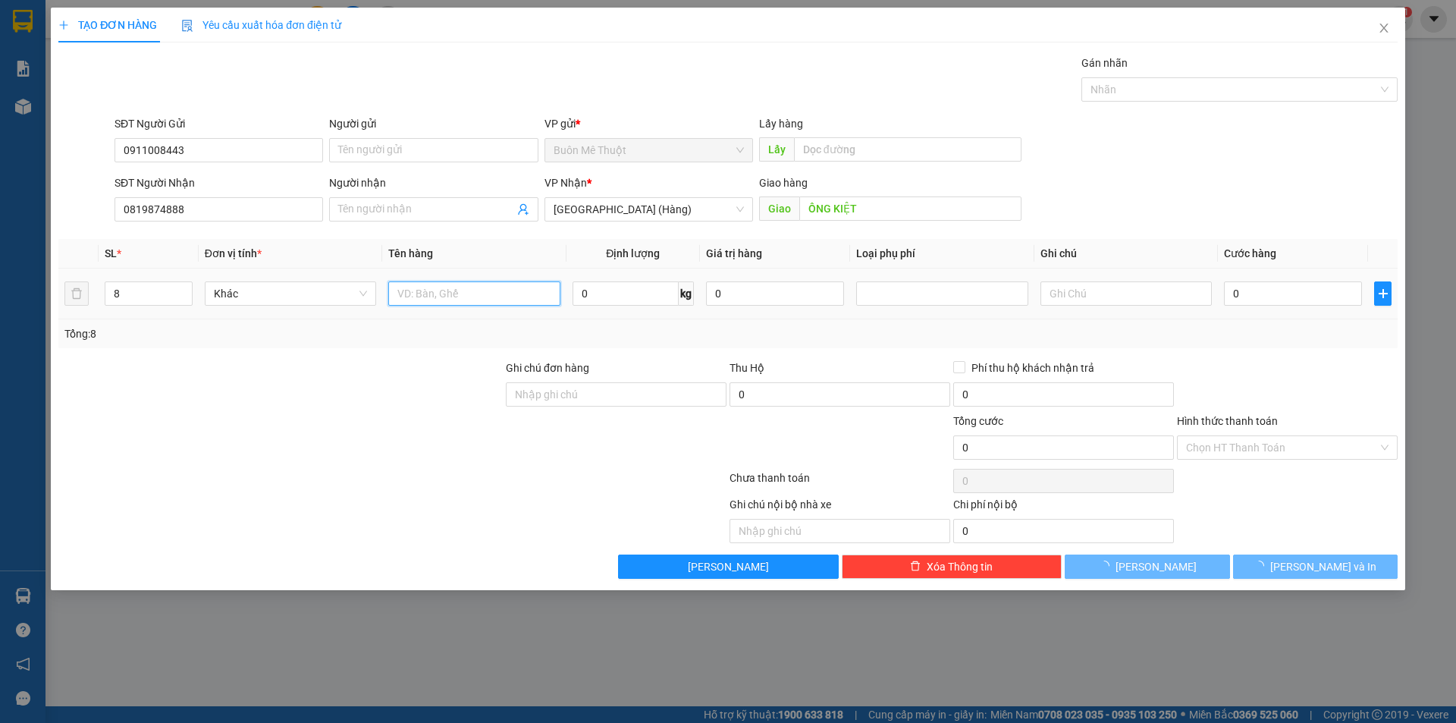
click at [394, 293] on input "text" at bounding box center [473, 293] width 171 height 24
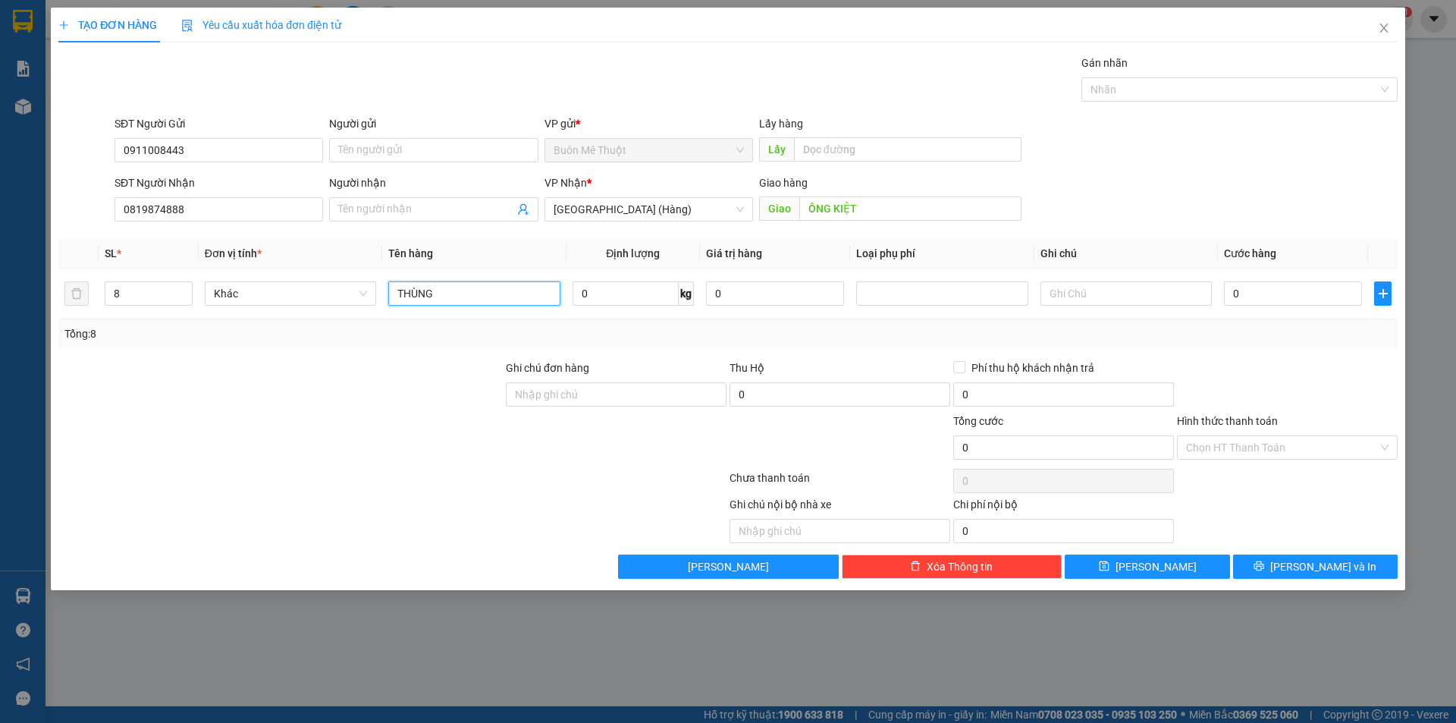
type input "THÙNG"
click at [1287, 299] on input "0" at bounding box center [1293, 293] width 138 height 24
type input "6"
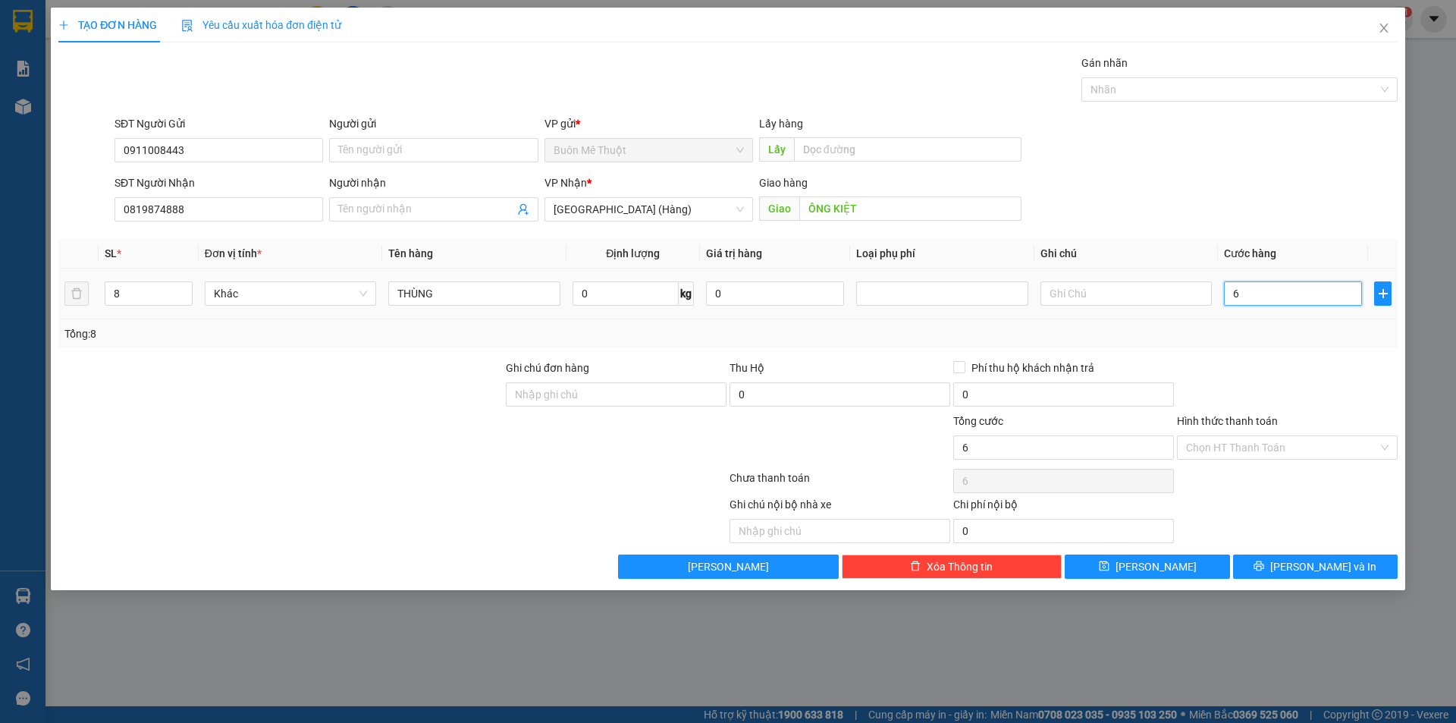
type input "64"
type input "640"
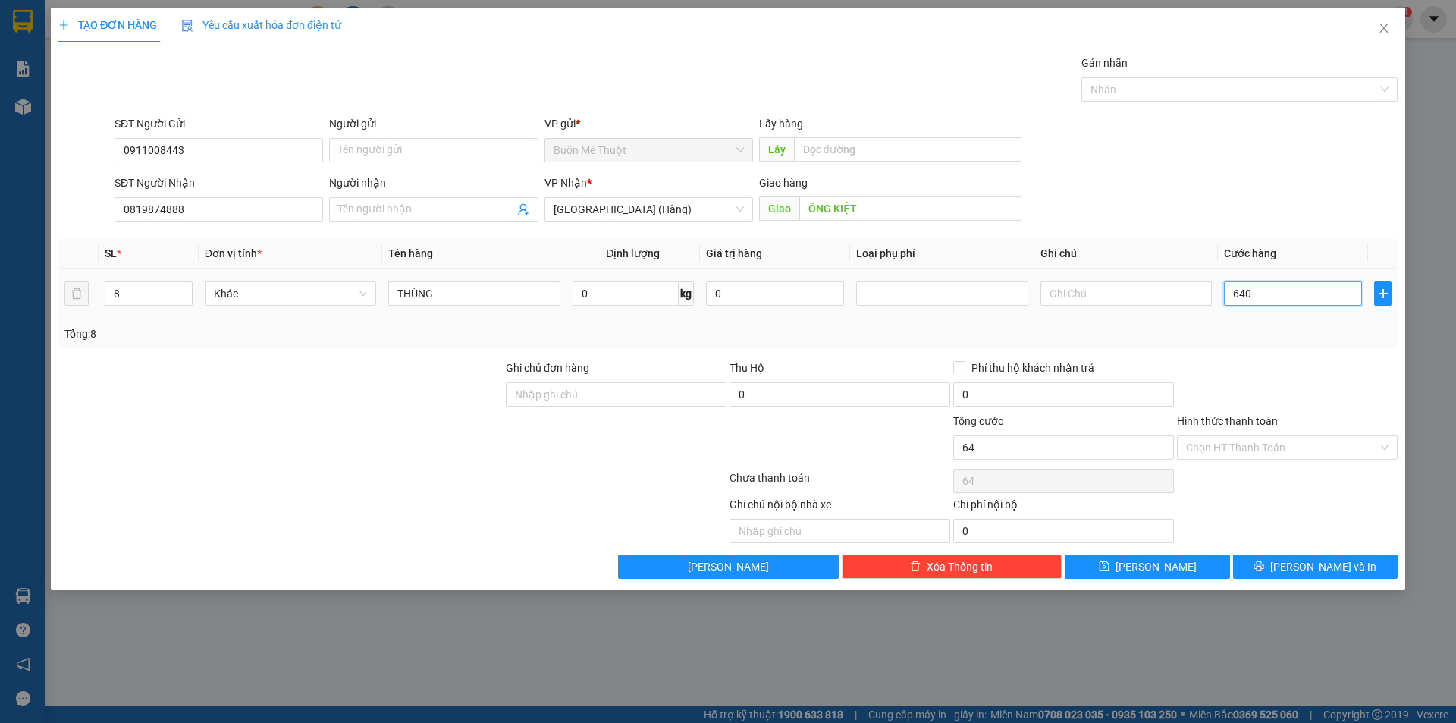
type input "640"
type input "640.000"
click at [1242, 328] on div "Tổng: 8" at bounding box center [727, 333] width 1327 height 17
click at [1234, 463] on div "Transit Pickup Surcharge Ids Transit Deliver Surcharge Ids Transit Deliver Surc…" at bounding box center [727, 317] width 1339 height 524
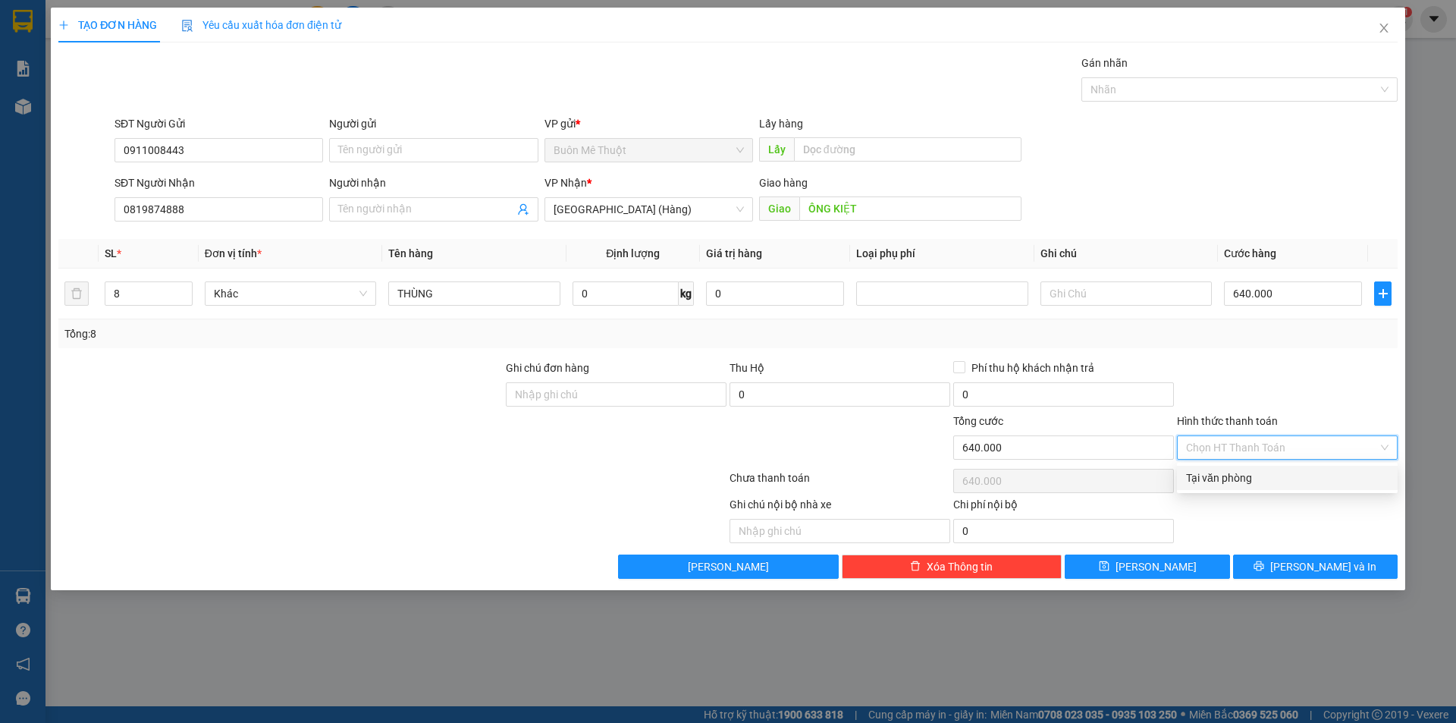
drag, startPoint x: 1229, startPoint y: 471, endPoint x: 1250, endPoint y: 544, distance: 76.3
click at [1229, 475] on div "Tại văn phòng" at bounding box center [1287, 477] width 202 height 17
type input "0"
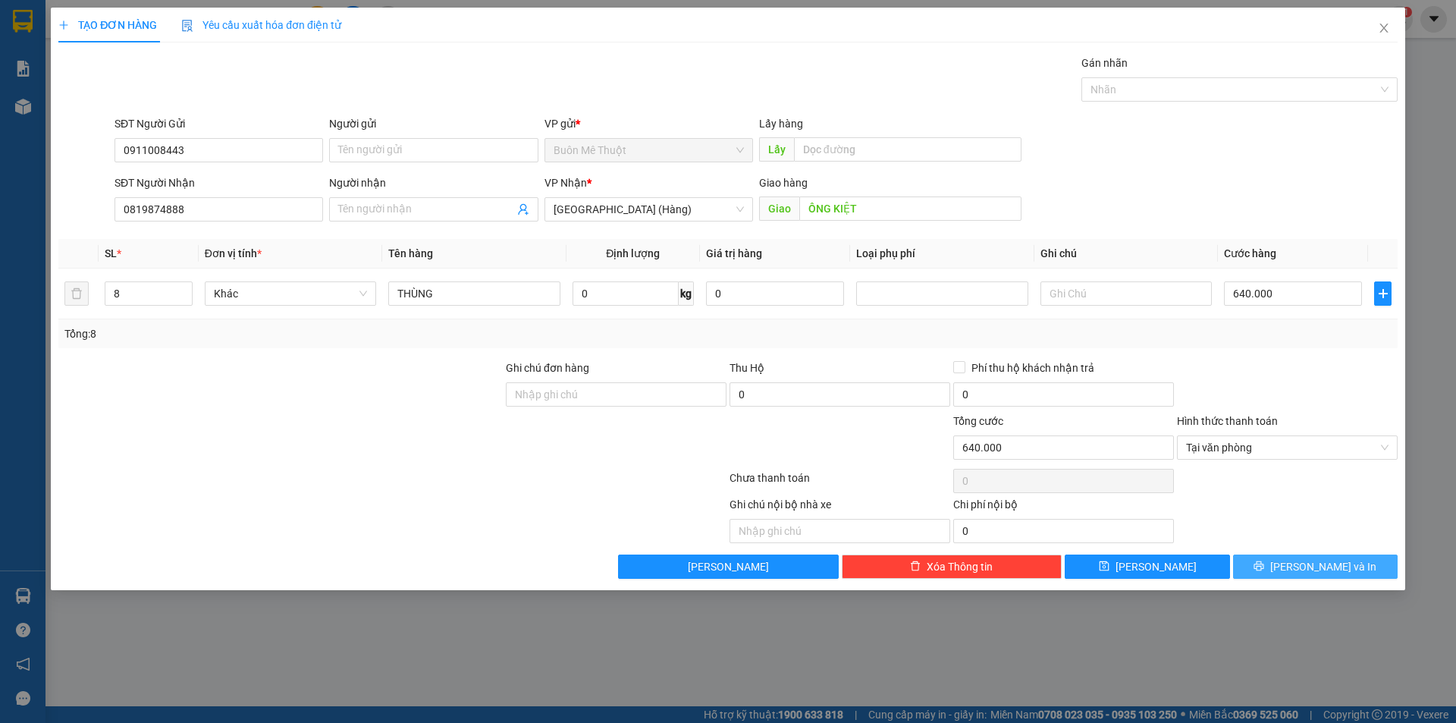
click at [1262, 556] on button "[PERSON_NAME] và In" at bounding box center [1315, 566] width 165 height 24
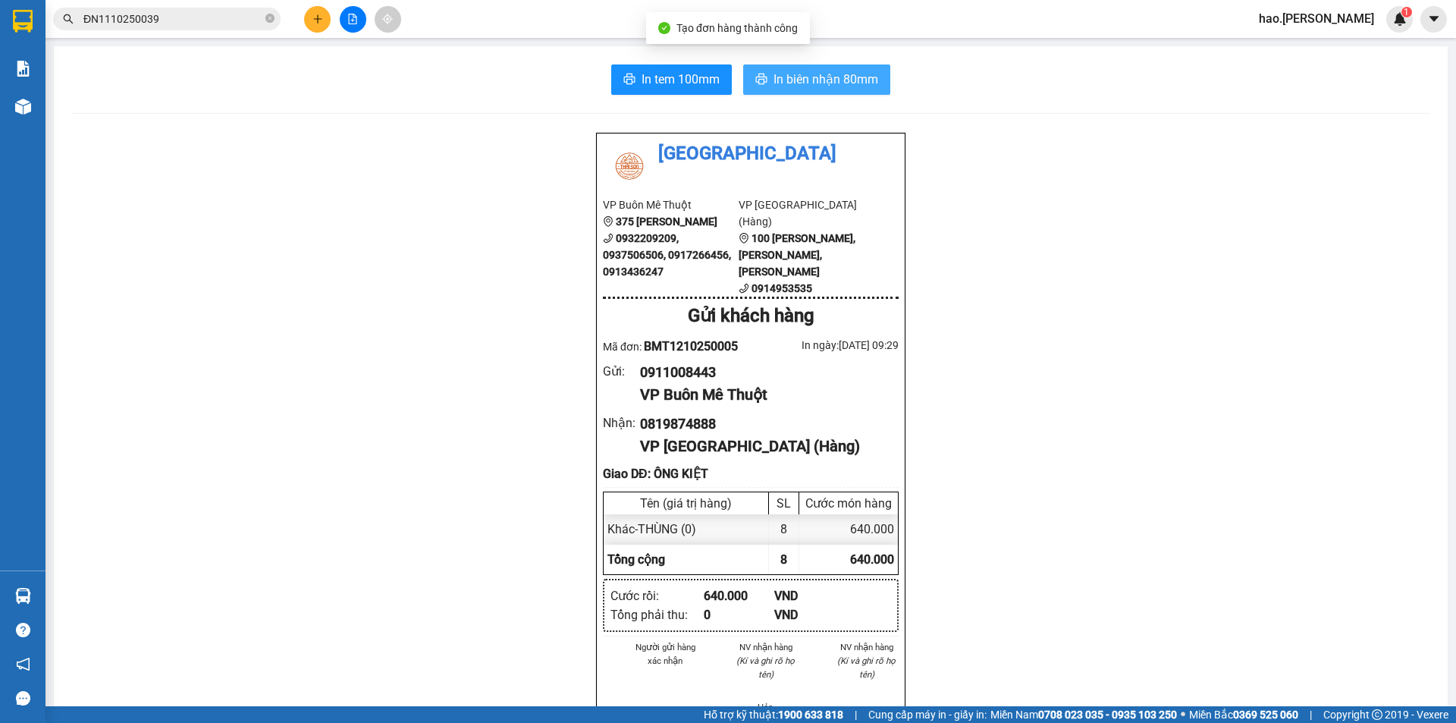
click at [794, 77] on span "In biên nhận 80mm" at bounding box center [825, 79] width 105 height 19
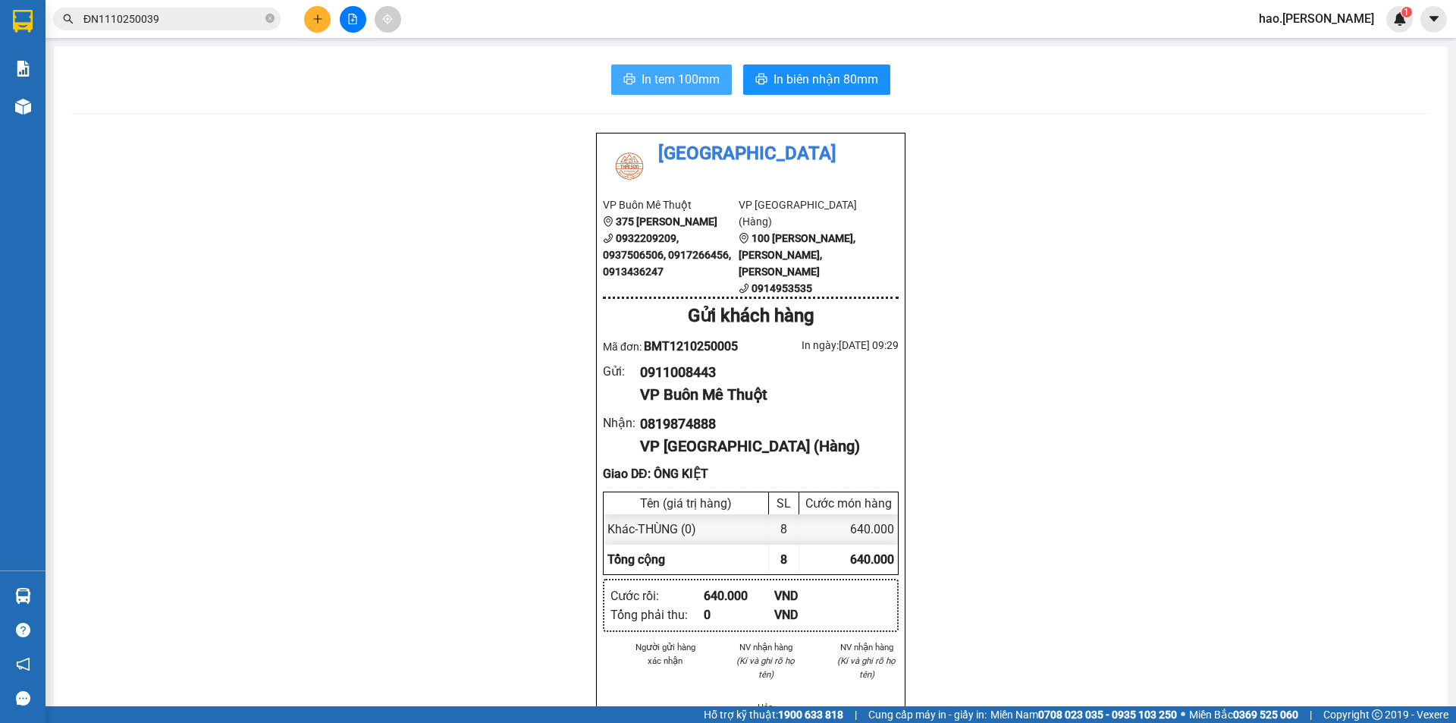
click at [676, 70] on span "In tem 100mm" at bounding box center [680, 79] width 78 height 19
